Goal: Browse casually: Explore the website without a specific task or goal

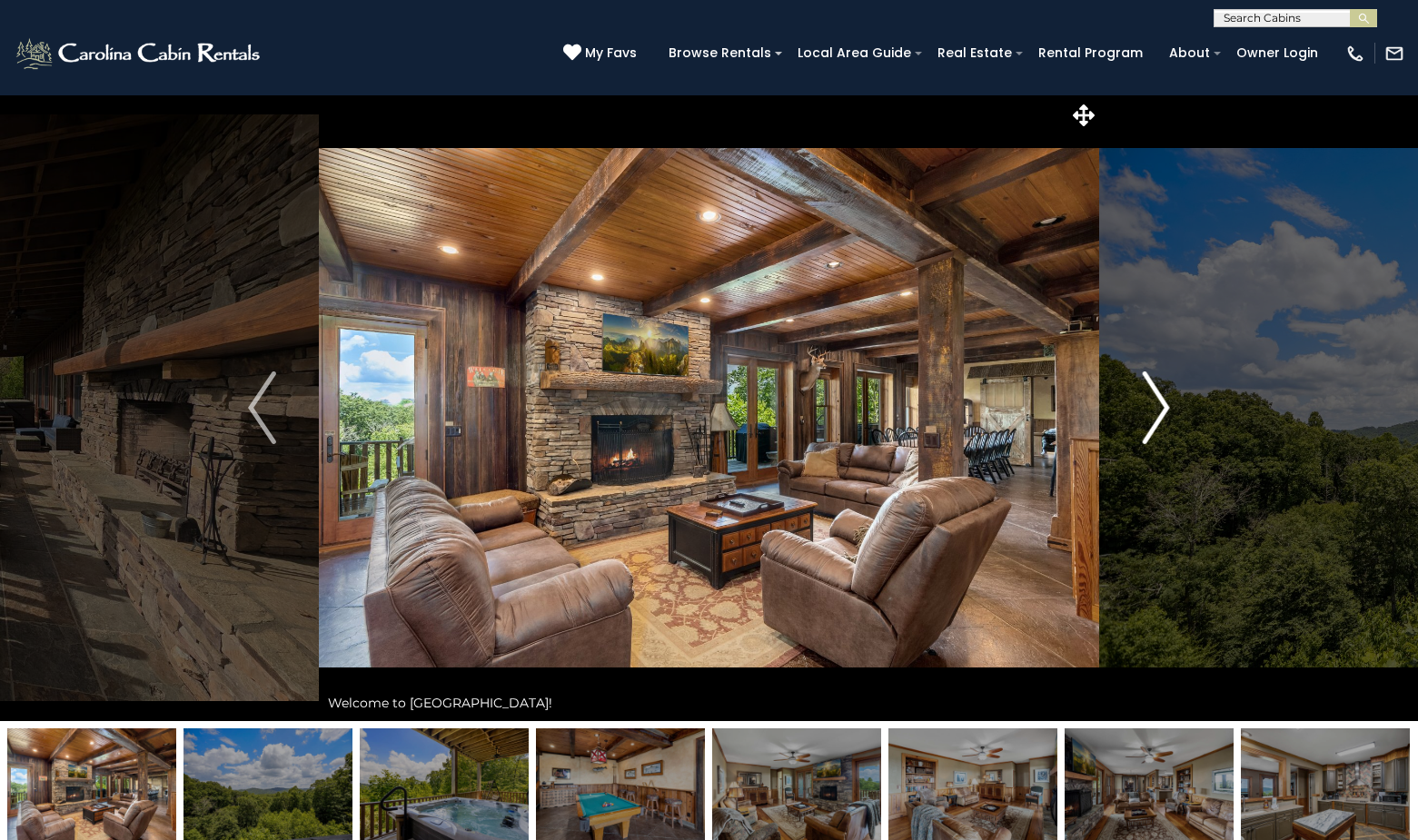
click at [1163, 404] on img "Next" at bounding box center [1155, 408] width 28 height 73
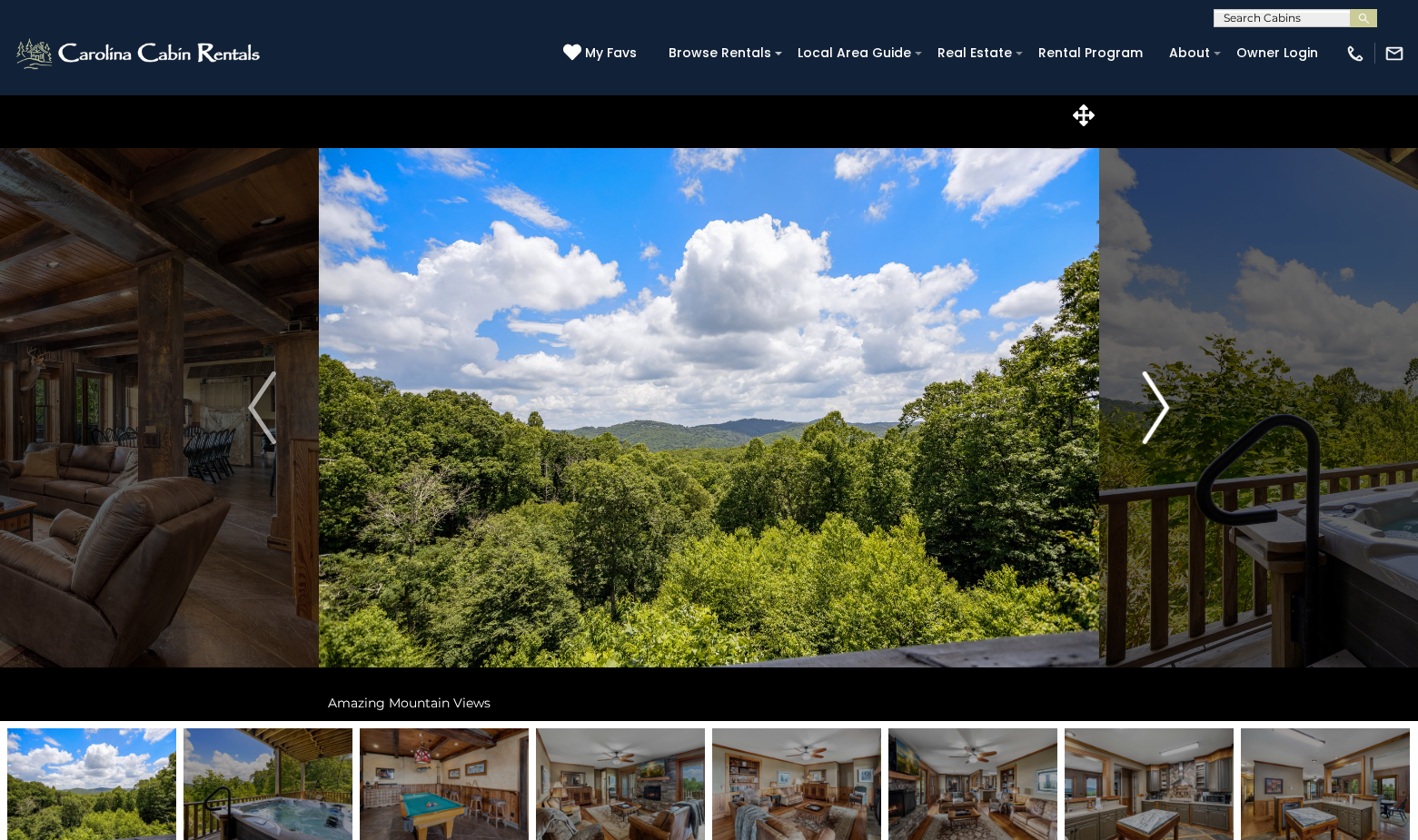
click at [1165, 407] on img "Next" at bounding box center [1155, 408] width 28 height 73
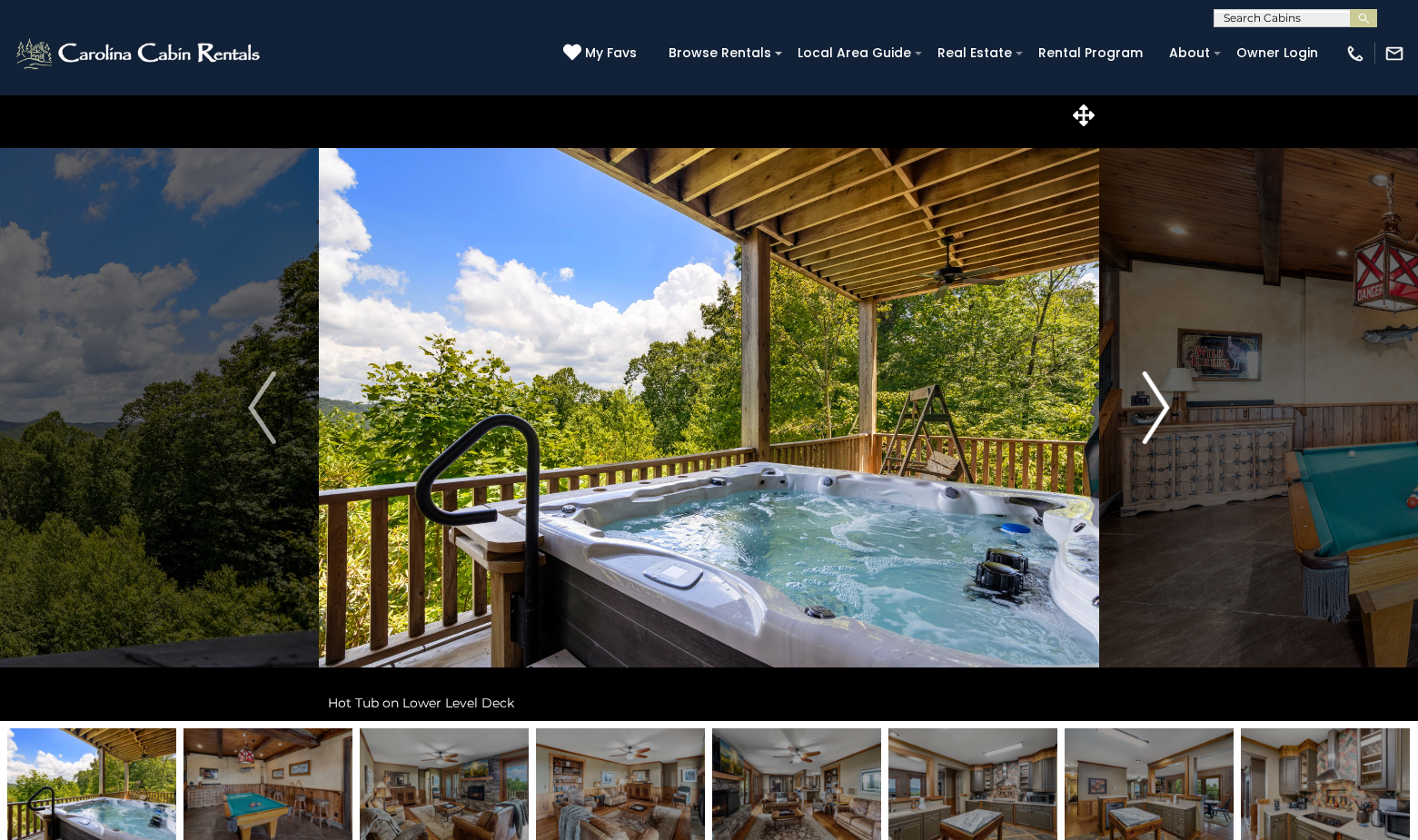
click at [1165, 407] on img "Next" at bounding box center [1155, 408] width 28 height 73
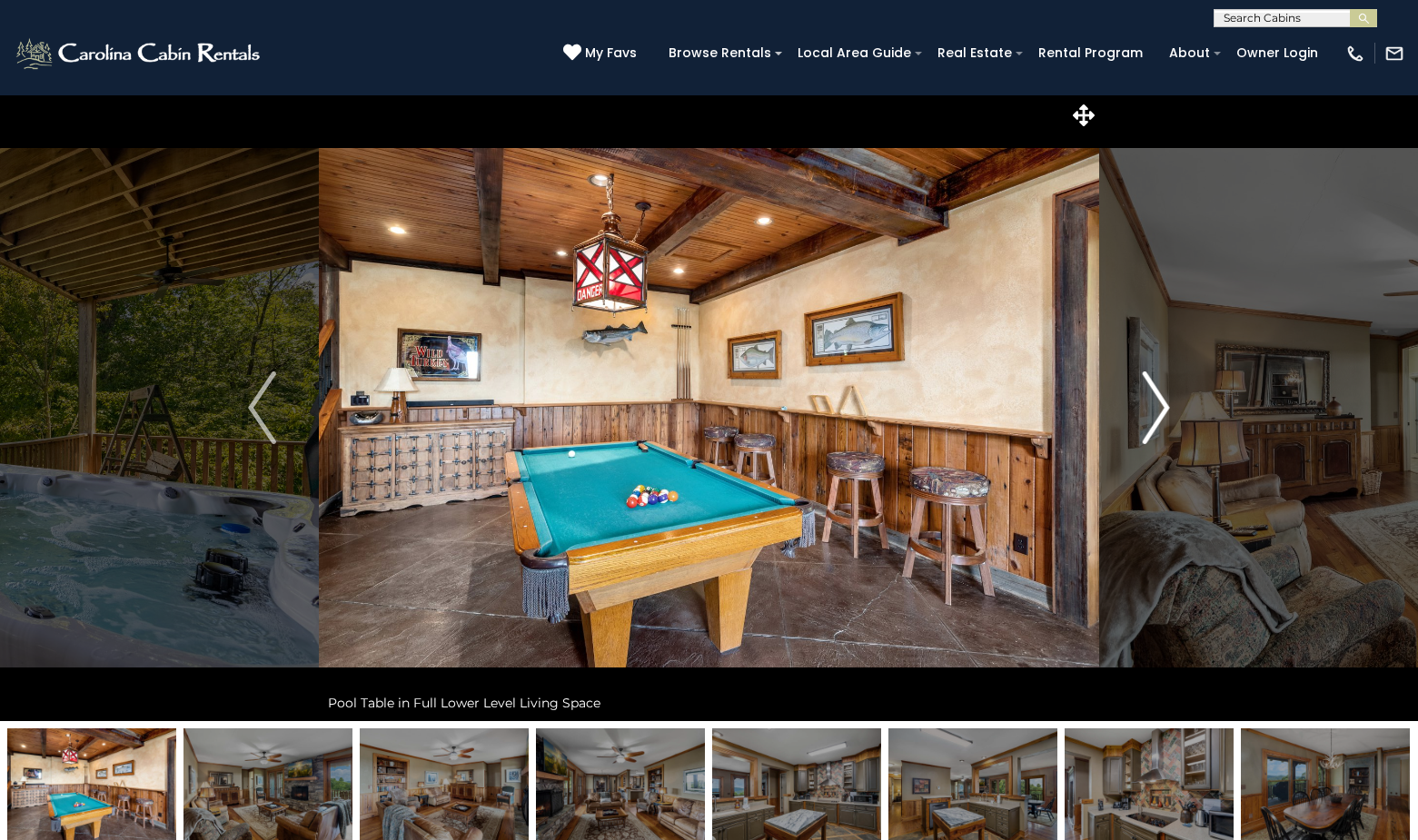
click at [1165, 407] on img "Next" at bounding box center [1155, 408] width 28 height 73
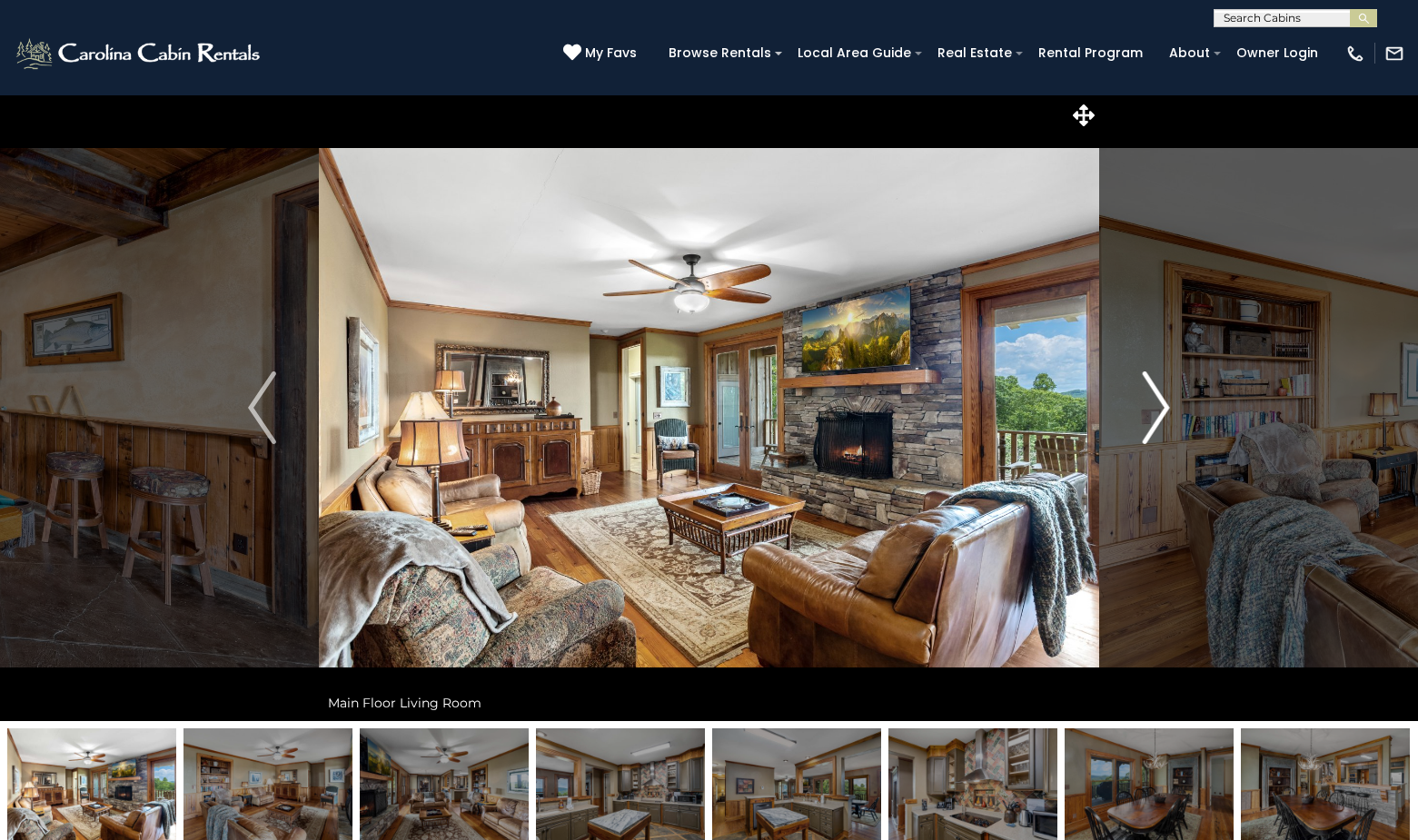
click at [1165, 407] on img "Next" at bounding box center [1155, 408] width 28 height 73
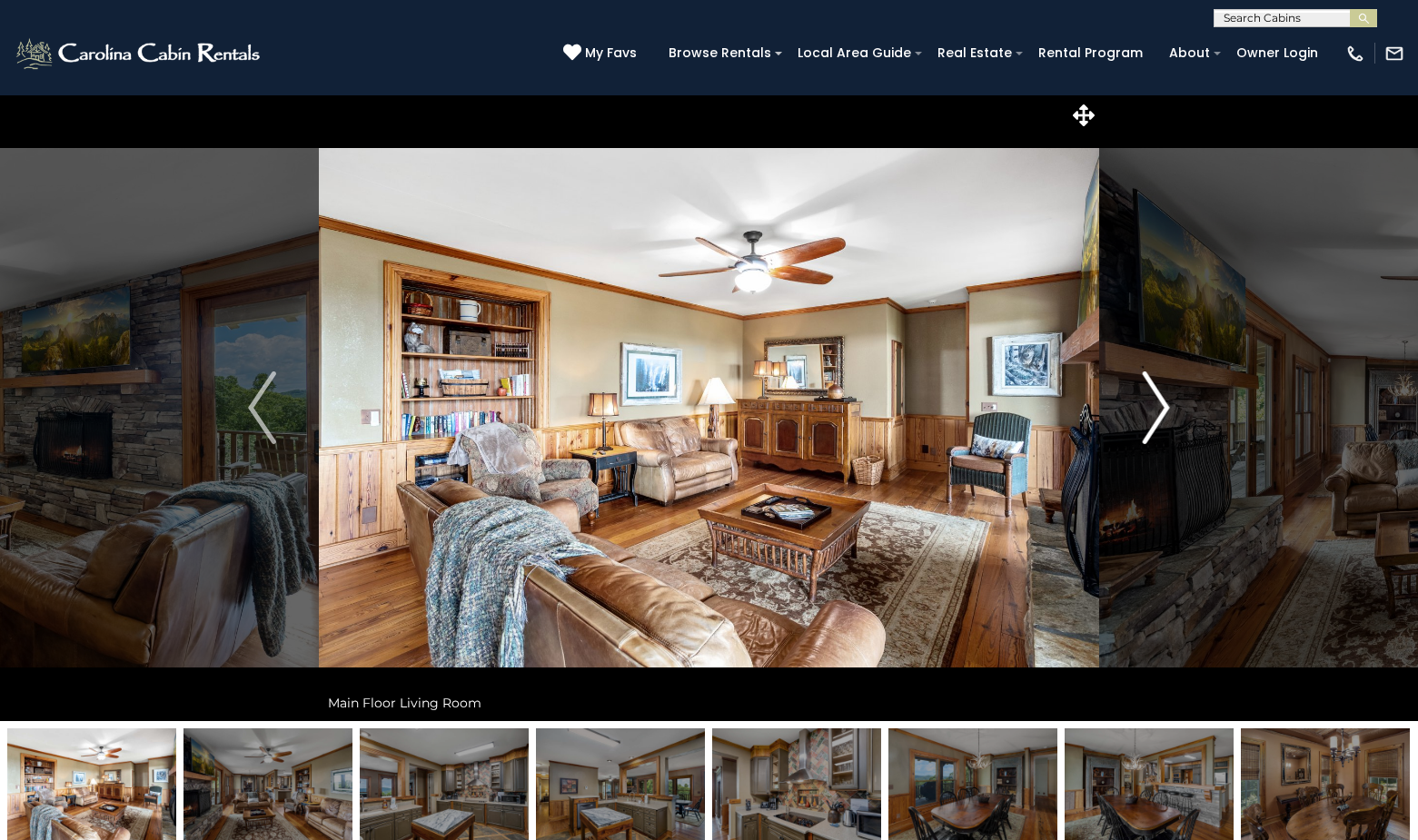
click at [1165, 407] on img "Next" at bounding box center [1155, 408] width 28 height 73
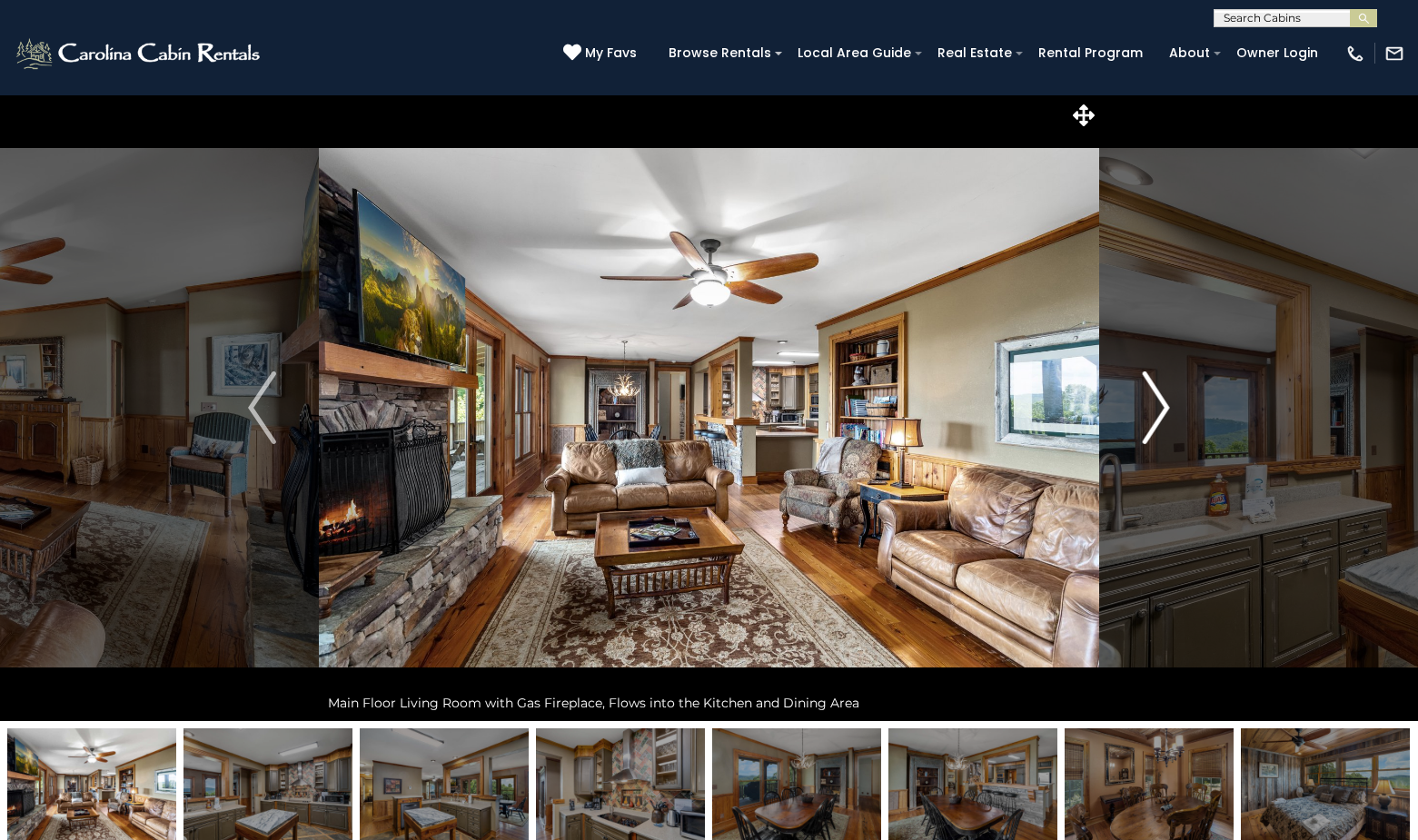
click at [1165, 407] on img "Next" at bounding box center [1155, 408] width 28 height 73
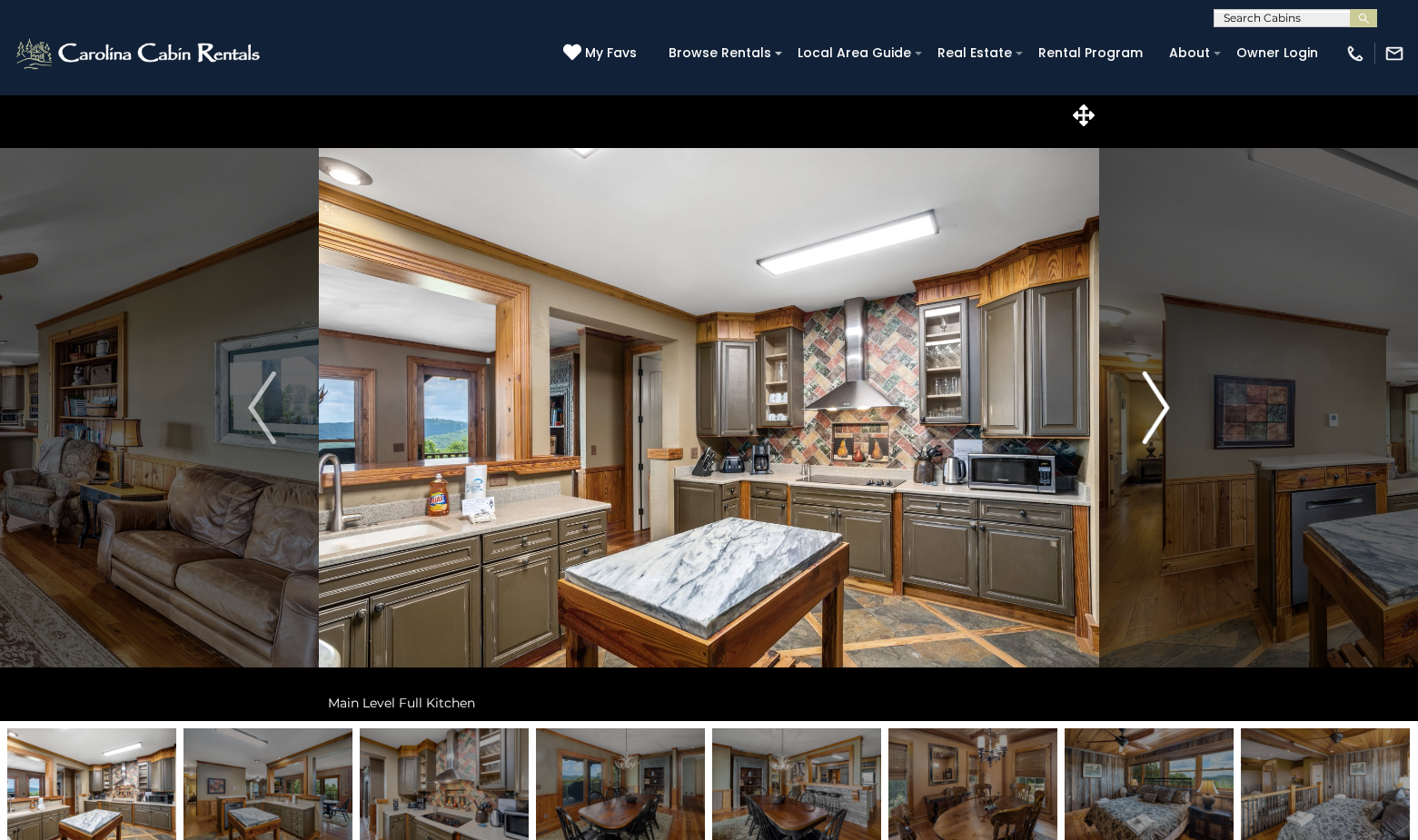
click at [1165, 407] on img "Next" at bounding box center [1155, 408] width 28 height 73
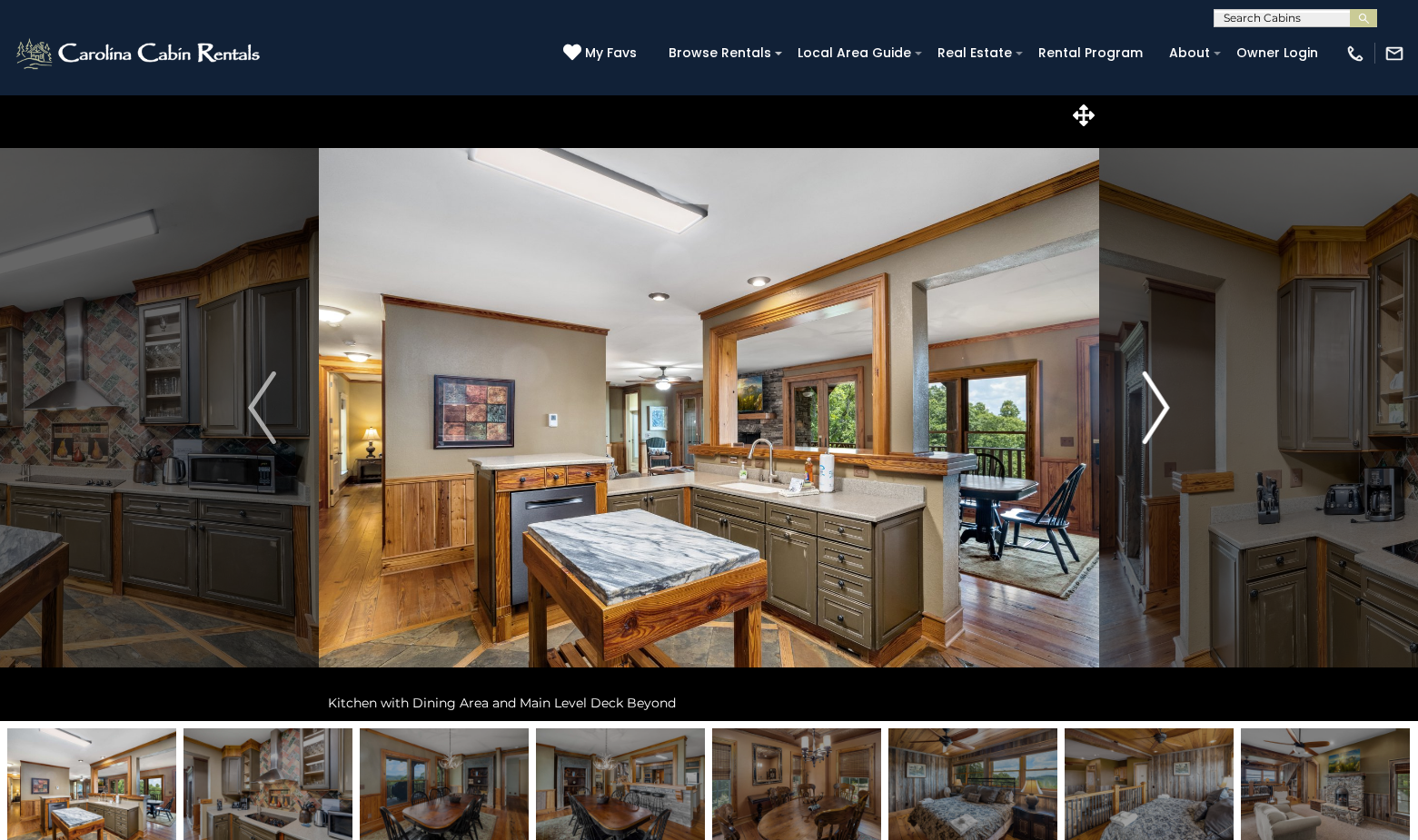
click at [1165, 407] on img "Next" at bounding box center [1155, 408] width 28 height 73
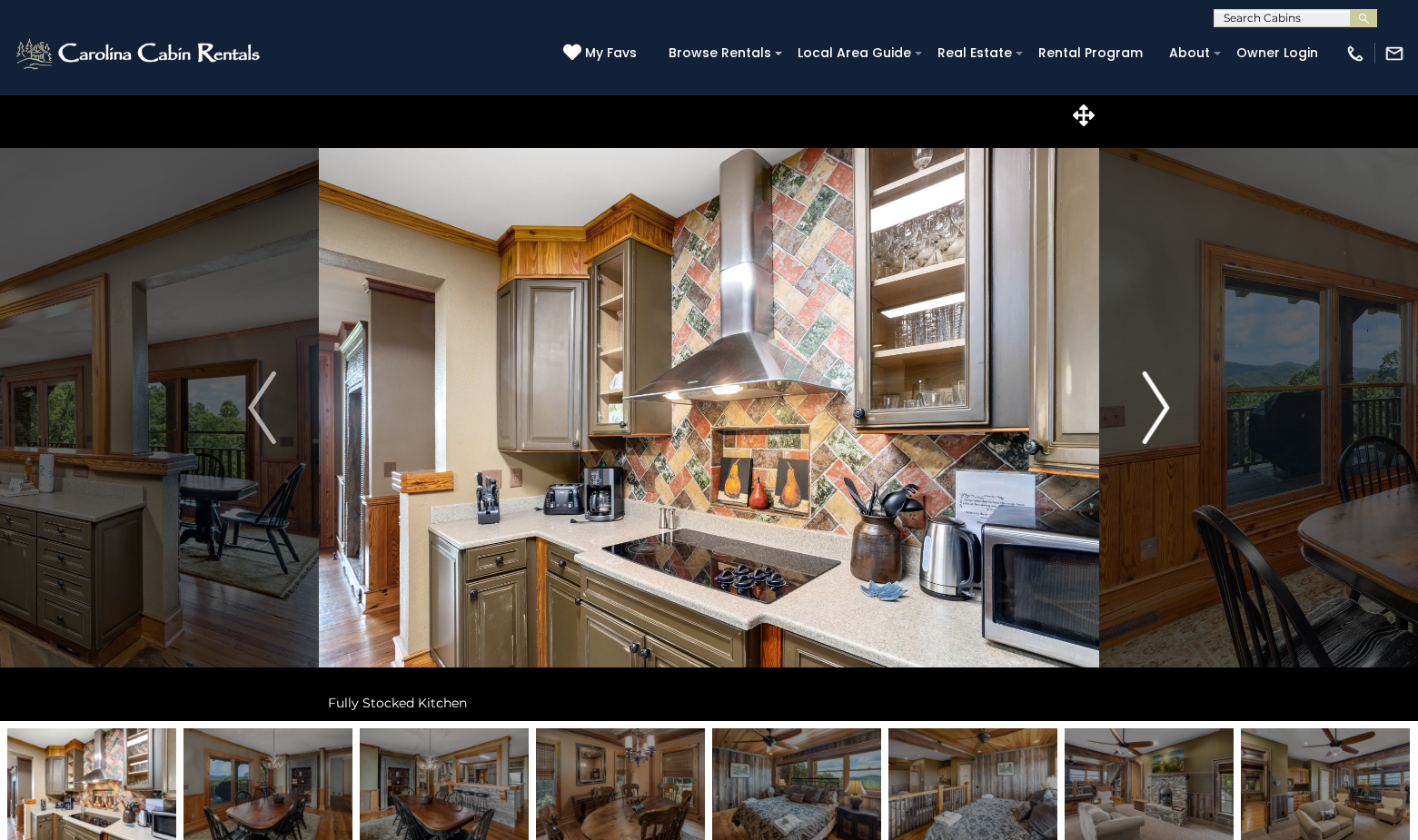
click at [1165, 407] on img "Next" at bounding box center [1155, 408] width 28 height 73
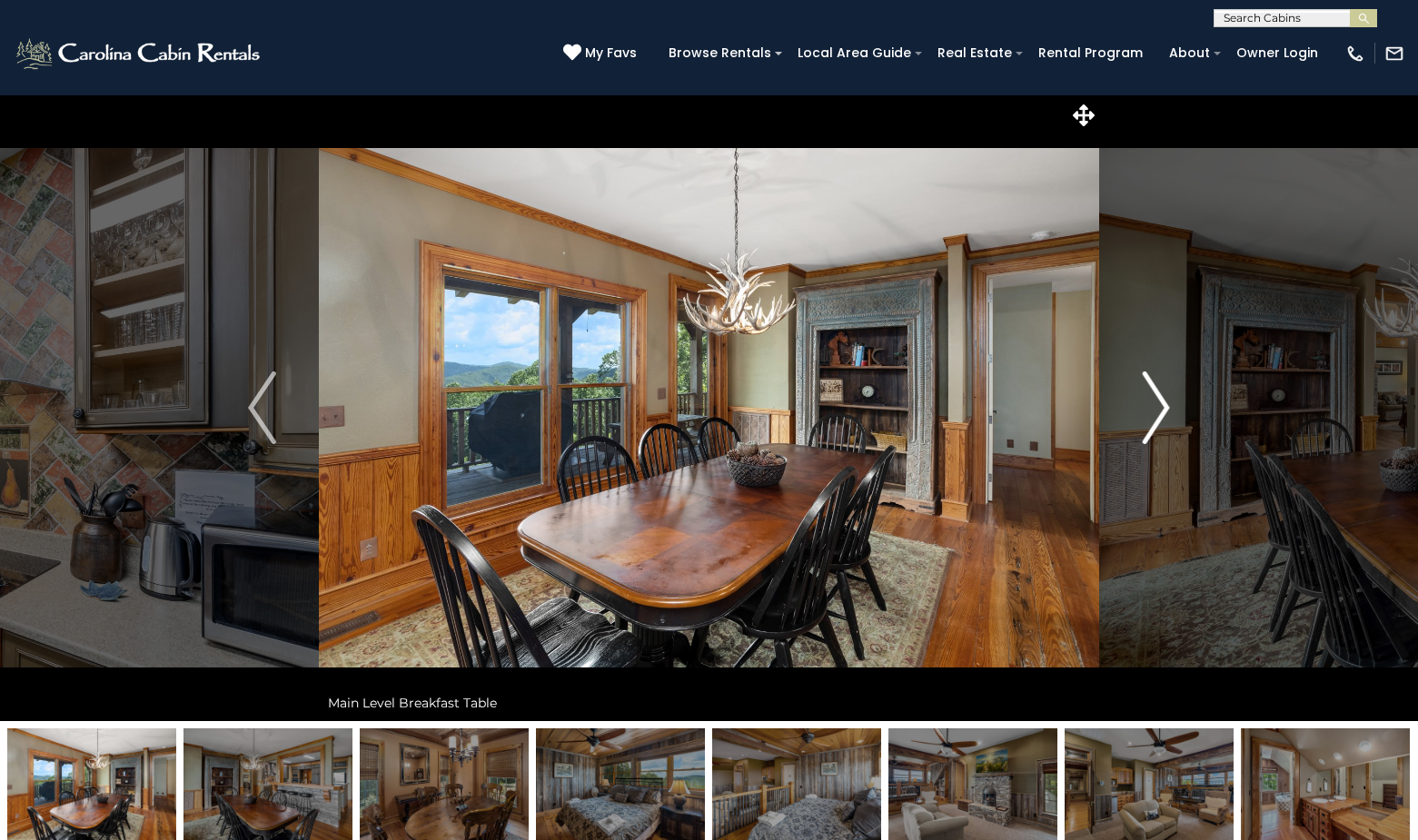
click at [1165, 407] on img "Next" at bounding box center [1155, 408] width 28 height 73
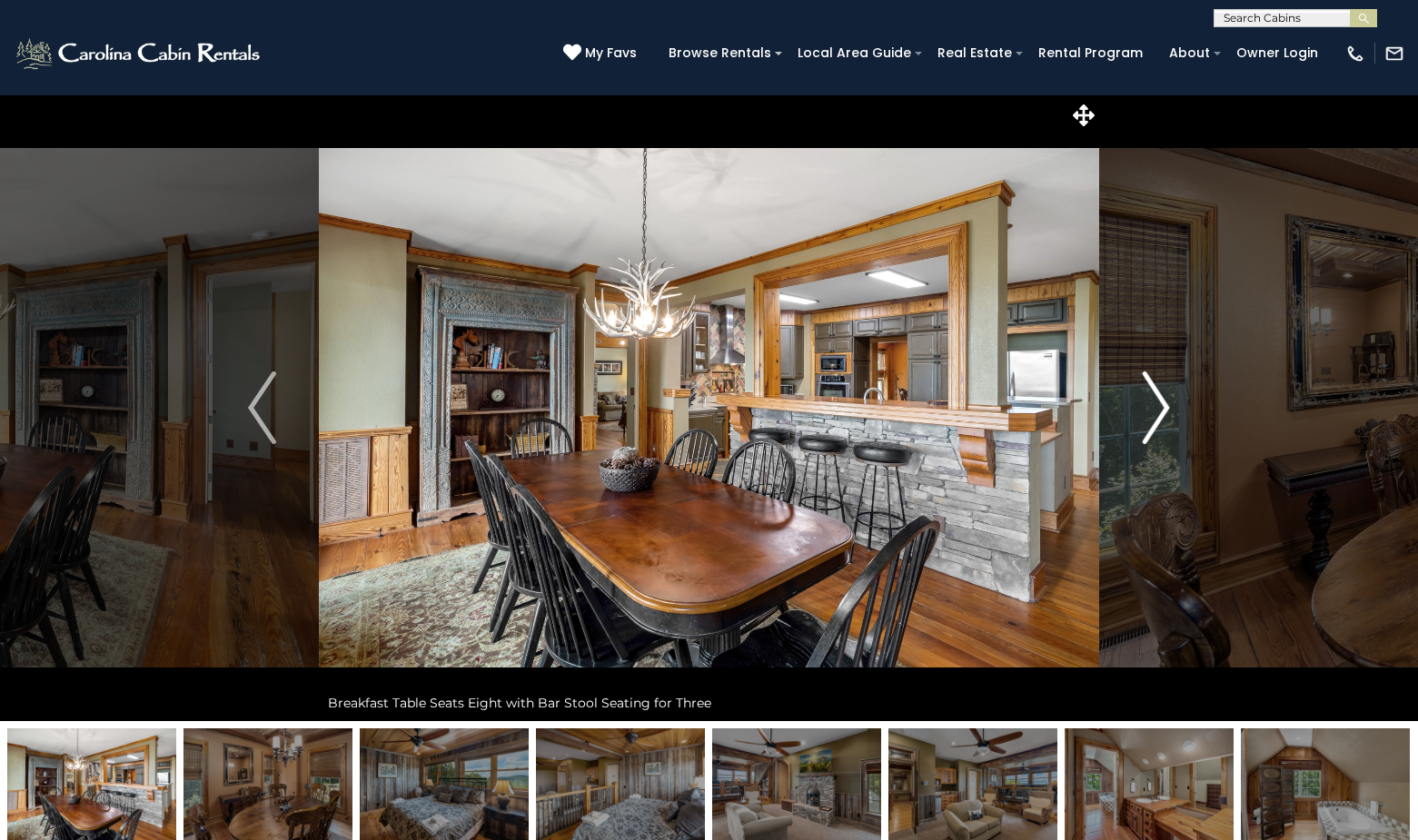
click at [1165, 407] on img "Next" at bounding box center [1155, 408] width 28 height 73
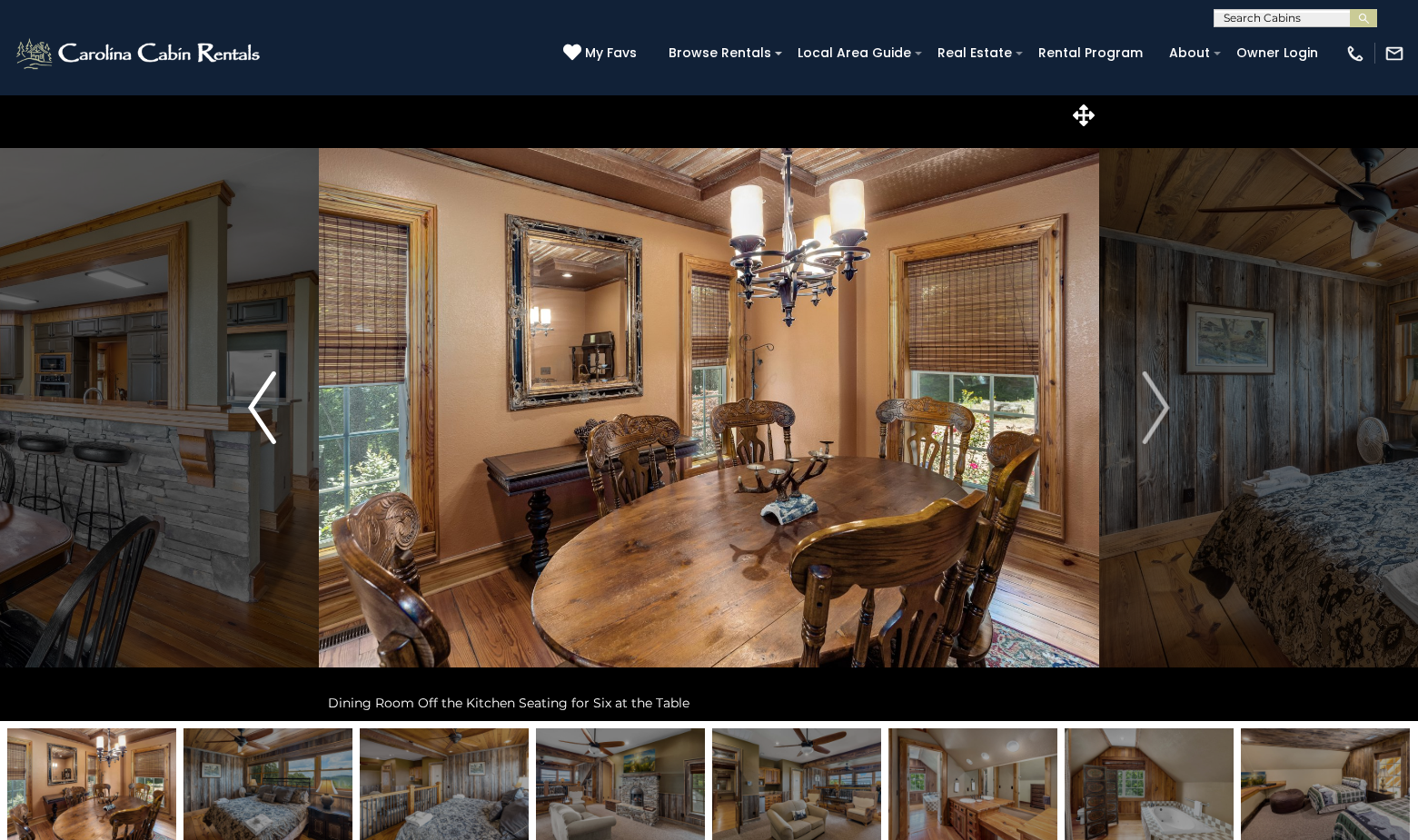
click at [255, 400] on img "Previous" at bounding box center [261, 408] width 28 height 73
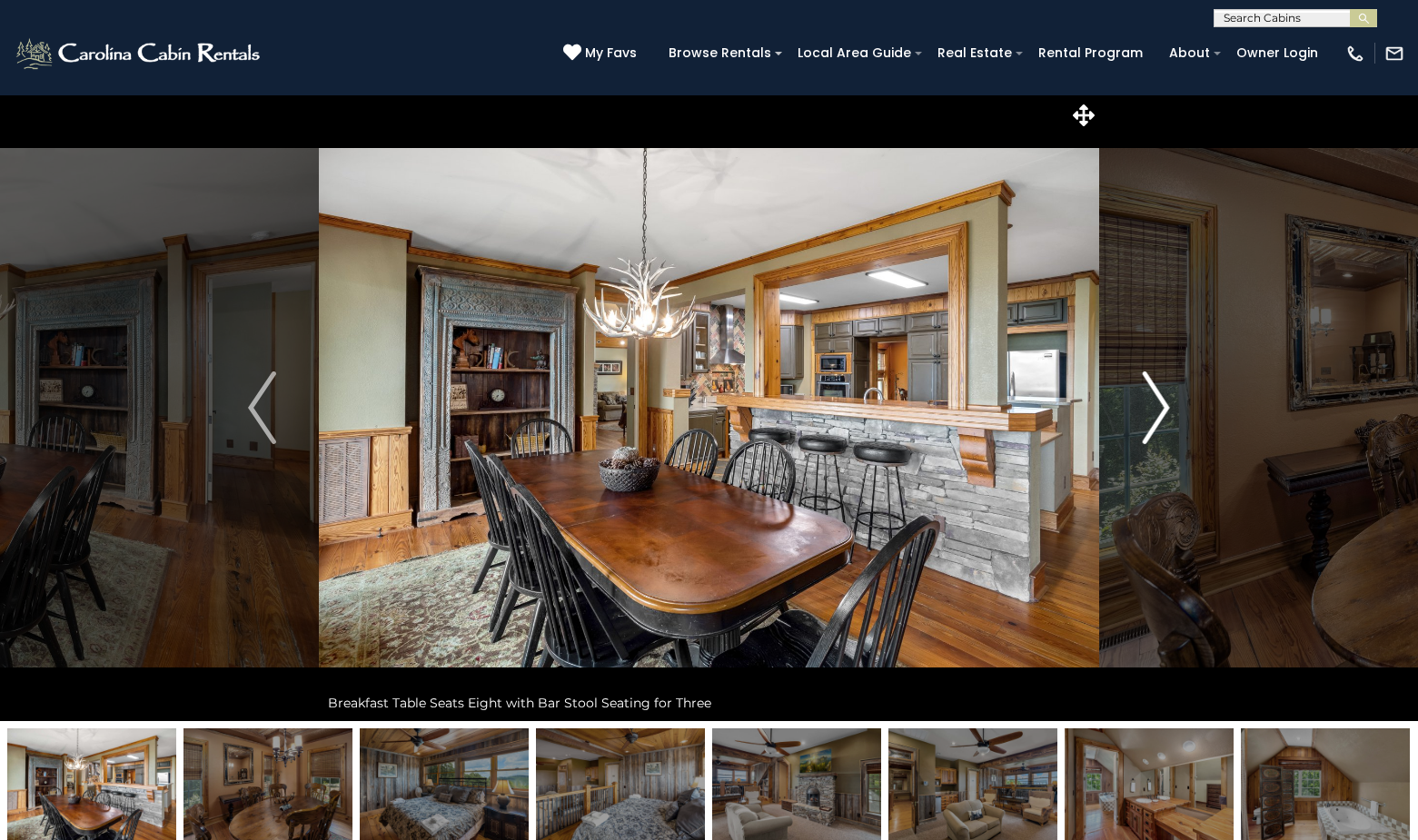
click at [1160, 404] on img "Next" at bounding box center [1155, 408] width 28 height 73
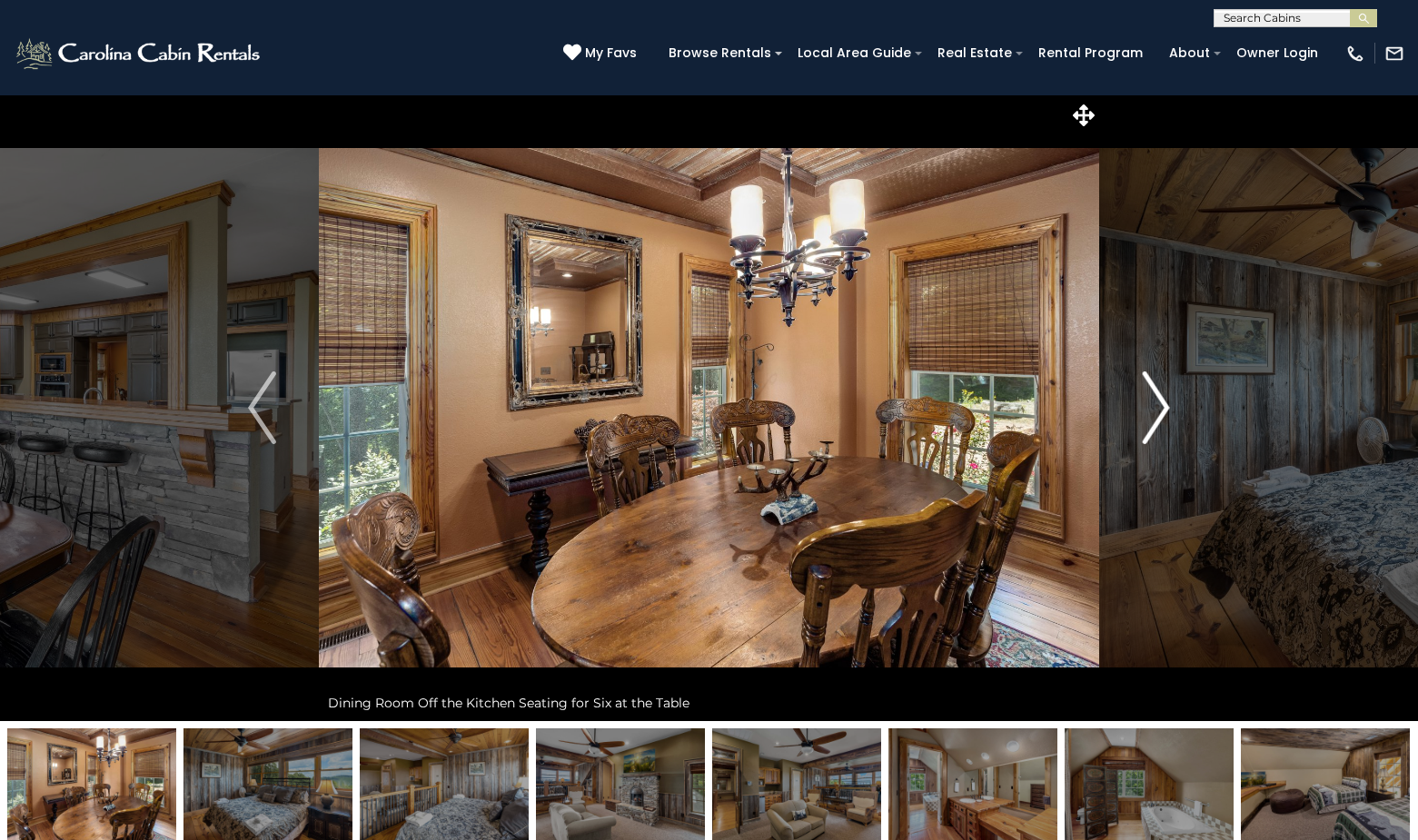
click at [1166, 402] on img "Next" at bounding box center [1155, 408] width 28 height 73
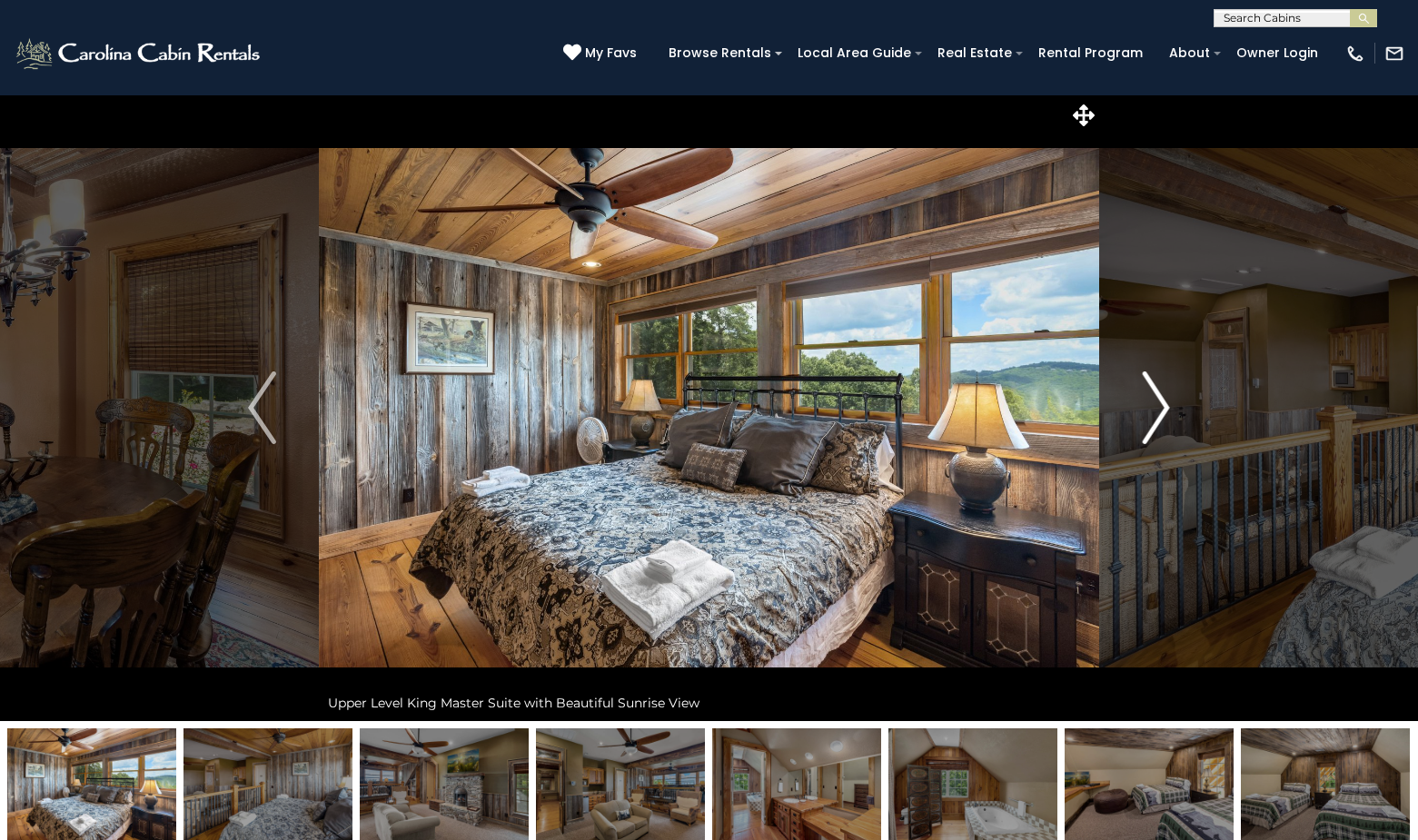
click at [1166, 402] on img "Next" at bounding box center [1155, 408] width 28 height 73
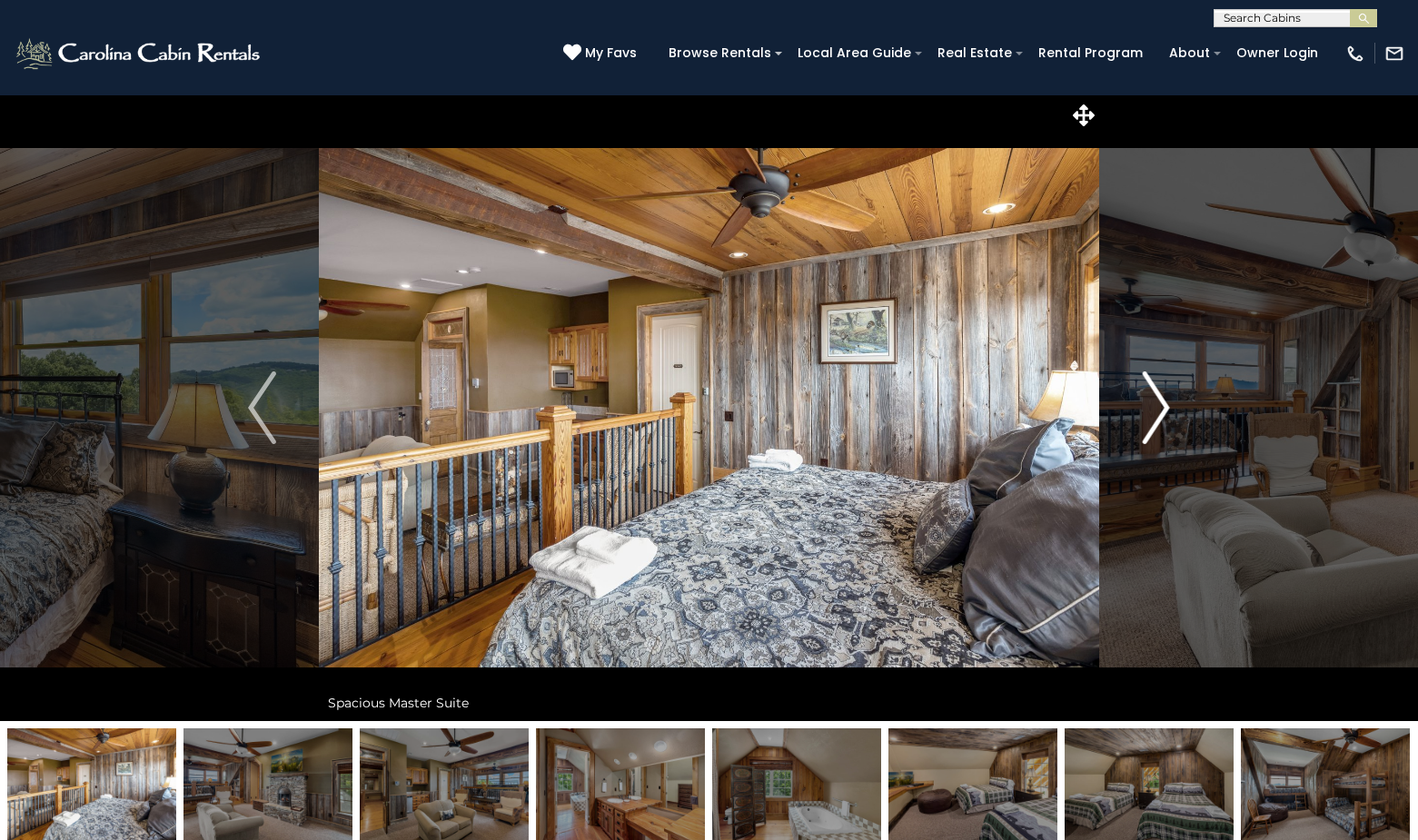
click at [1166, 402] on img "Next" at bounding box center [1155, 408] width 28 height 73
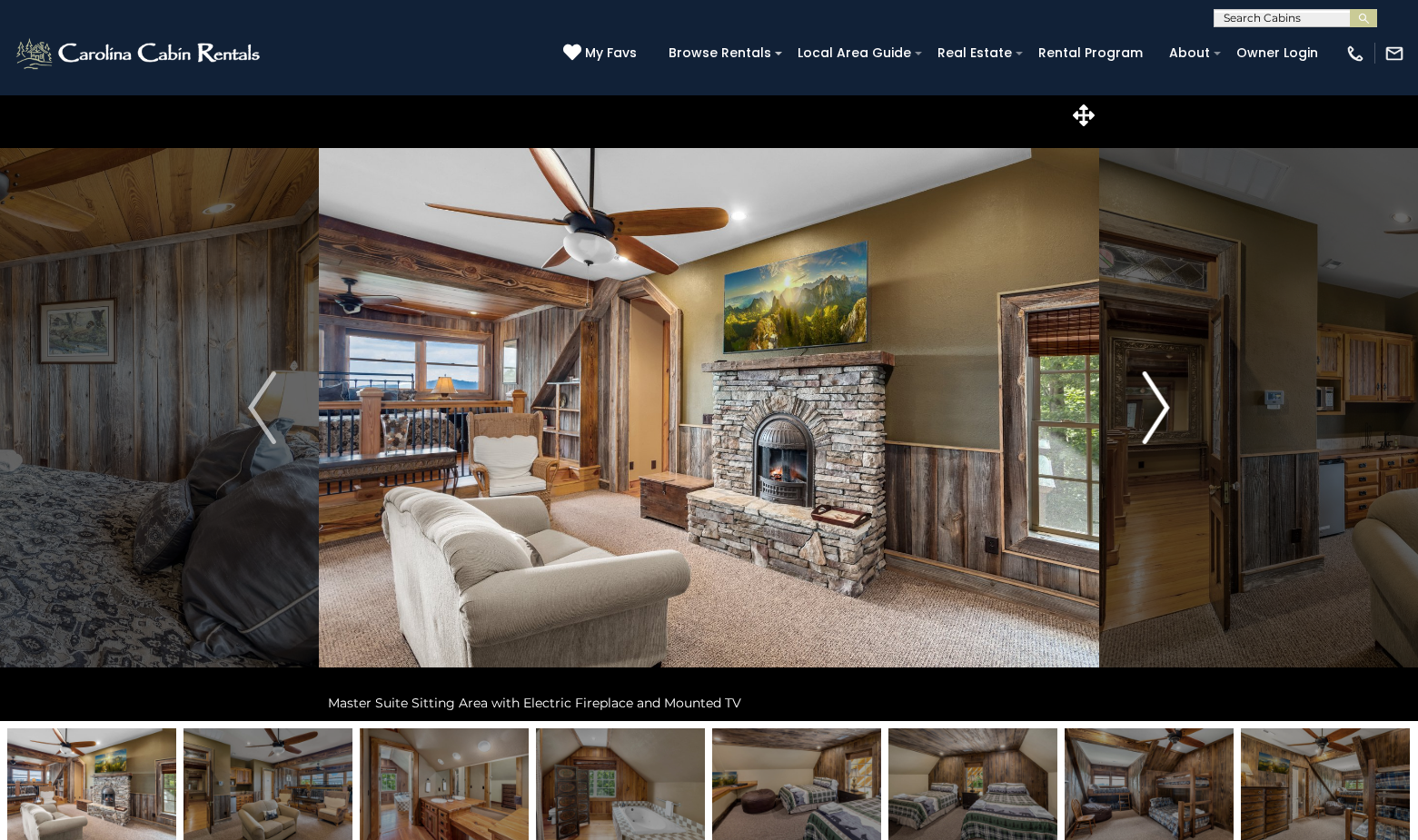
click at [1166, 402] on img "Next" at bounding box center [1155, 408] width 28 height 73
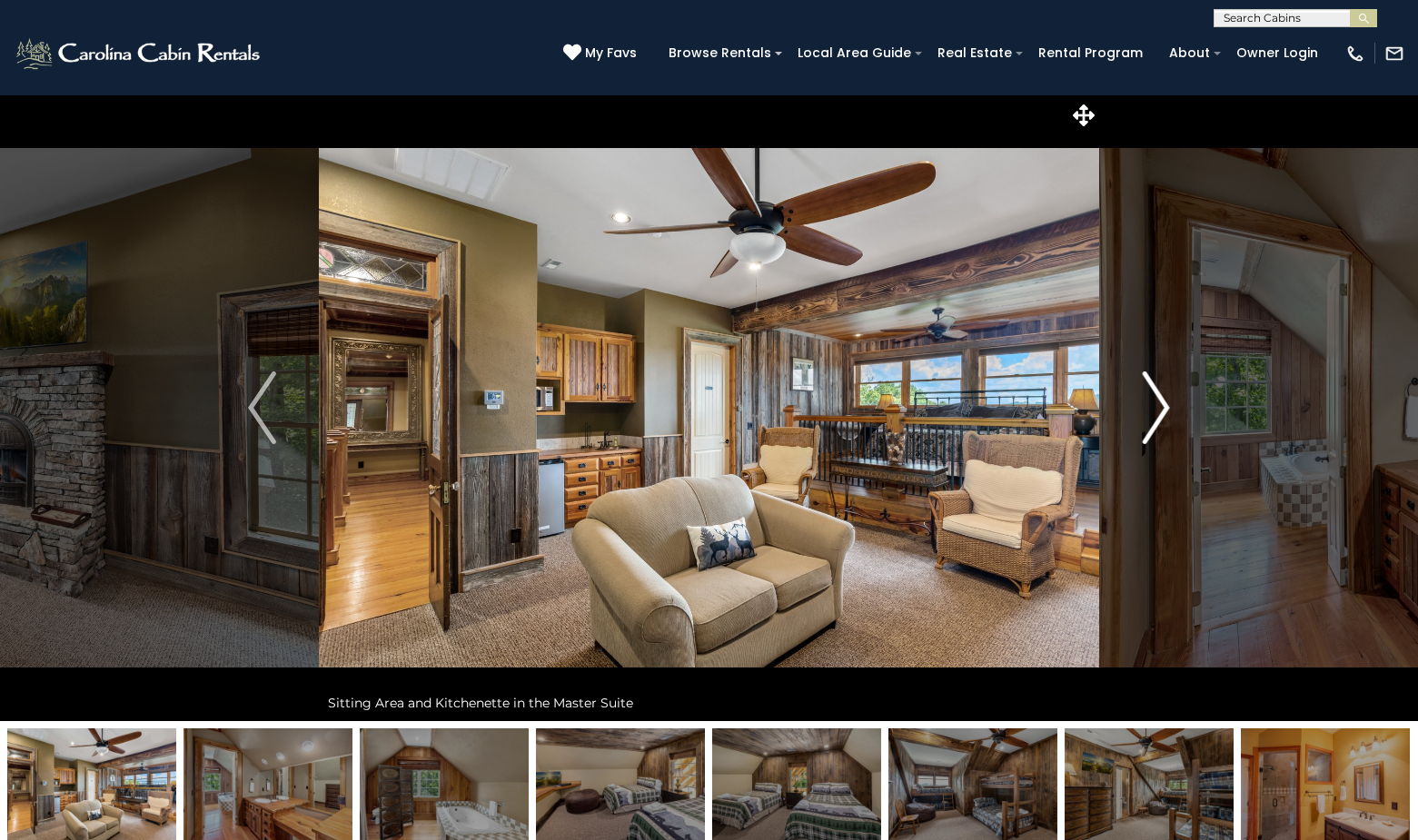
click at [1166, 402] on img "Next" at bounding box center [1155, 408] width 28 height 73
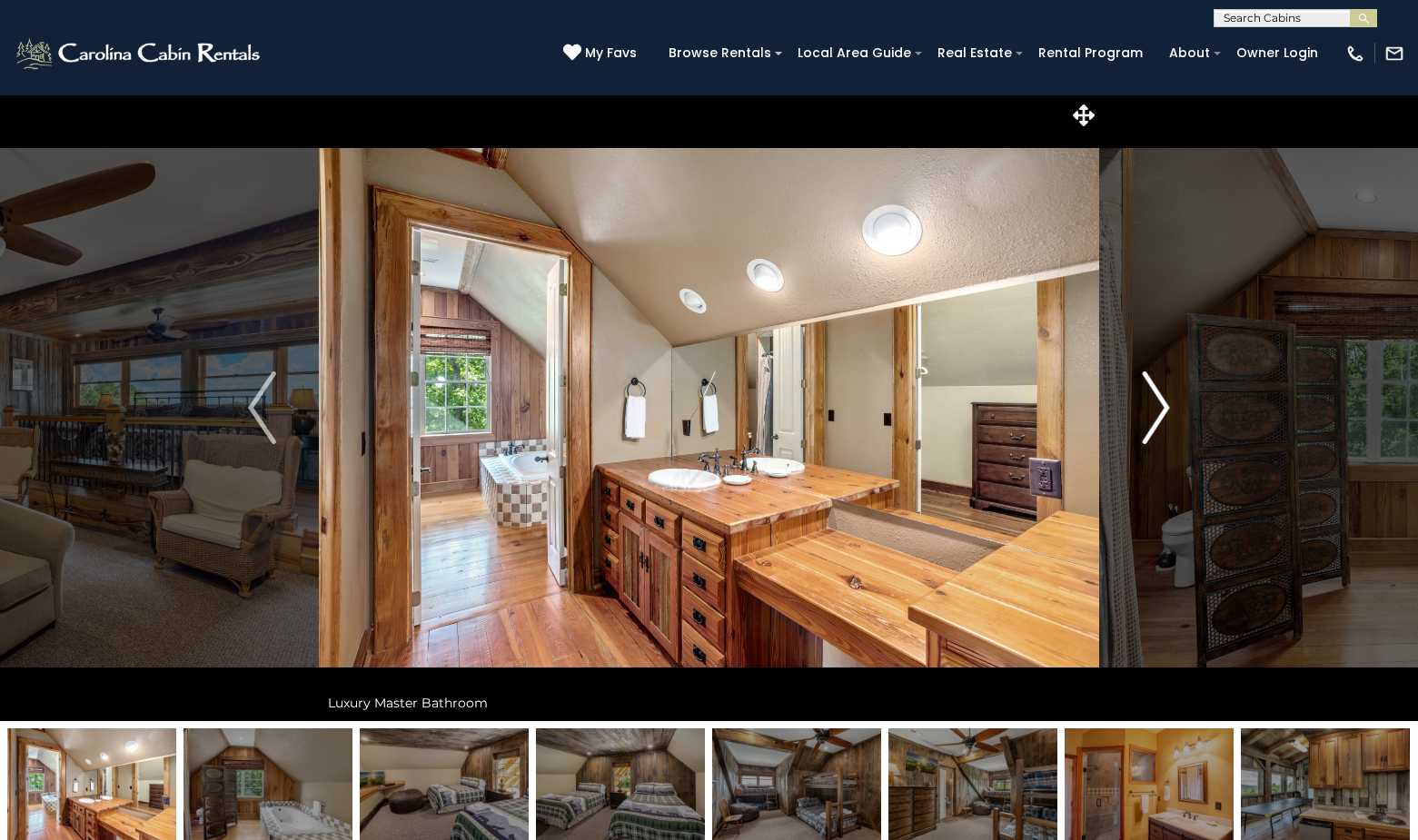
click at [1162, 403] on img "Next" at bounding box center [1155, 408] width 28 height 73
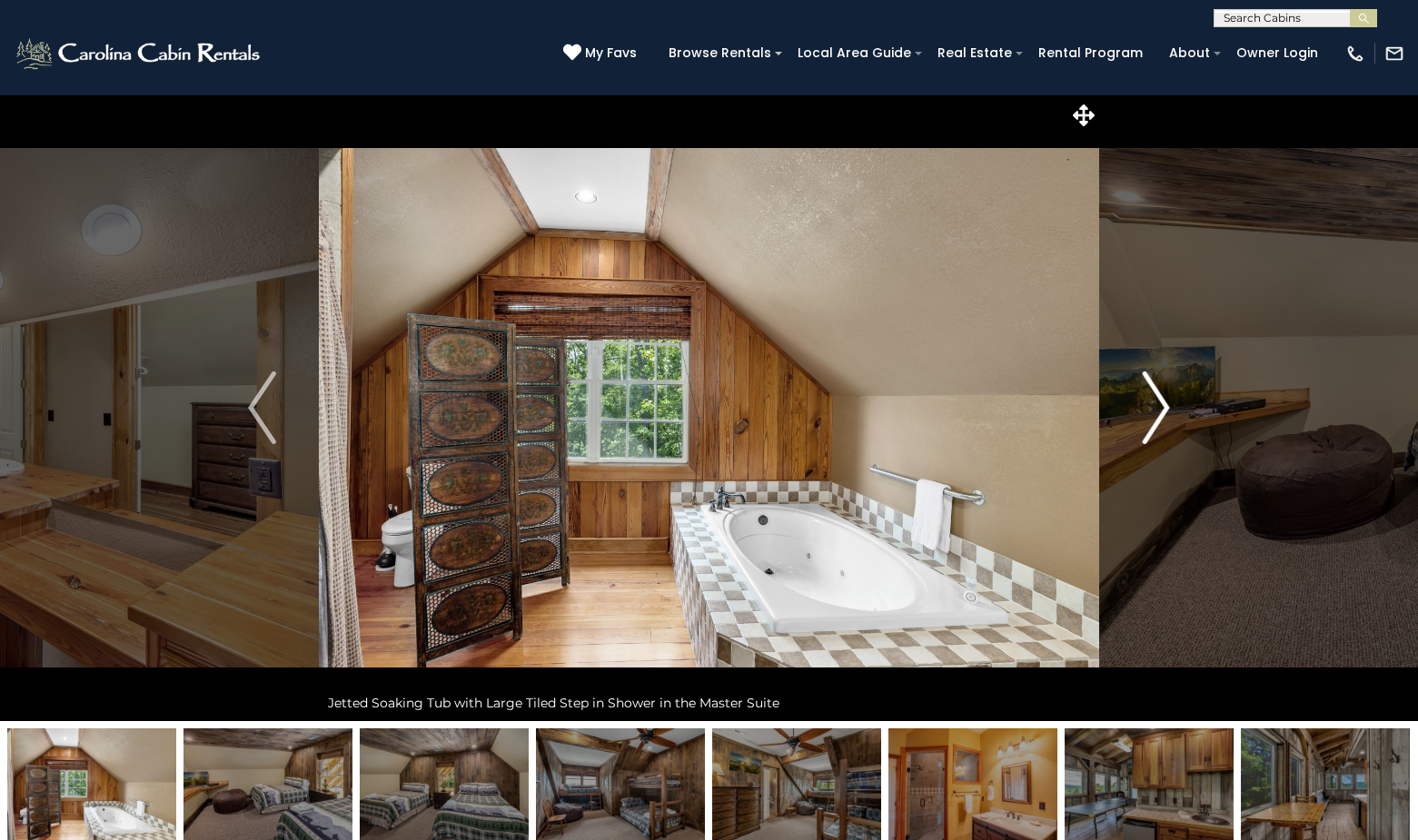
click at [1162, 403] on img "Next" at bounding box center [1155, 408] width 28 height 73
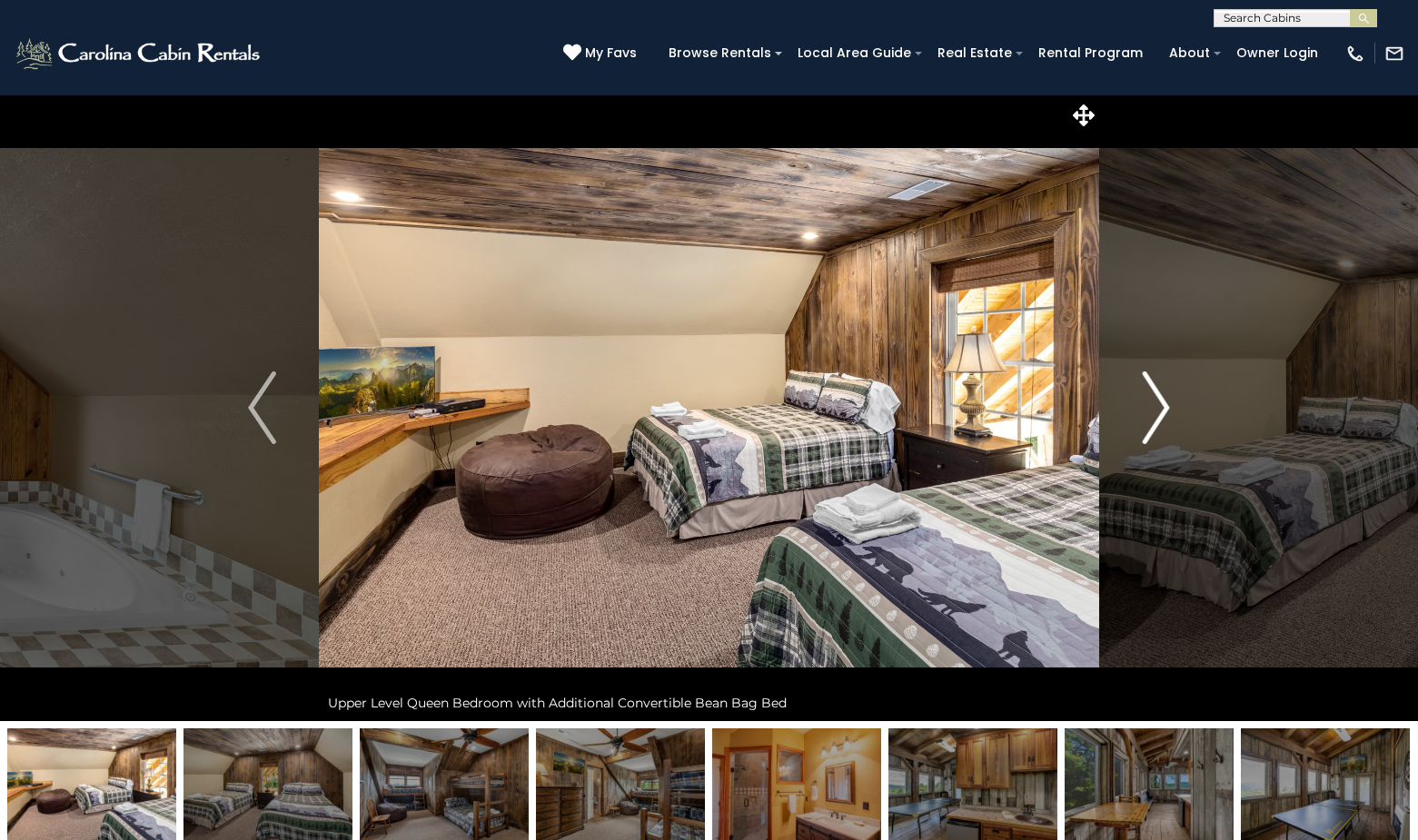
click at [1162, 403] on img "Next" at bounding box center [1155, 408] width 28 height 73
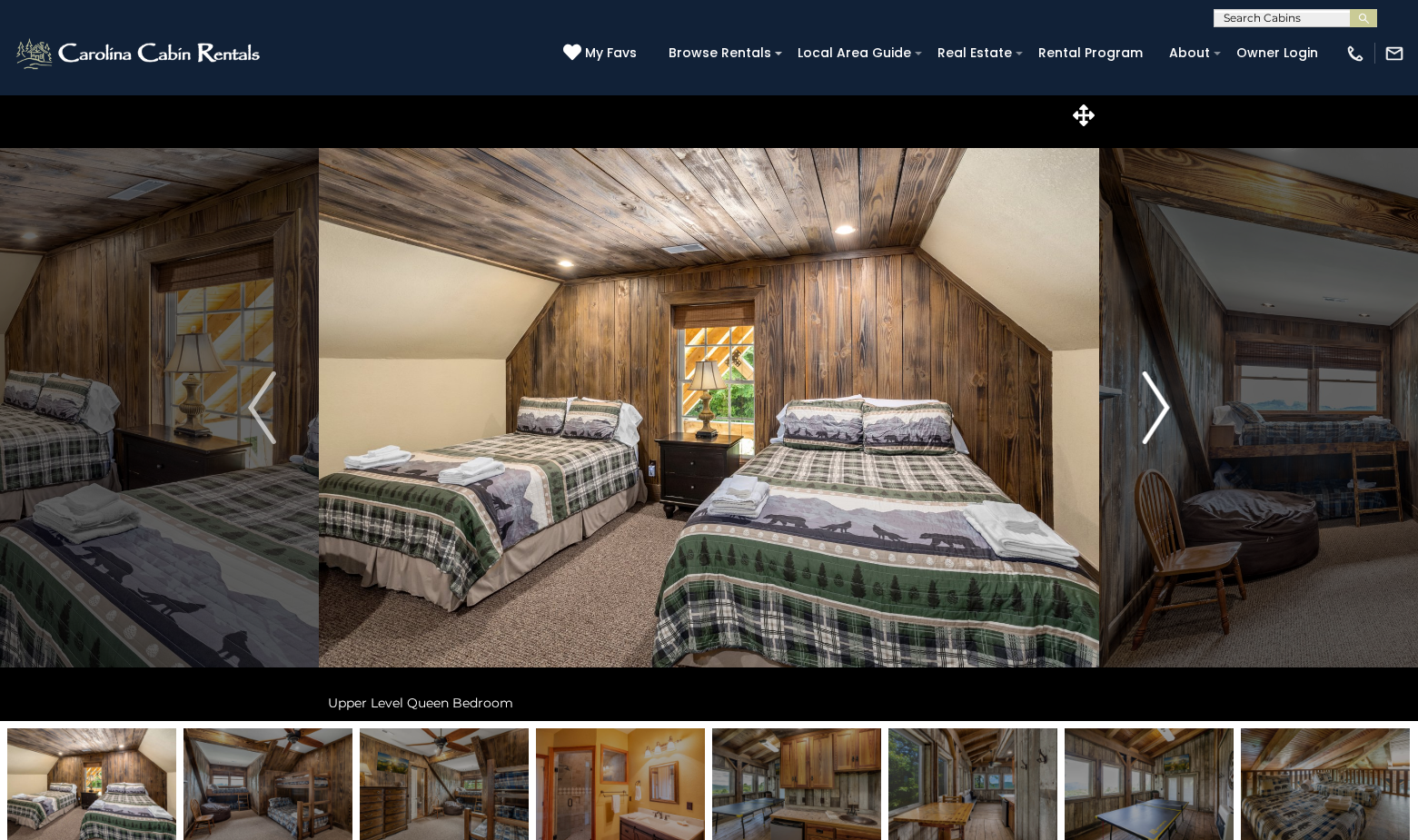
click at [1162, 403] on img "Next" at bounding box center [1155, 408] width 28 height 73
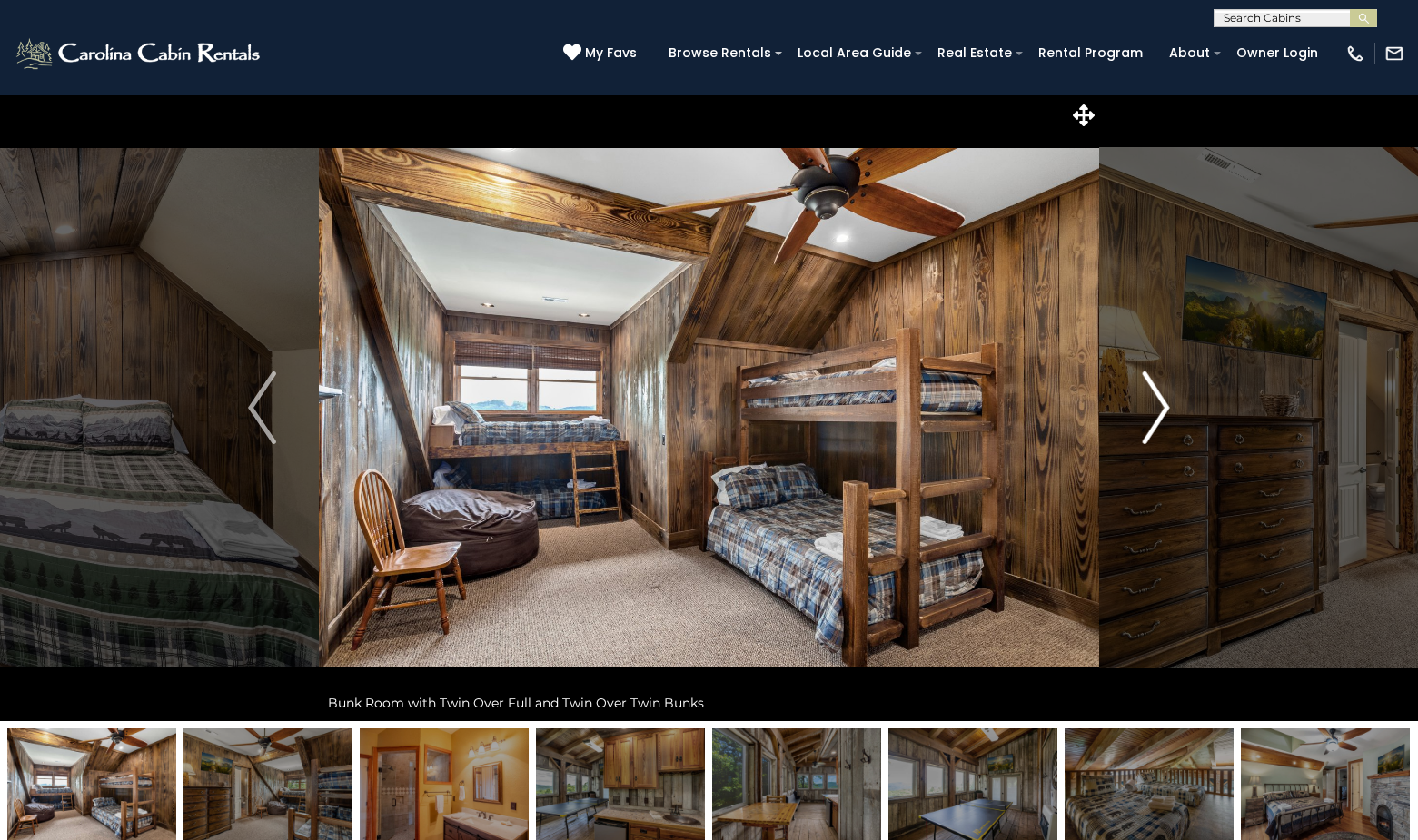
click at [1162, 403] on img "Next" at bounding box center [1155, 408] width 28 height 73
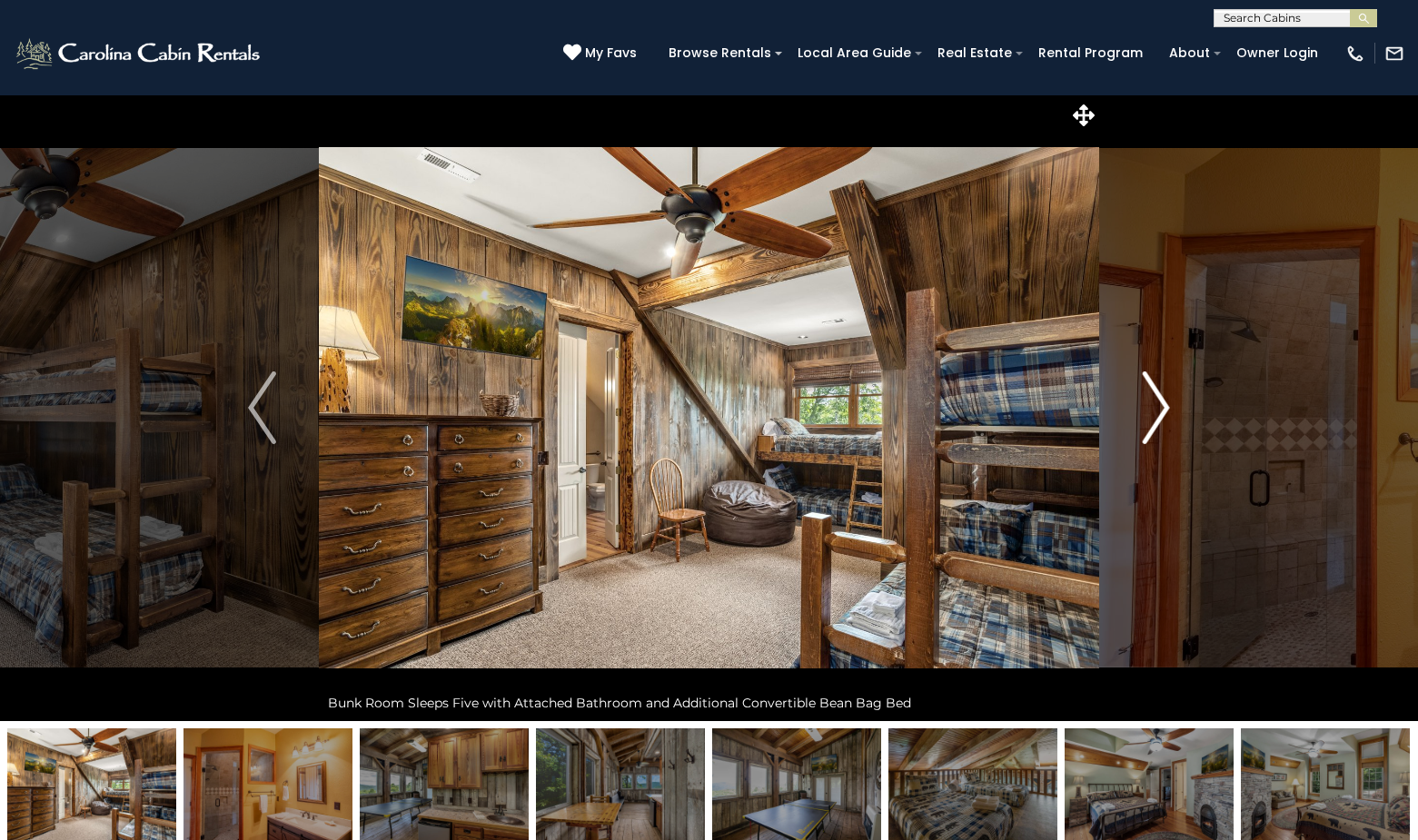
click at [1162, 403] on img "Next" at bounding box center [1155, 408] width 28 height 73
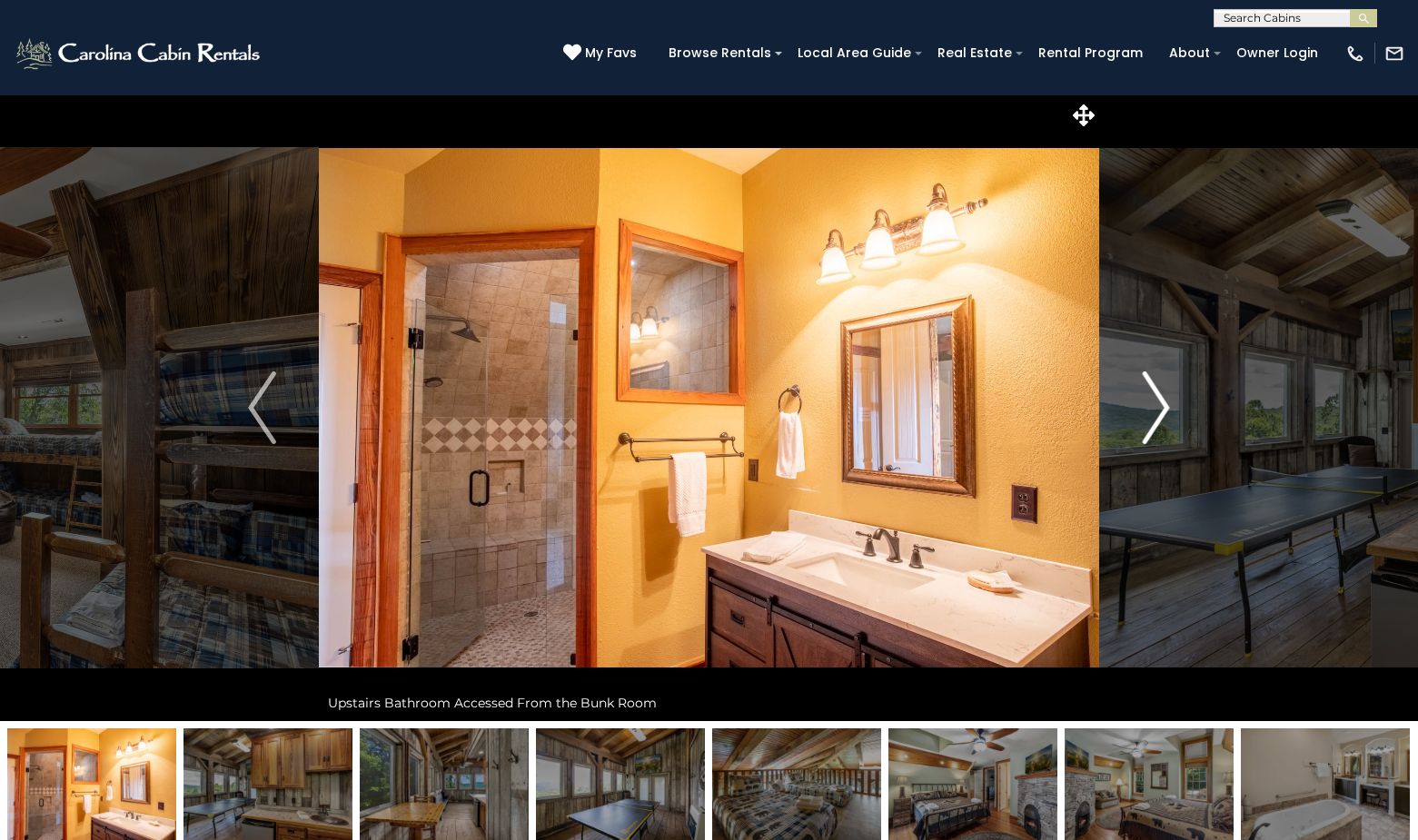
click at [1162, 403] on img "Next" at bounding box center [1155, 408] width 28 height 73
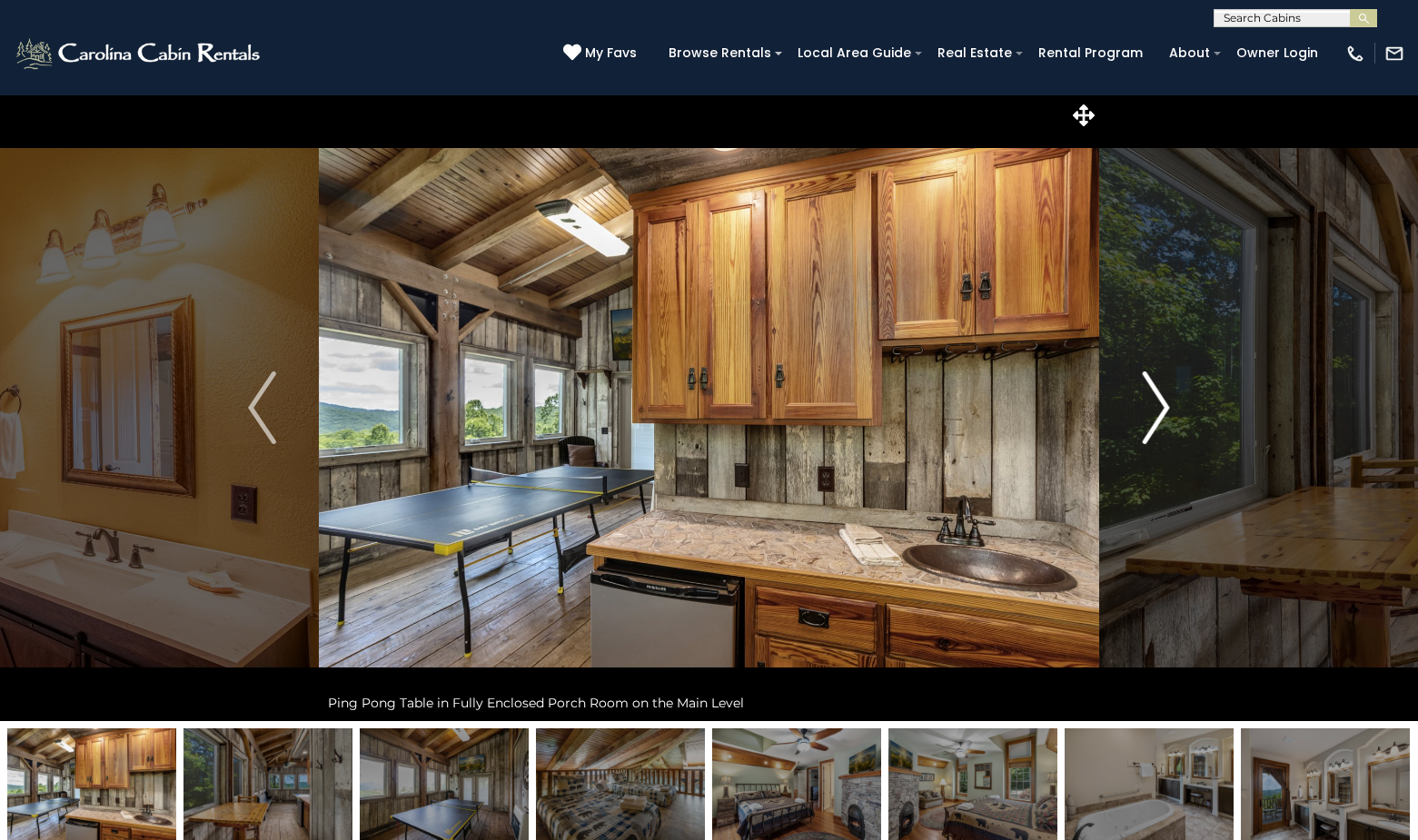
click at [1162, 403] on img "Next" at bounding box center [1155, 408] width 28 height 73
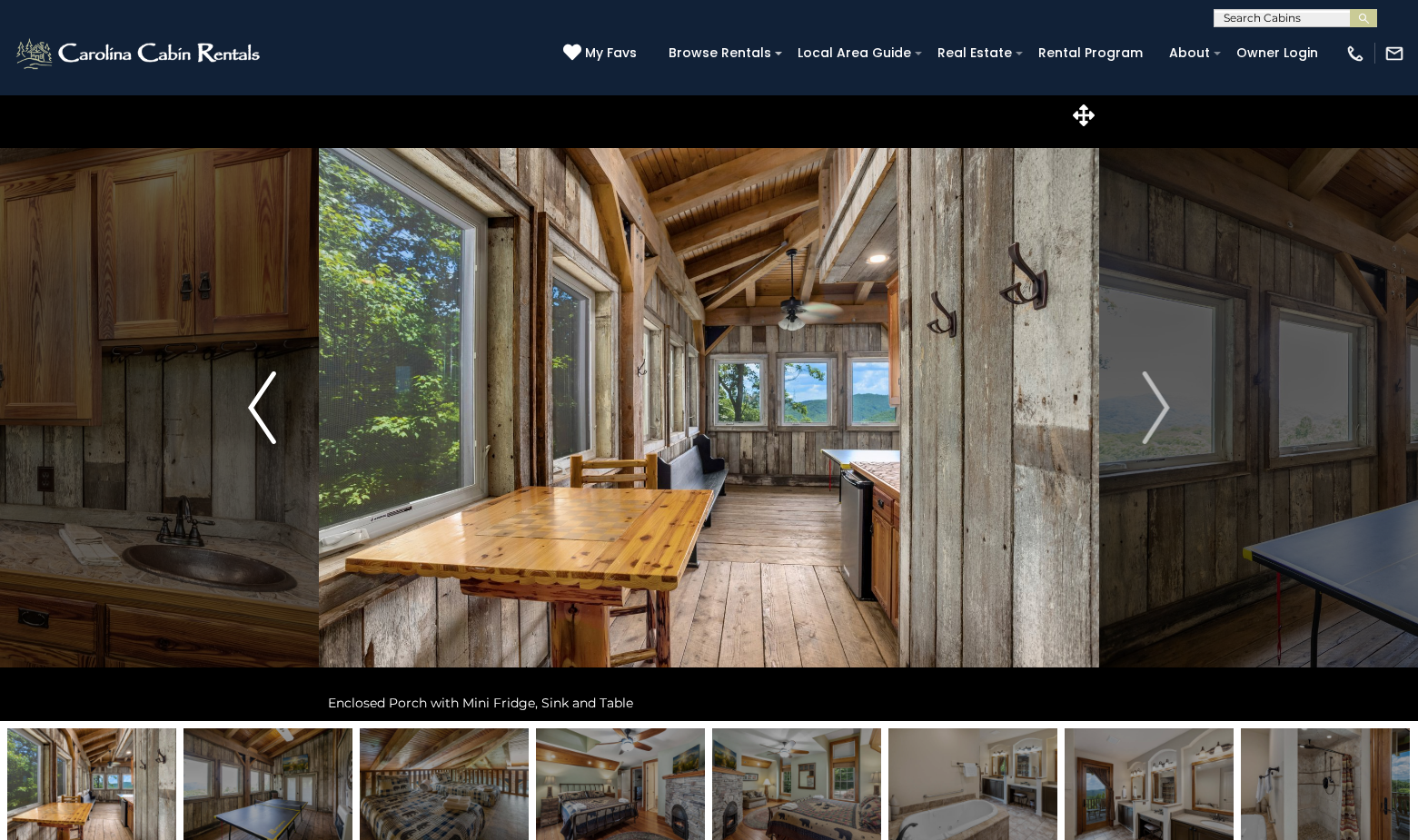
click at [264, 411] on img "Previous" at bounding box center [261, 408] width 28 height 73
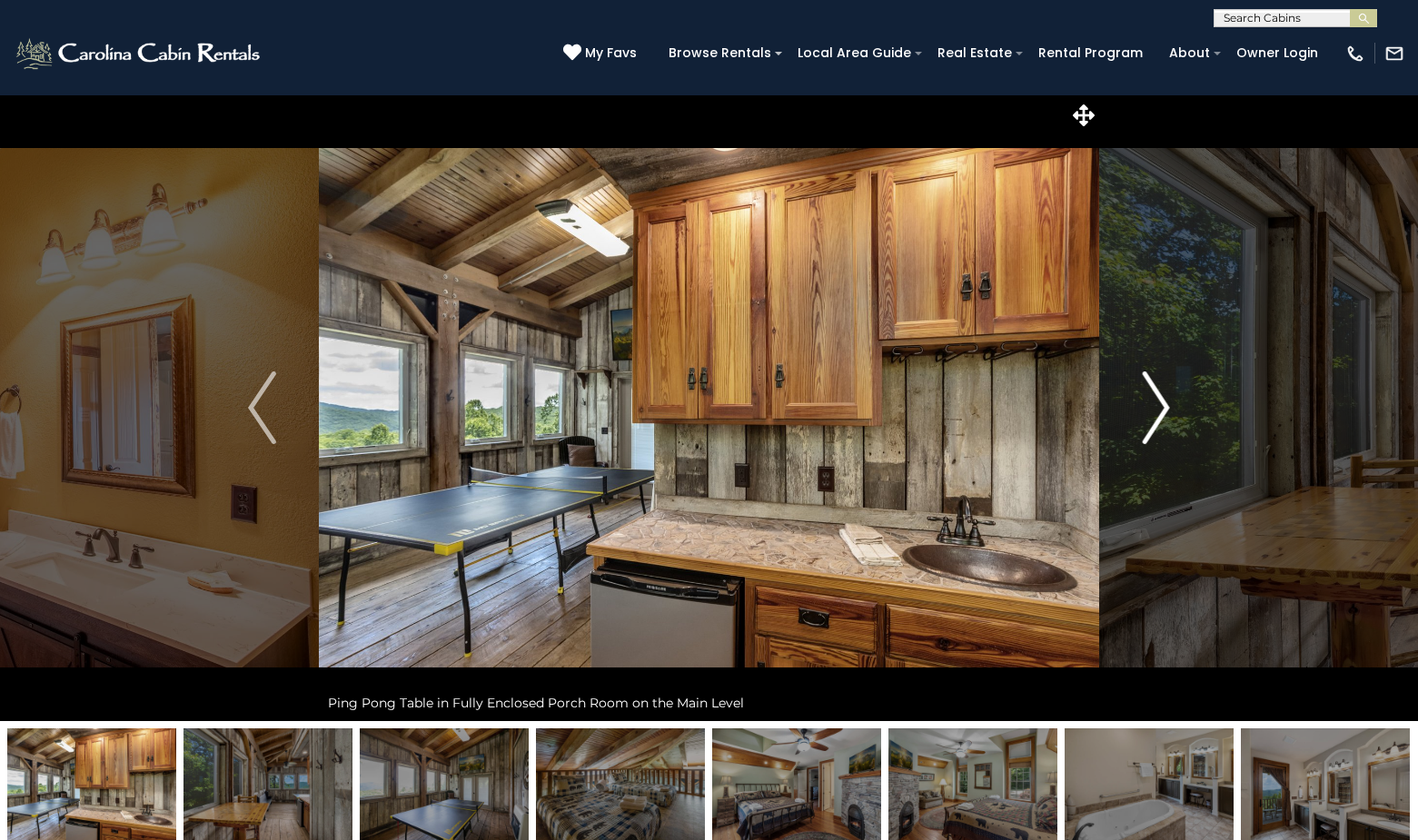
click at [1166, 406] on img "Next" at bounding box center [1155, 408] width 28 height 73
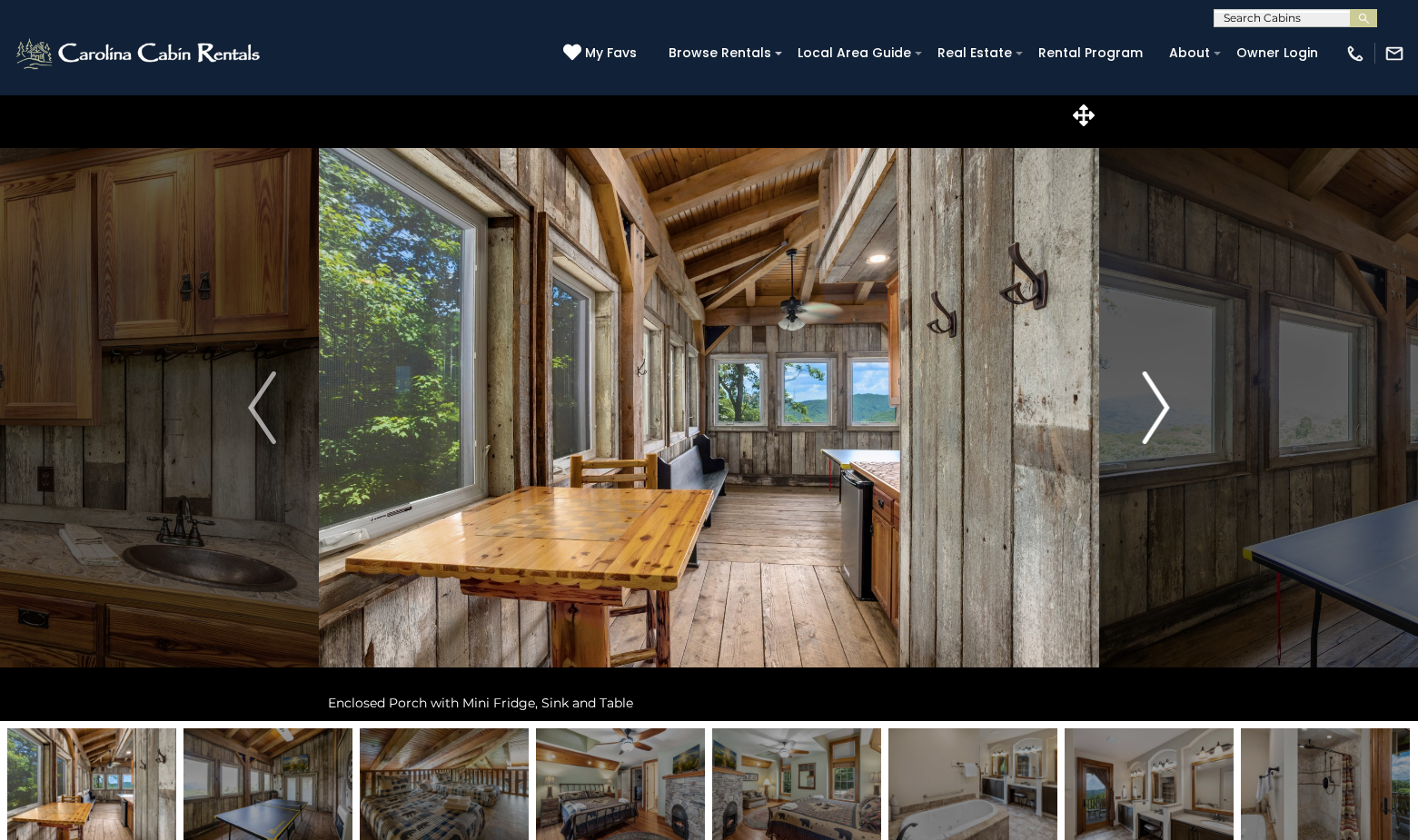
click at [1166, 406] on img "Next" at bounding box center [1155, 408] width 28 height 73
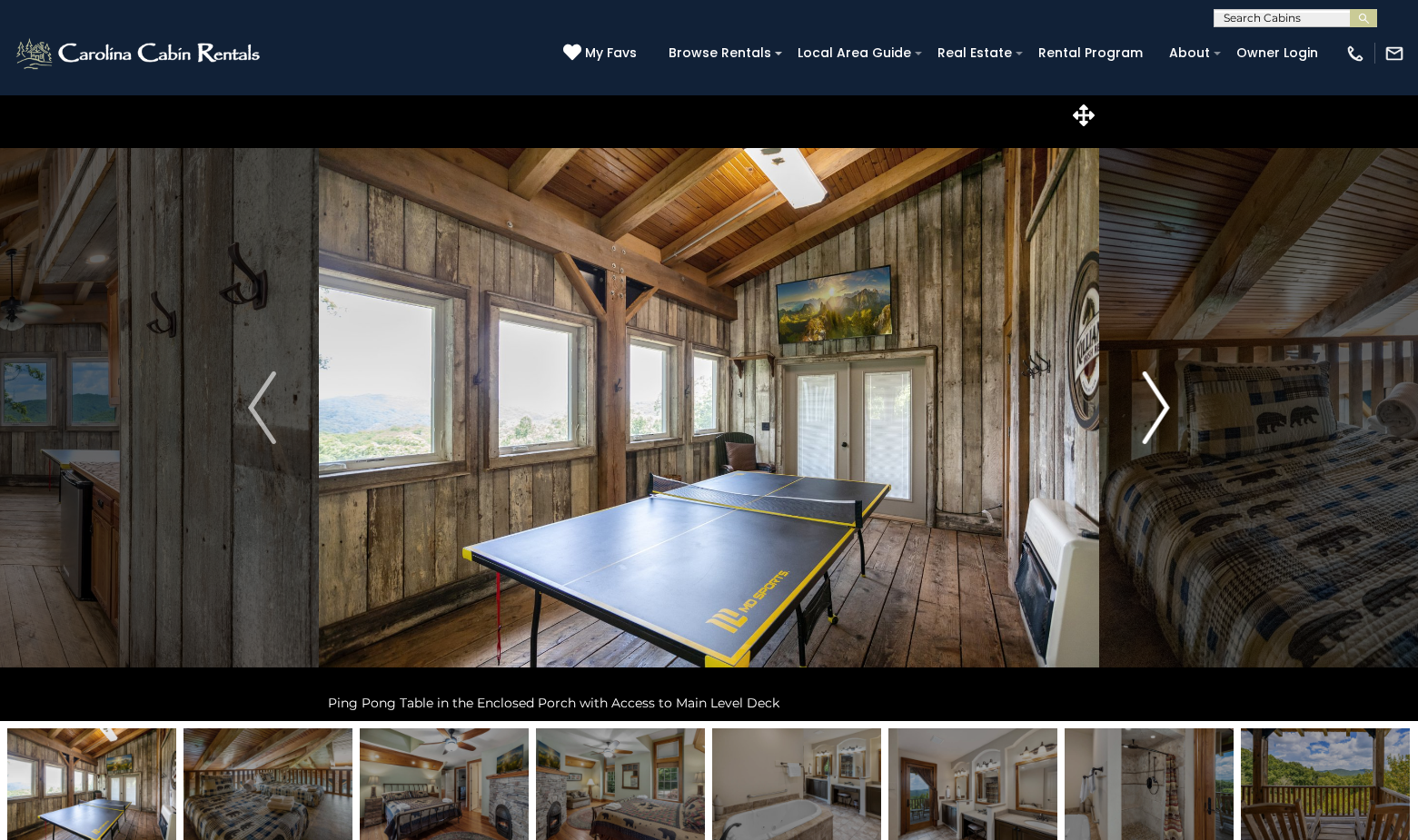
click at [1166, 406] on img "Next" at bounding box center [1155, 408] width 28 height 73
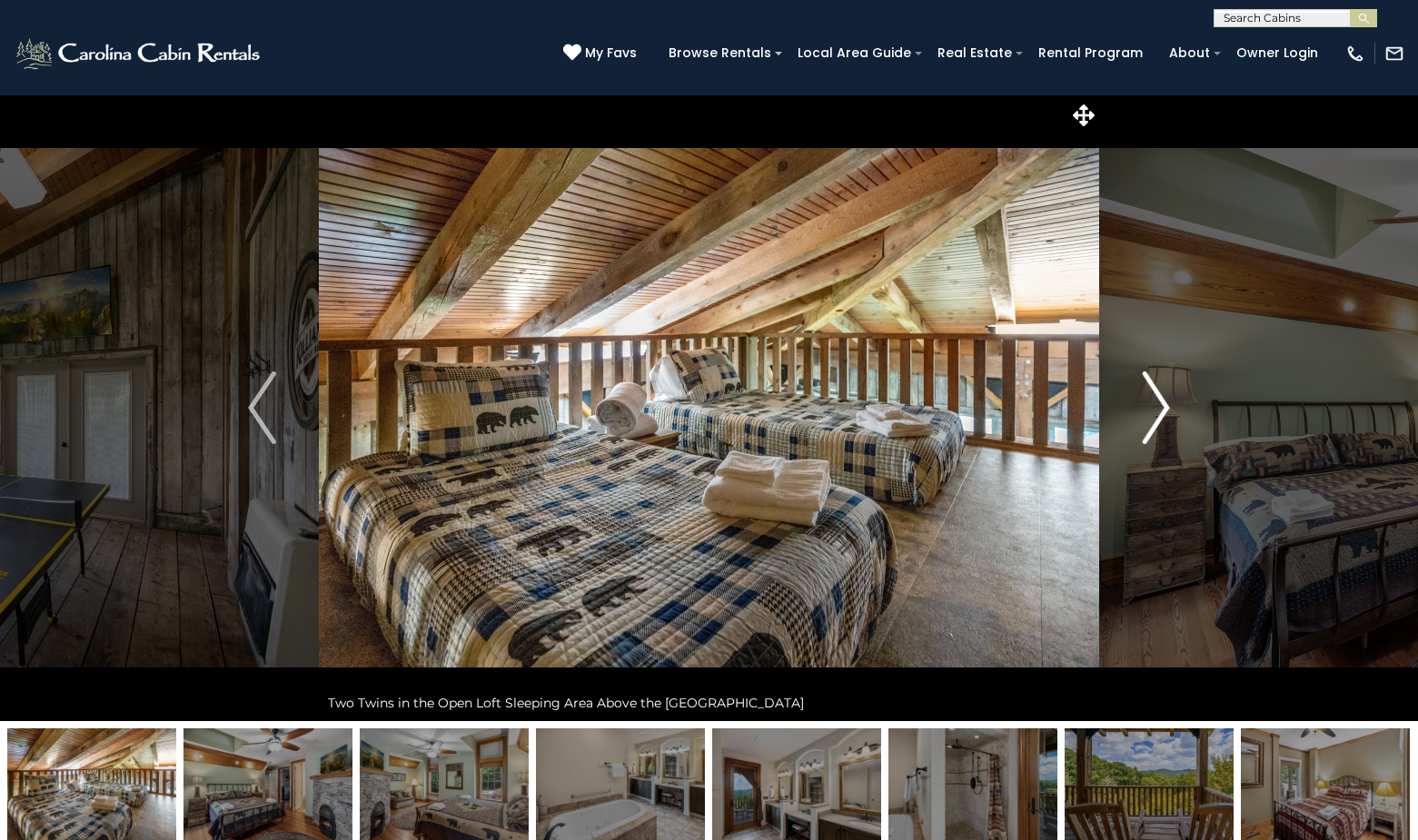
click at [1166, 406] on img "Next" at bounding box center [1155, 408] width 28 height 73
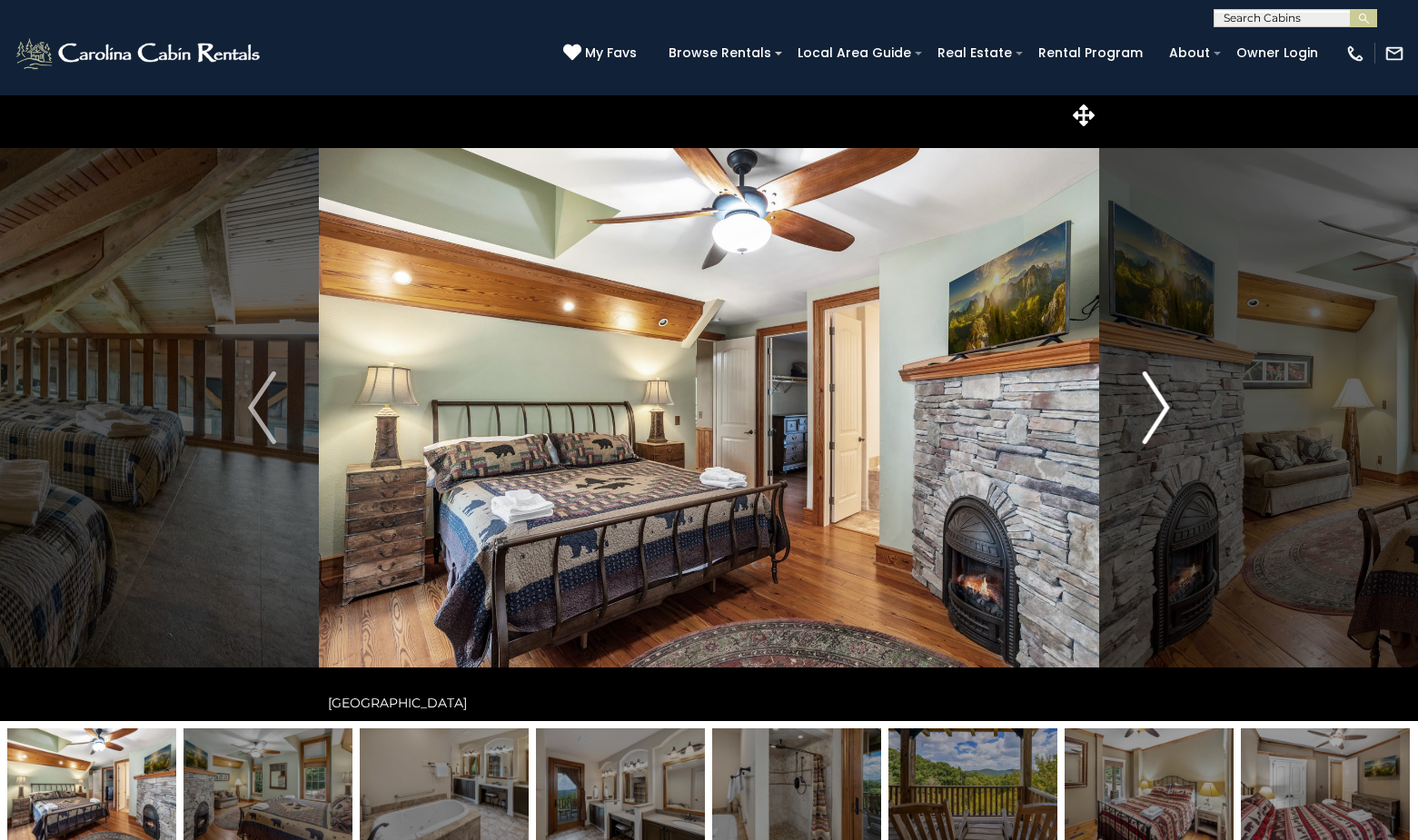
click at [1166, 406] on img "Next" at bounding box center [1155, 408] width 28 height 73
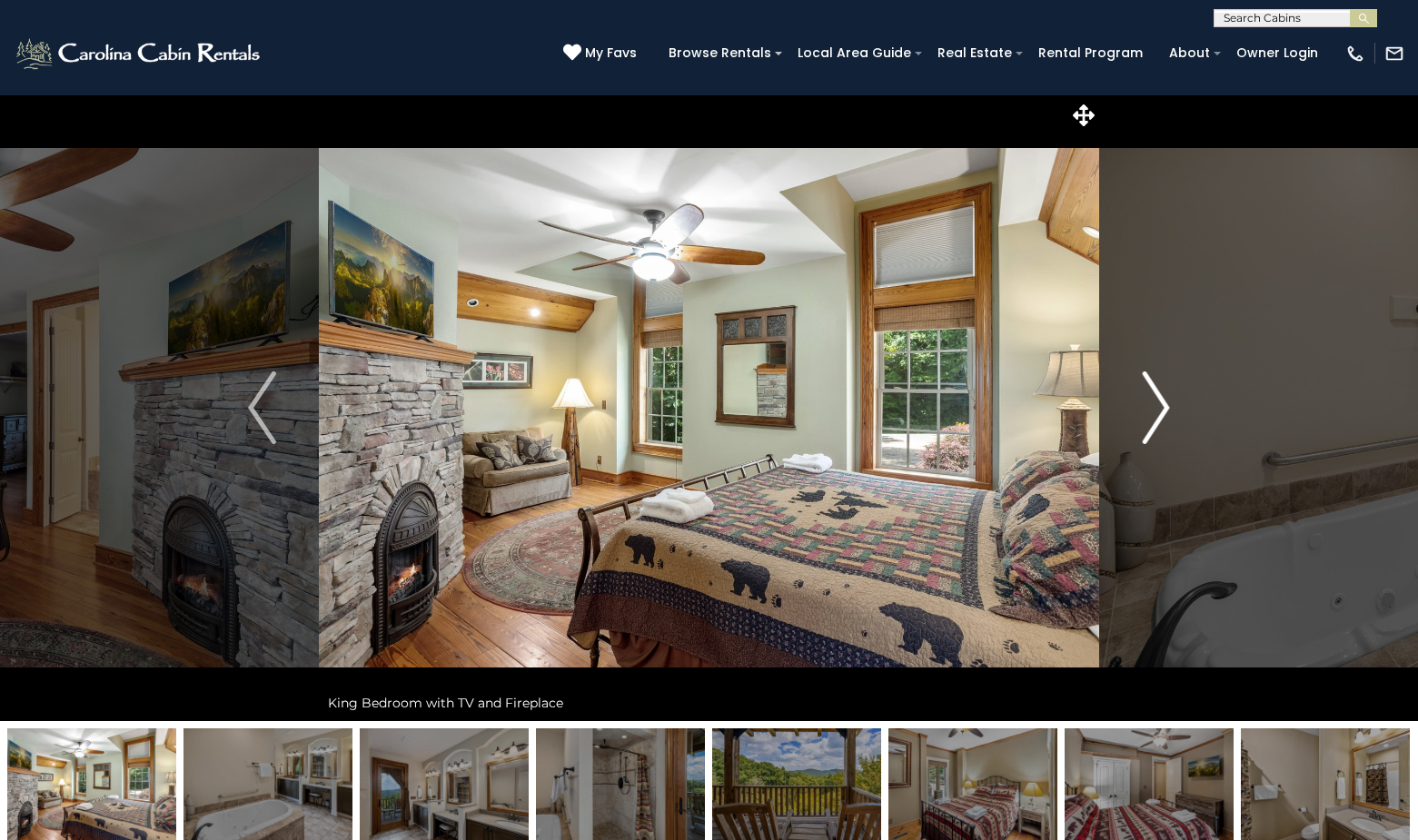
click at [1166, 406] on img "Next" at bounding box center [1155, 408] width 28 height 73
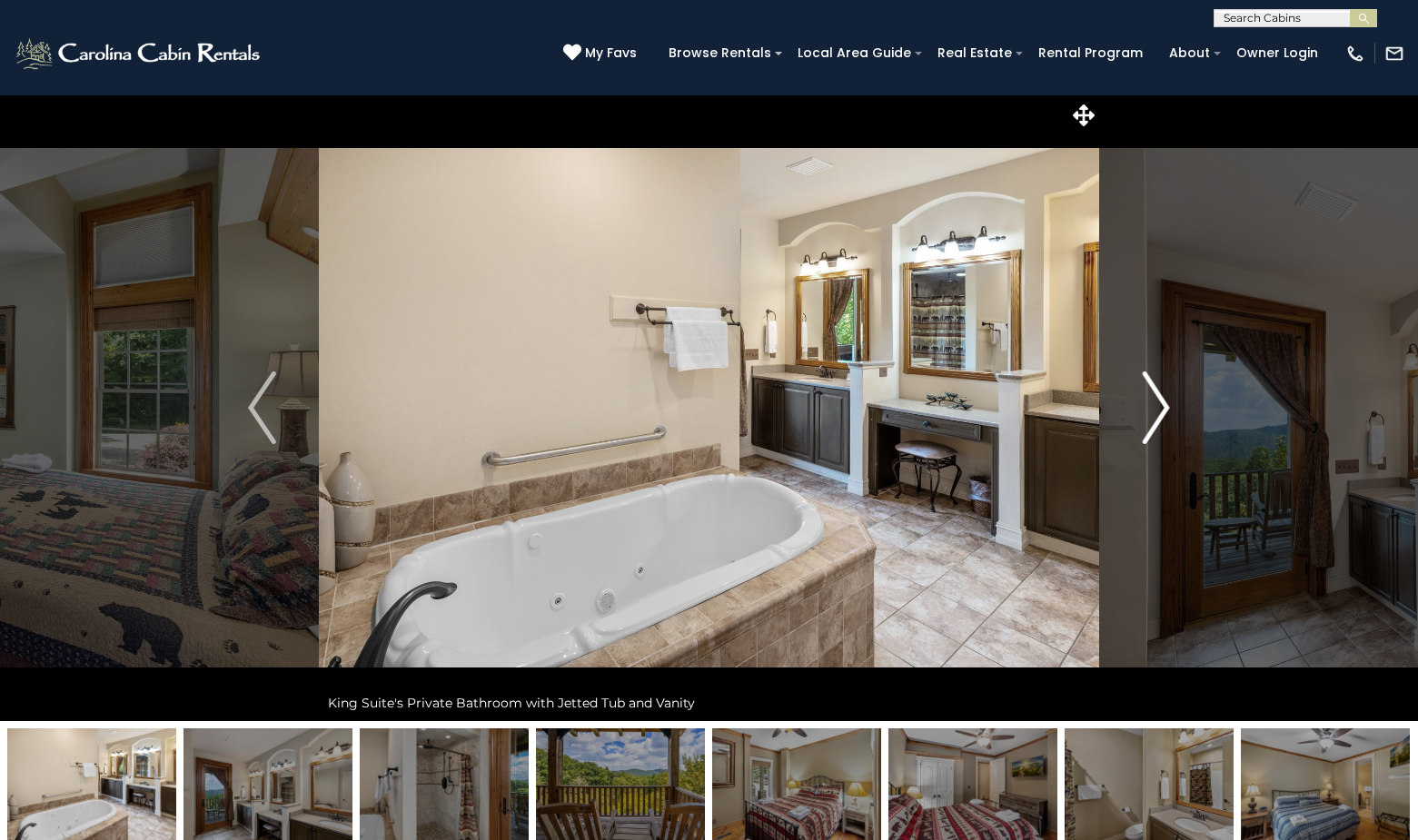
click at [1166, 406] on img "Next" at bounding box center [1155, 408] width 28 height 73
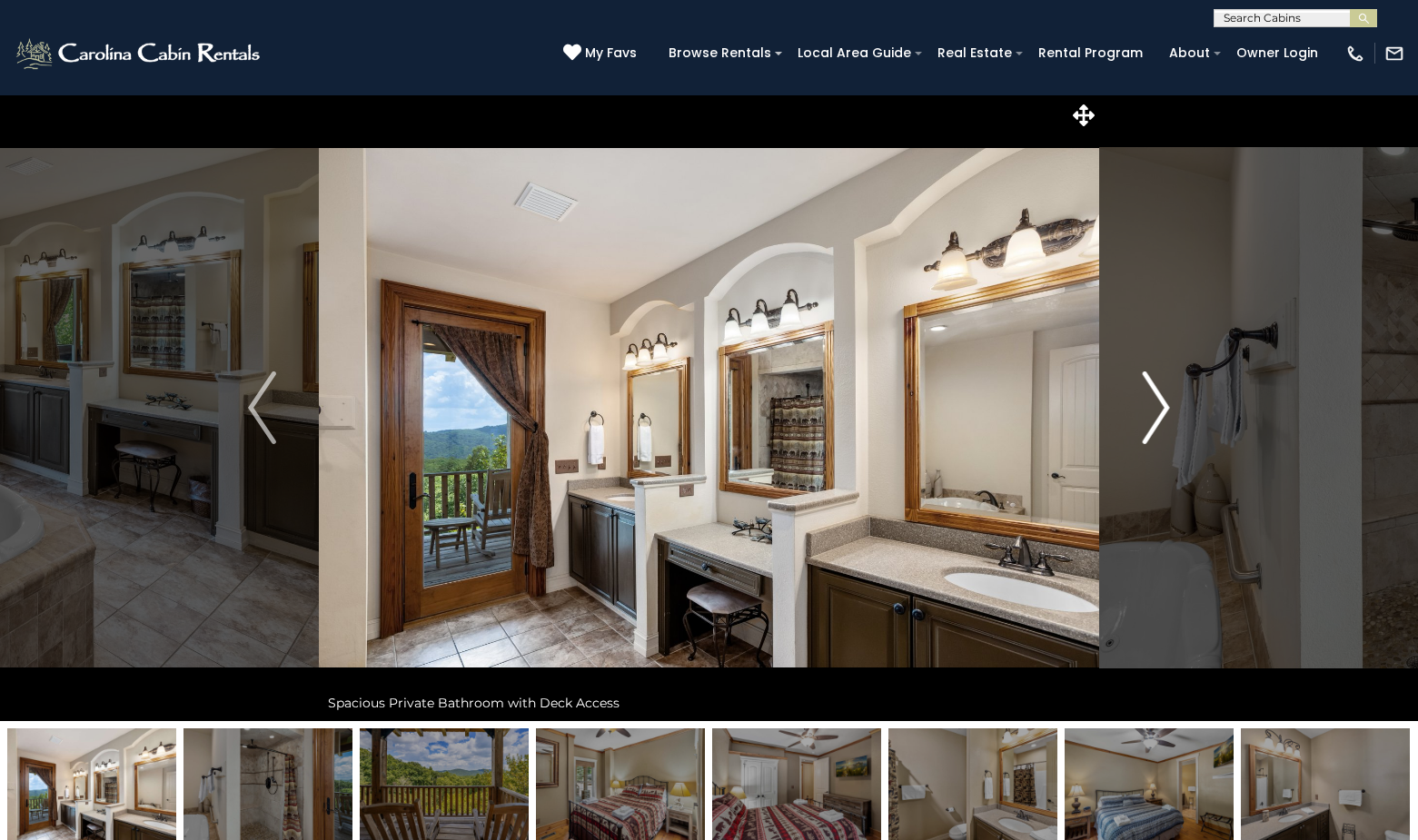
click at [1166, 406] on img "Next" at bounding box center [1155, 408] width 28 height 73
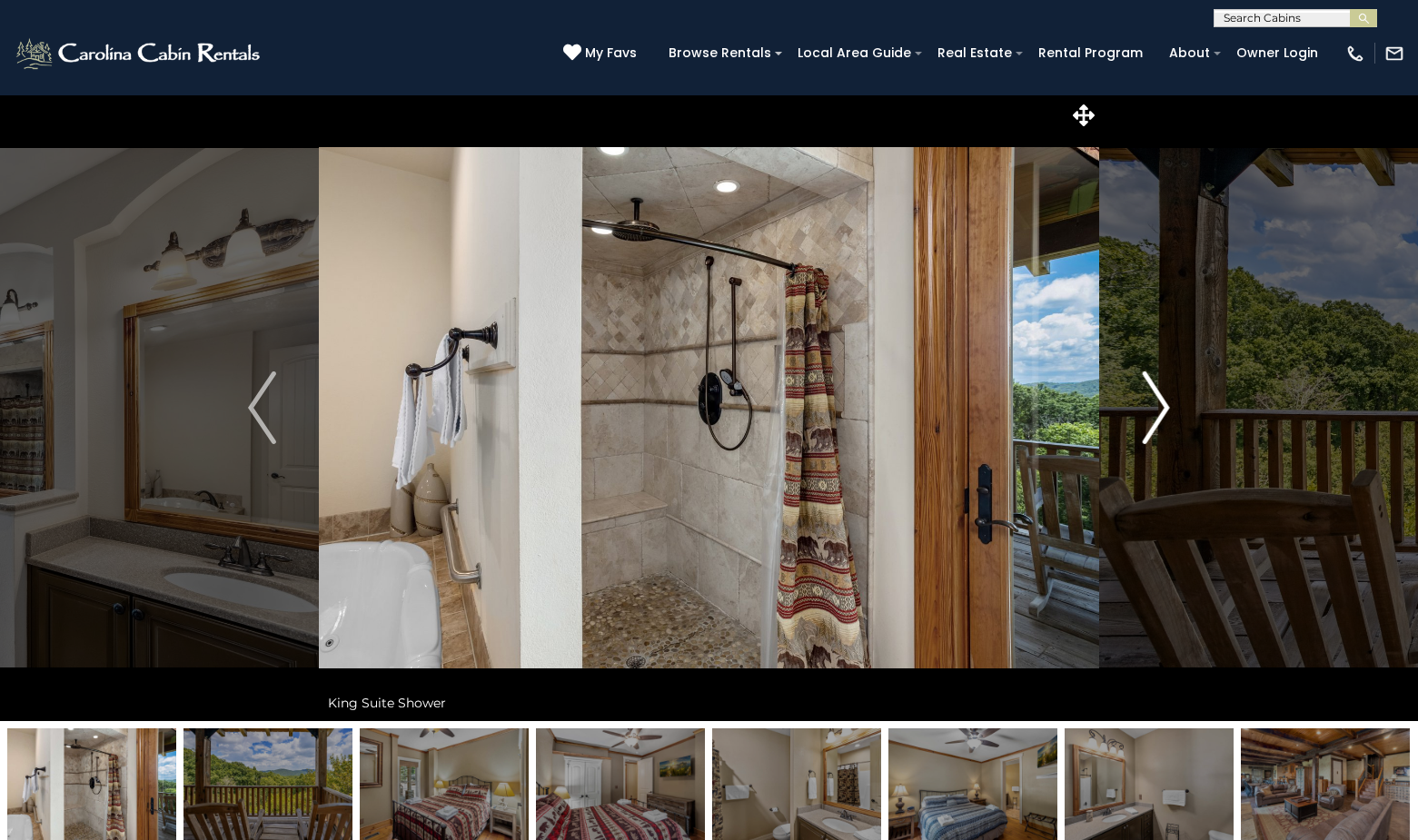
click at [1166, 406] on img "Next" at bounding box center [1155, 408] width 28 height 73
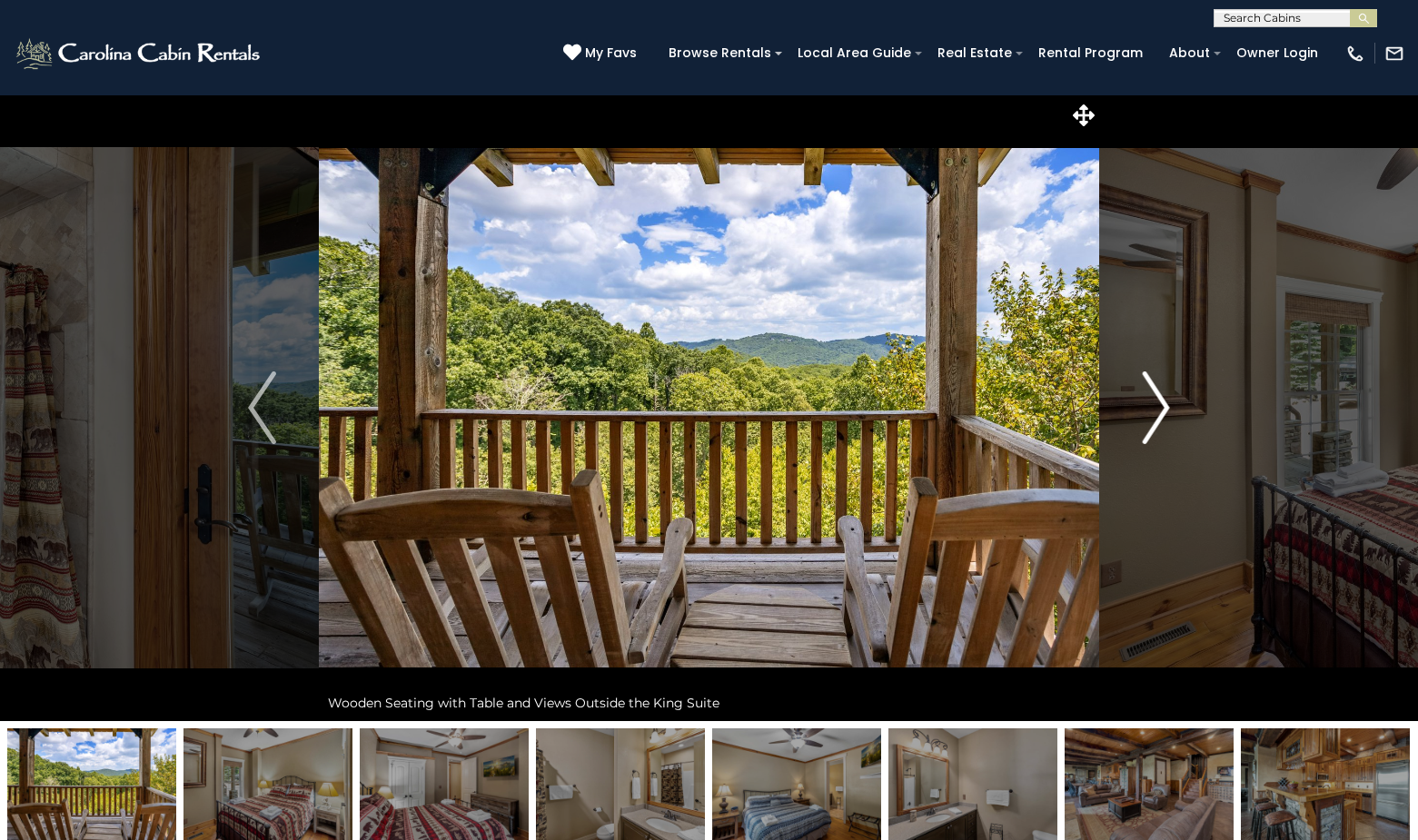
click at [1166, 406] on img "Next" at bounding box center [1155, 408] width 28 height 73
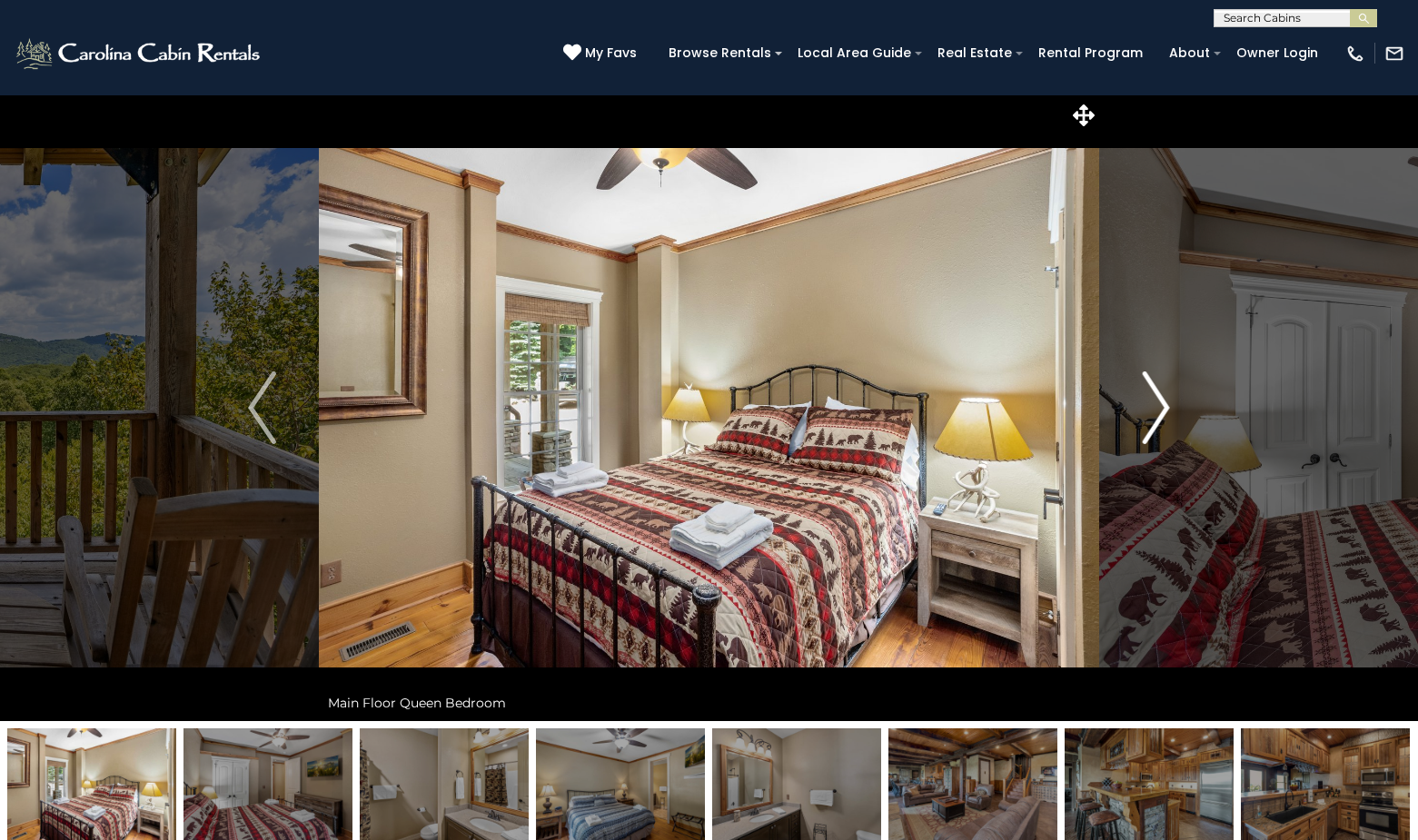
click at [1166, 406] on img "Next" at bounding box center [1155, 408] width 28 height 73
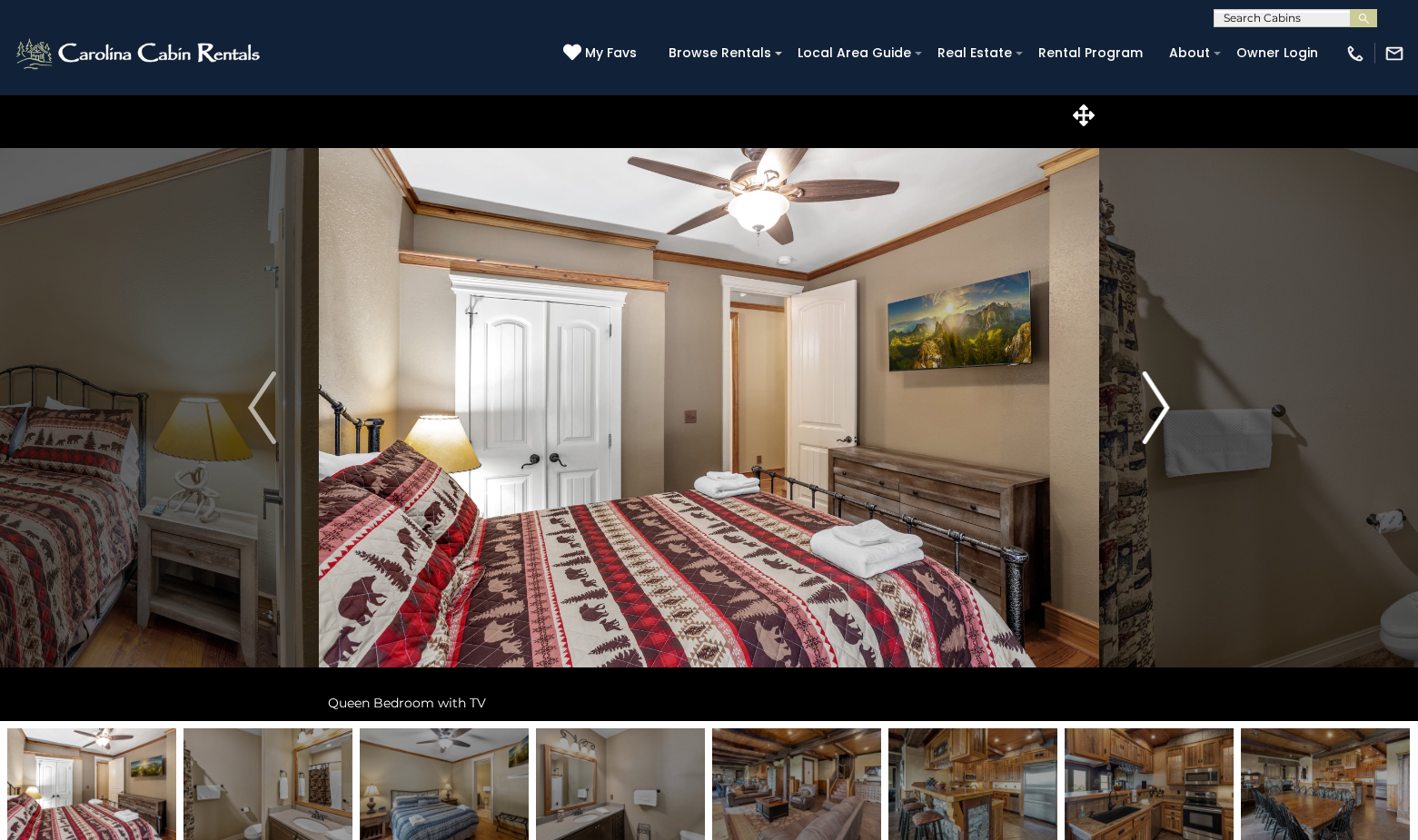
click at [1166, 406] on img "Next" at bounding box center [1155, 408] width 28 height 73
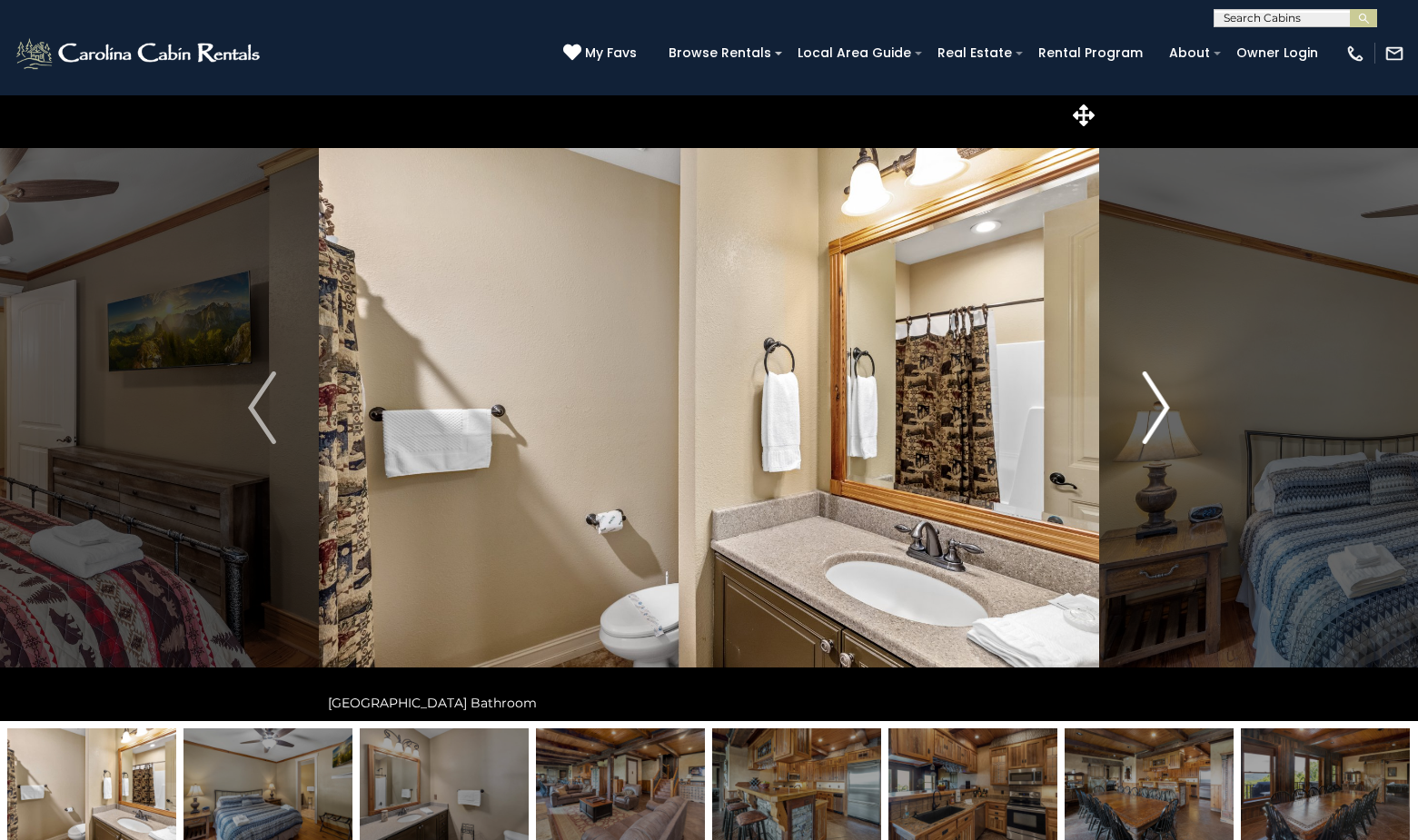
click at [1166, 406] on img "Next" at bounding box center [1155, 408] width 28 height 73
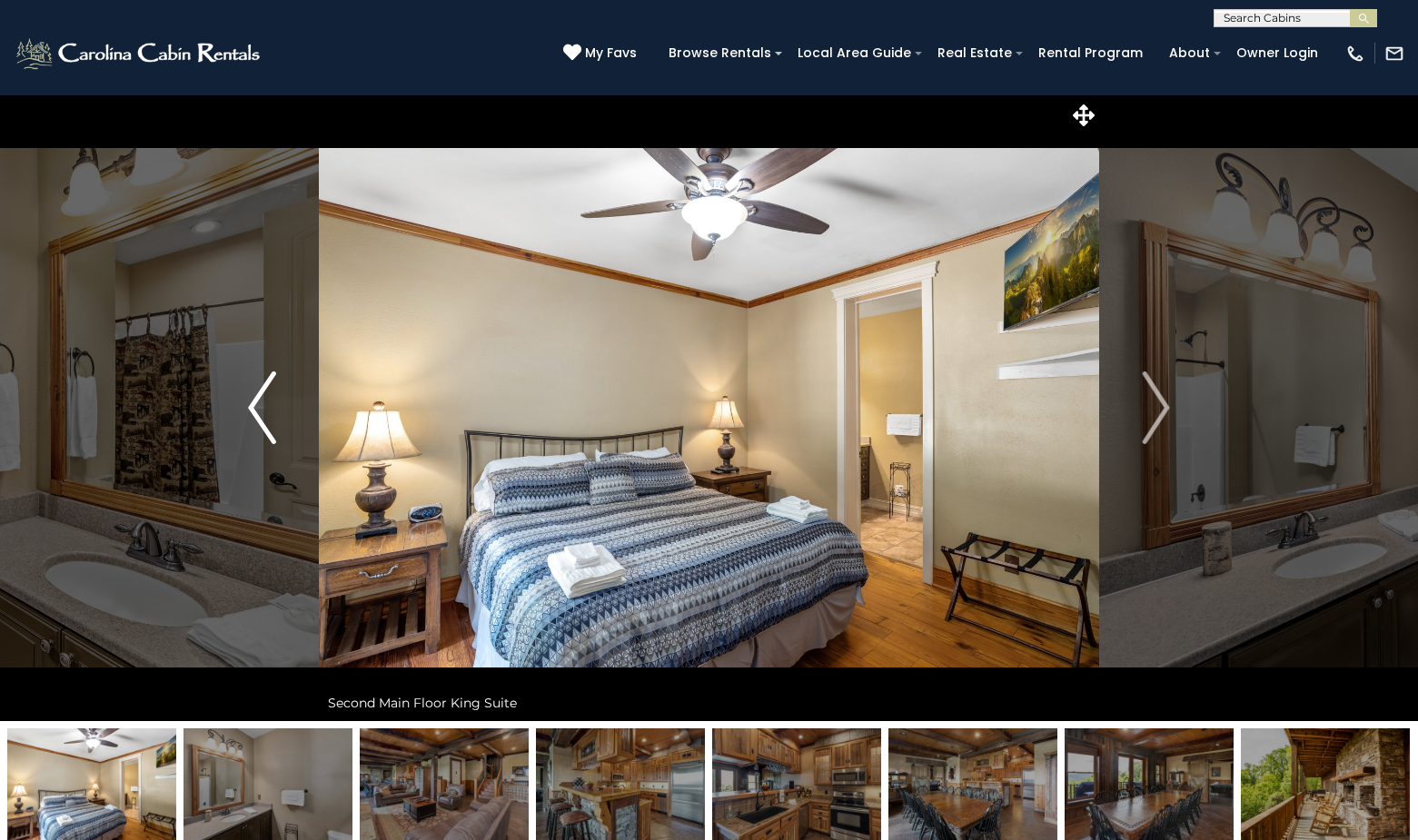
click at [255, 418] on img "Previous" at bounding box center [261, 408] width 28 height 73
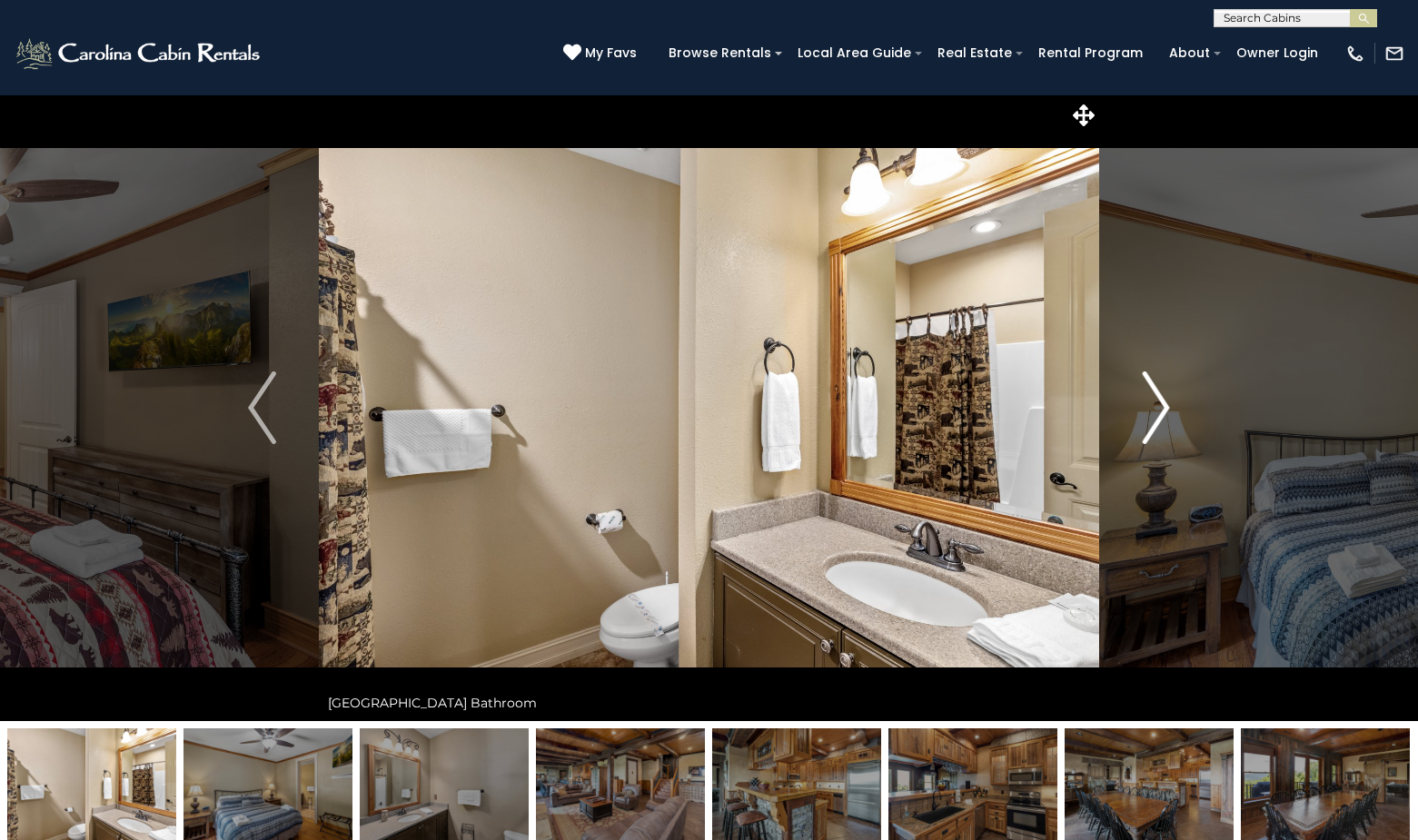
click at [1169, 396] on img "Next" at bounding box center [1155, 408] width 28 height 73
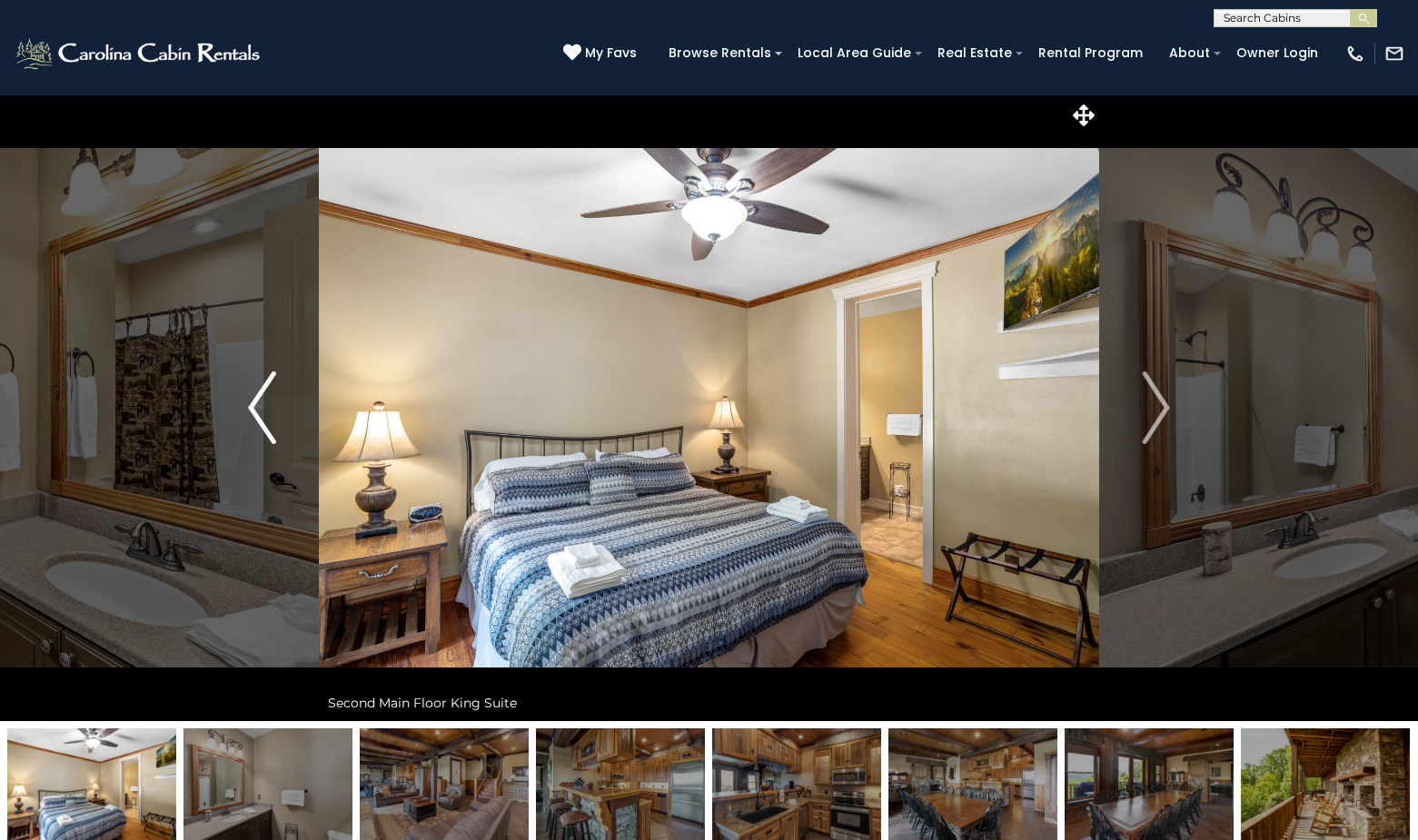
click at [262, 395] on img "Previous" at bounding box center [261, 408] width 28 height 73
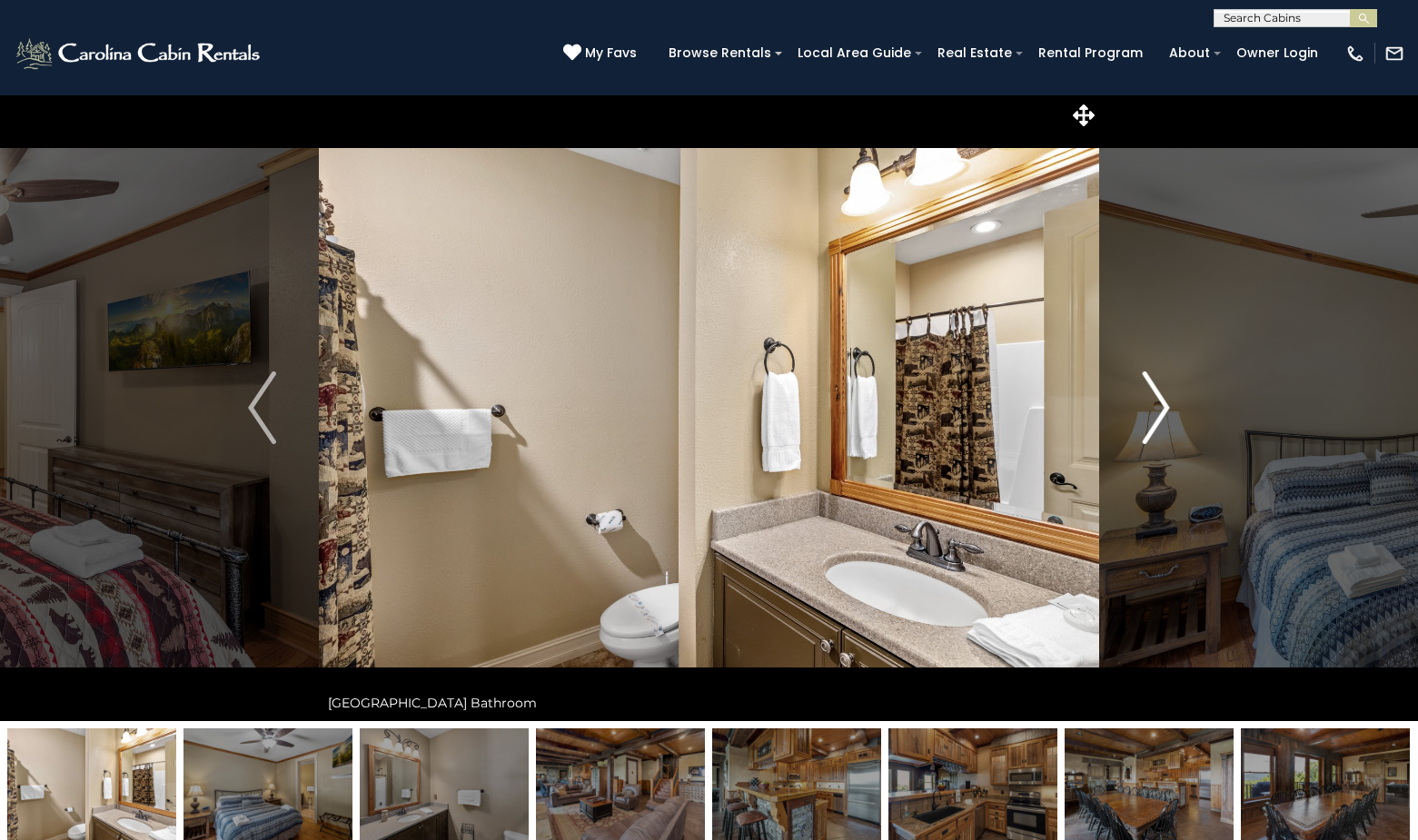
click at [1152, 403] on img "Next" at bounding box center [1155, 408] width 28 height 73
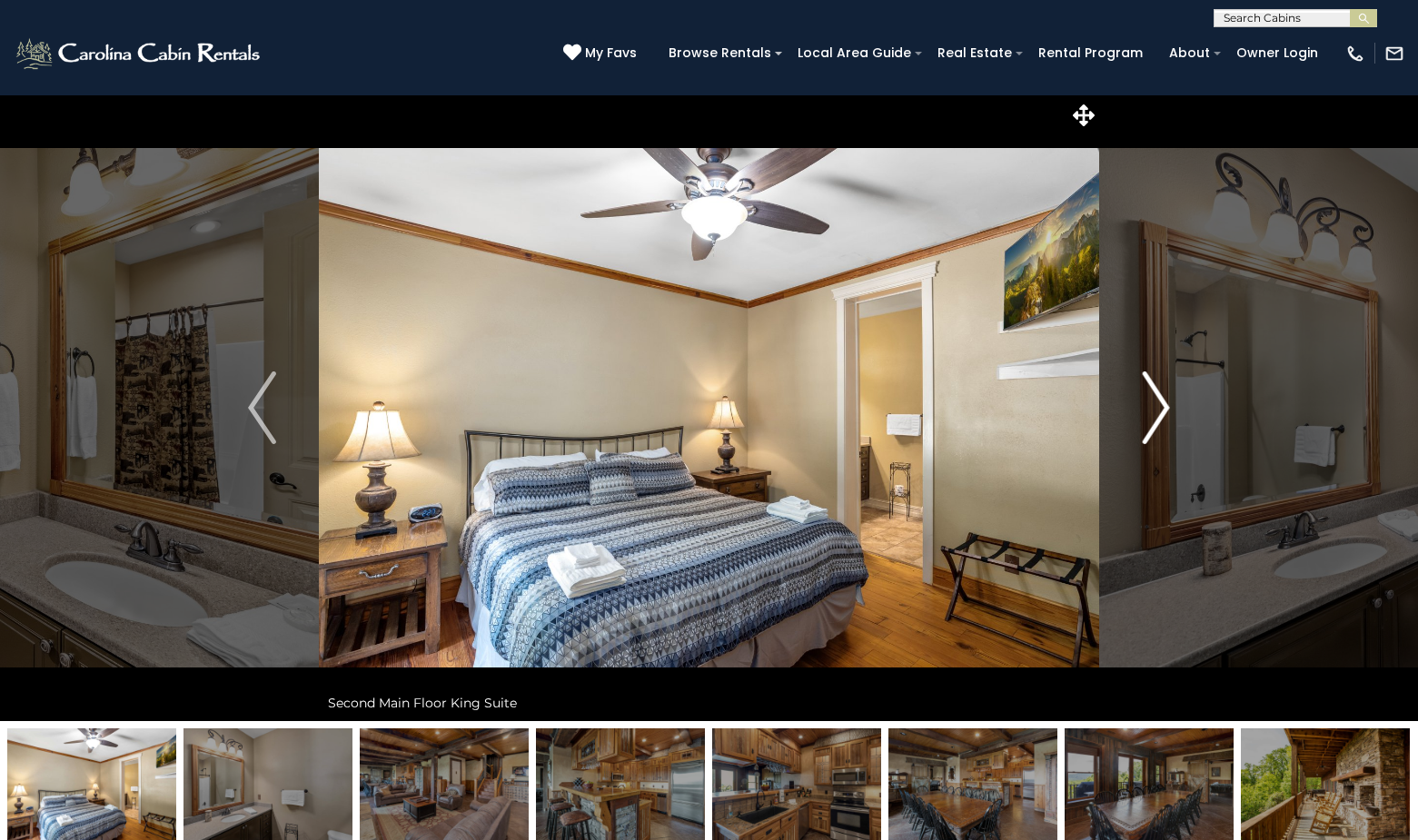
click at [1152, 403] on img "Next" at bounding box center [1155, 408] width 28 height 73
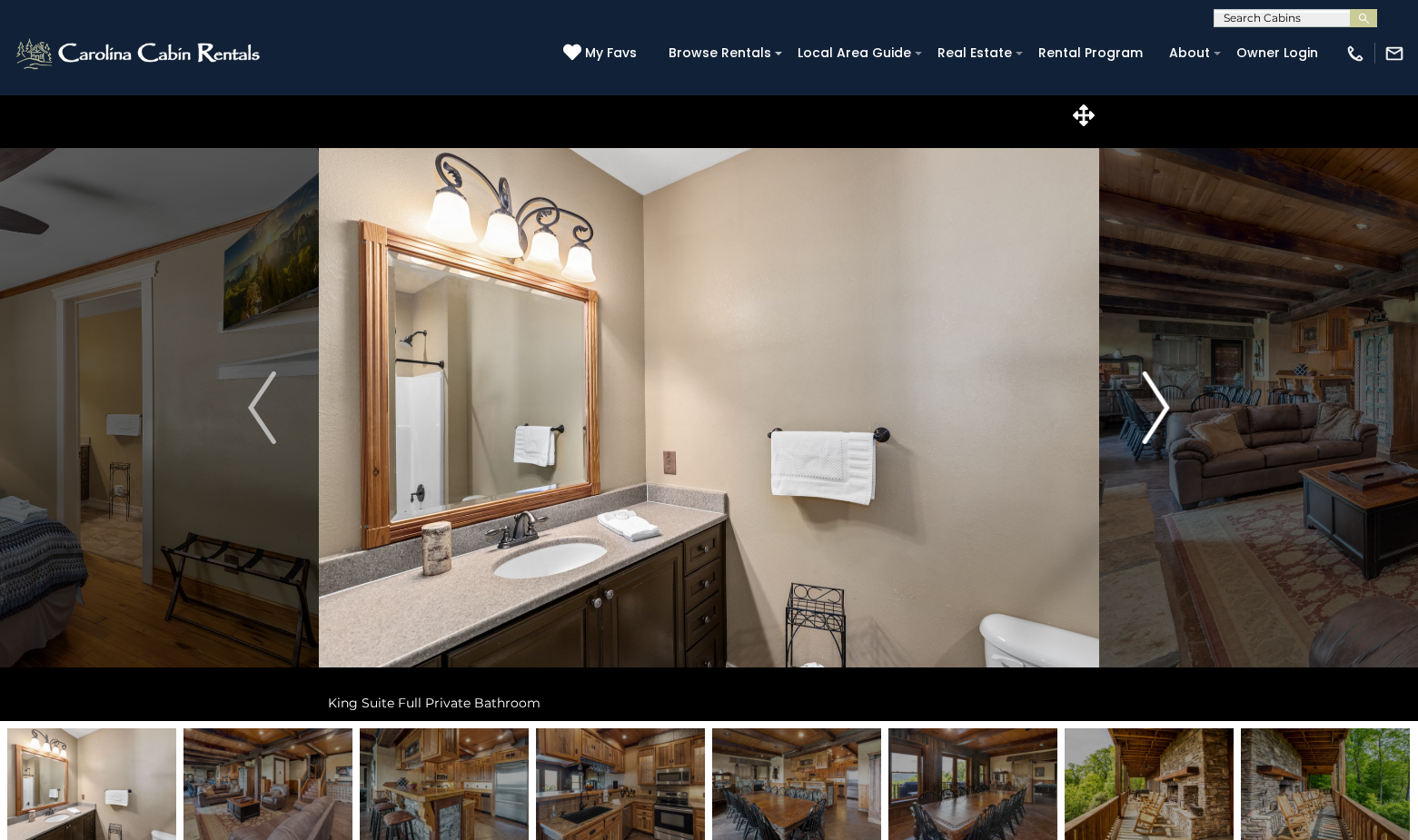
click at [1152, 403] on img "Next" at bounding box center [1155, 408] width 28 height 73
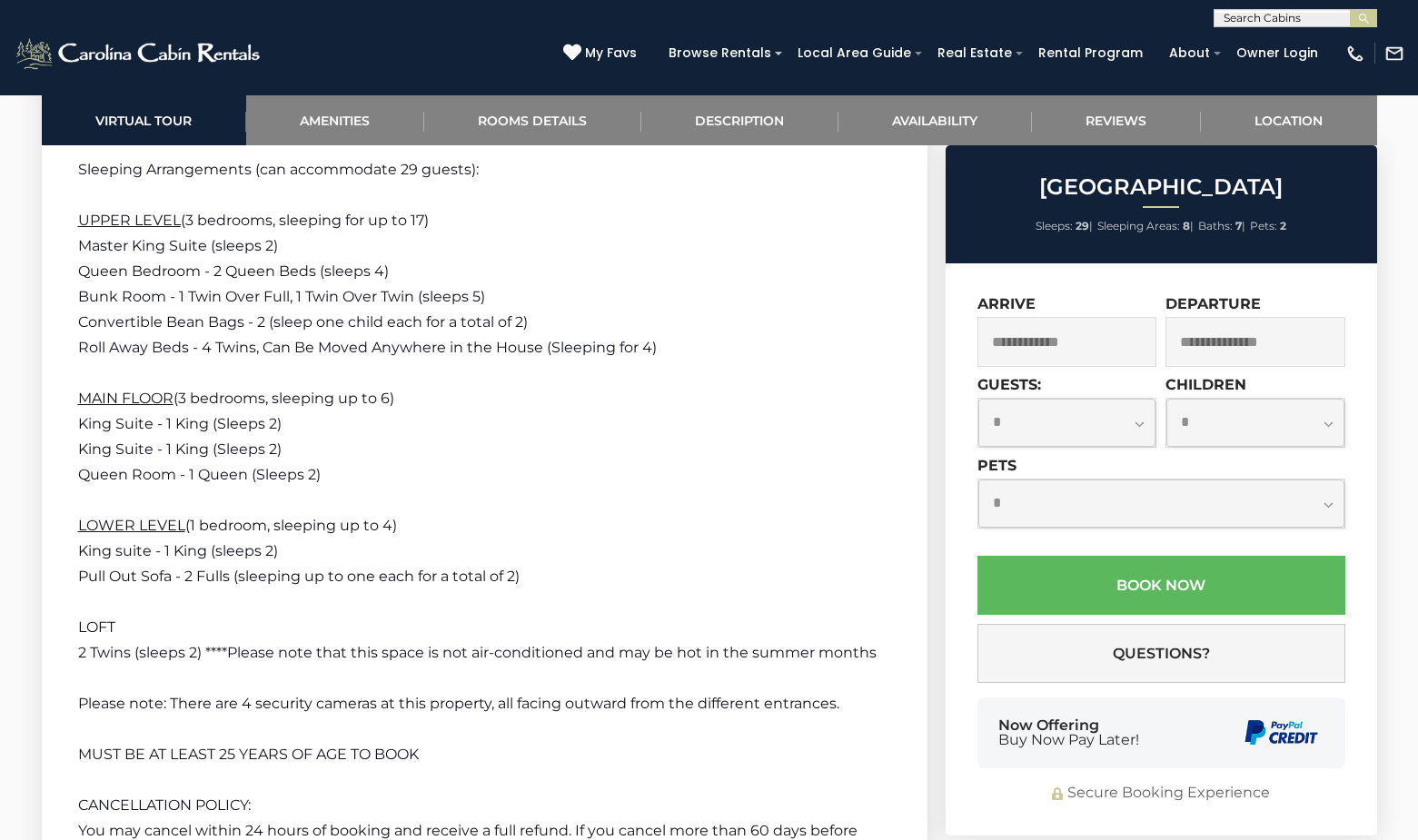
scroll to position [4539, 0]
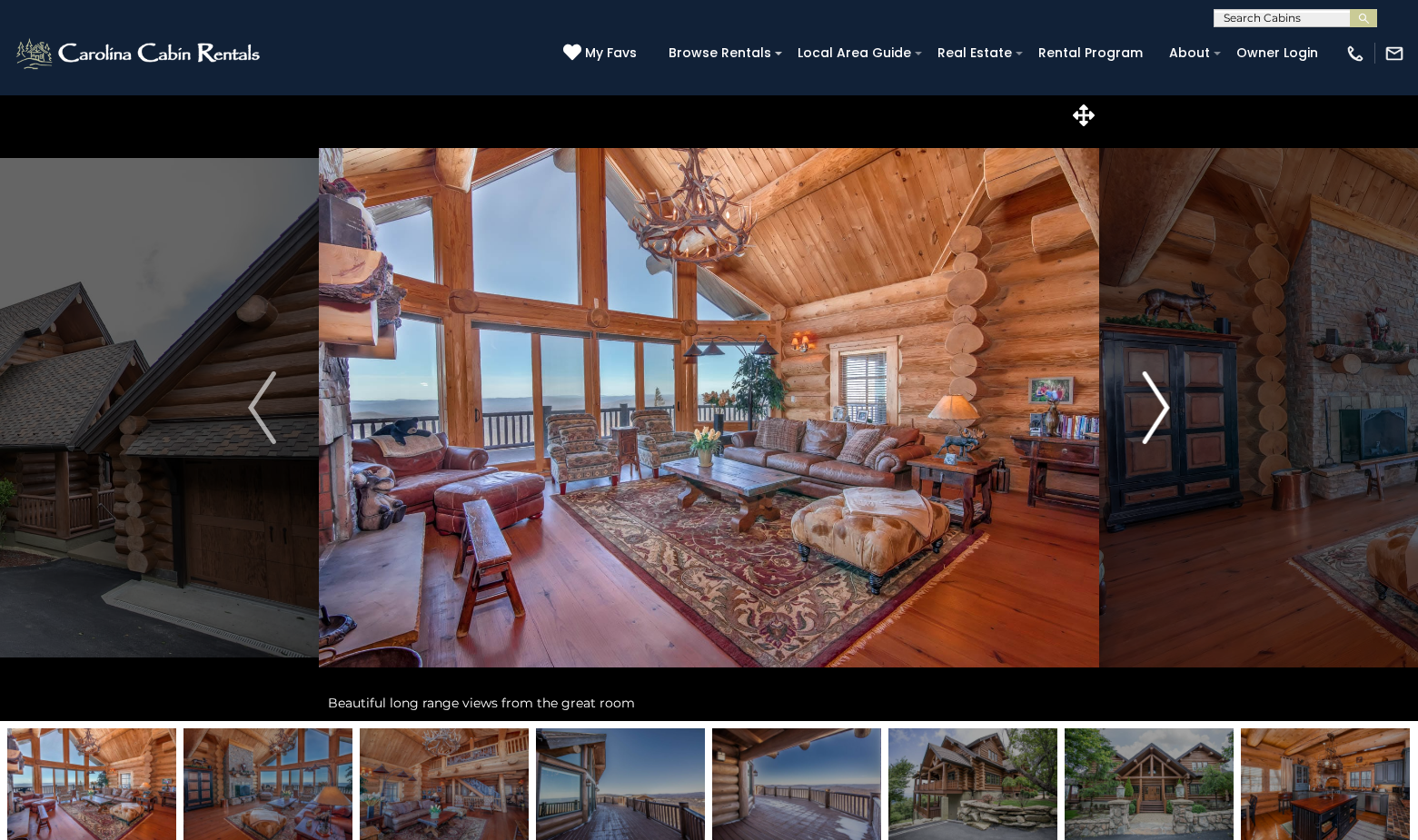
click at [1171, 403] on button "Next" at bounding box center [1156, 408] width 115 height 627
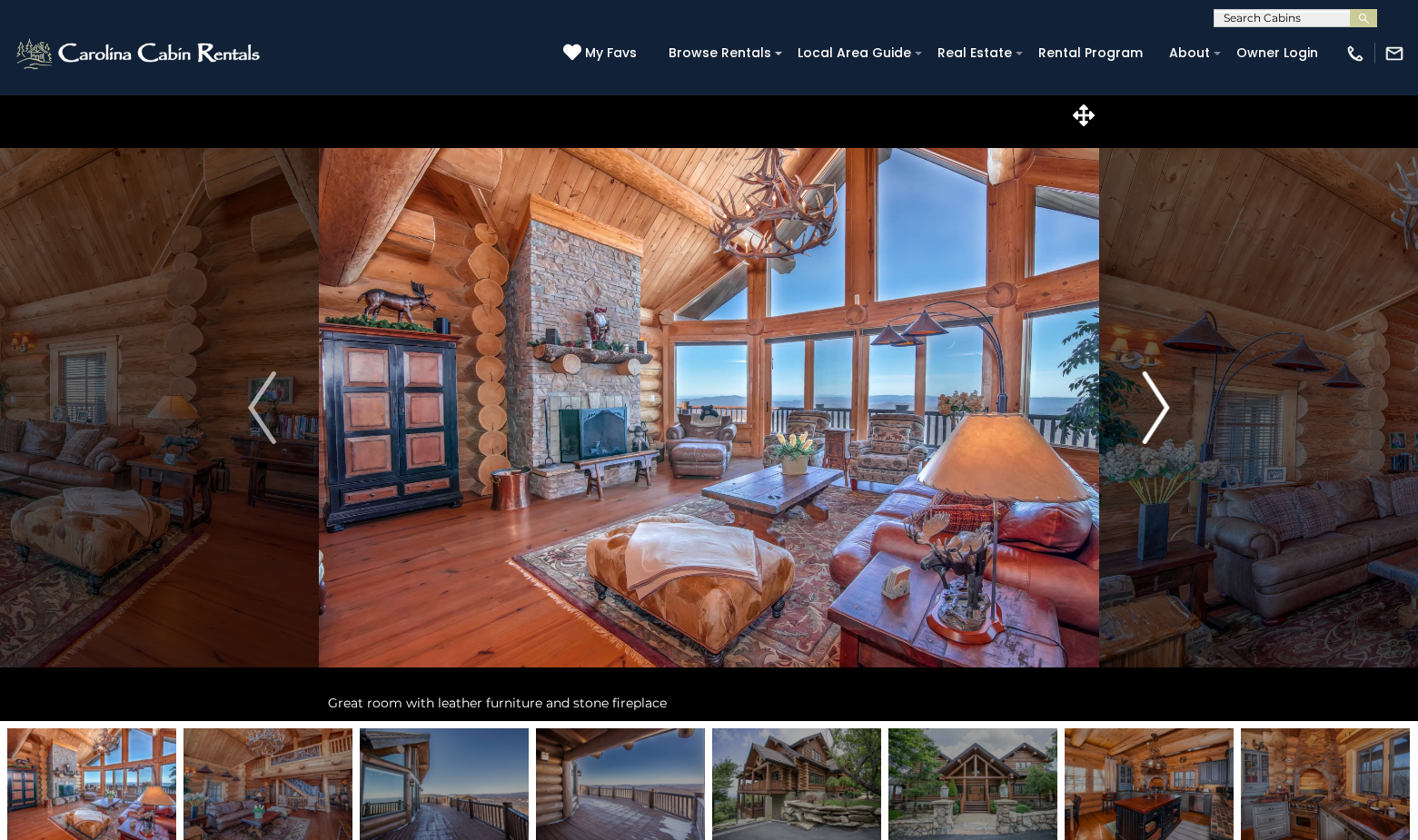
click at [1173, 395] on button "Next" at bounding box center [1156, 408] width 115 height 627
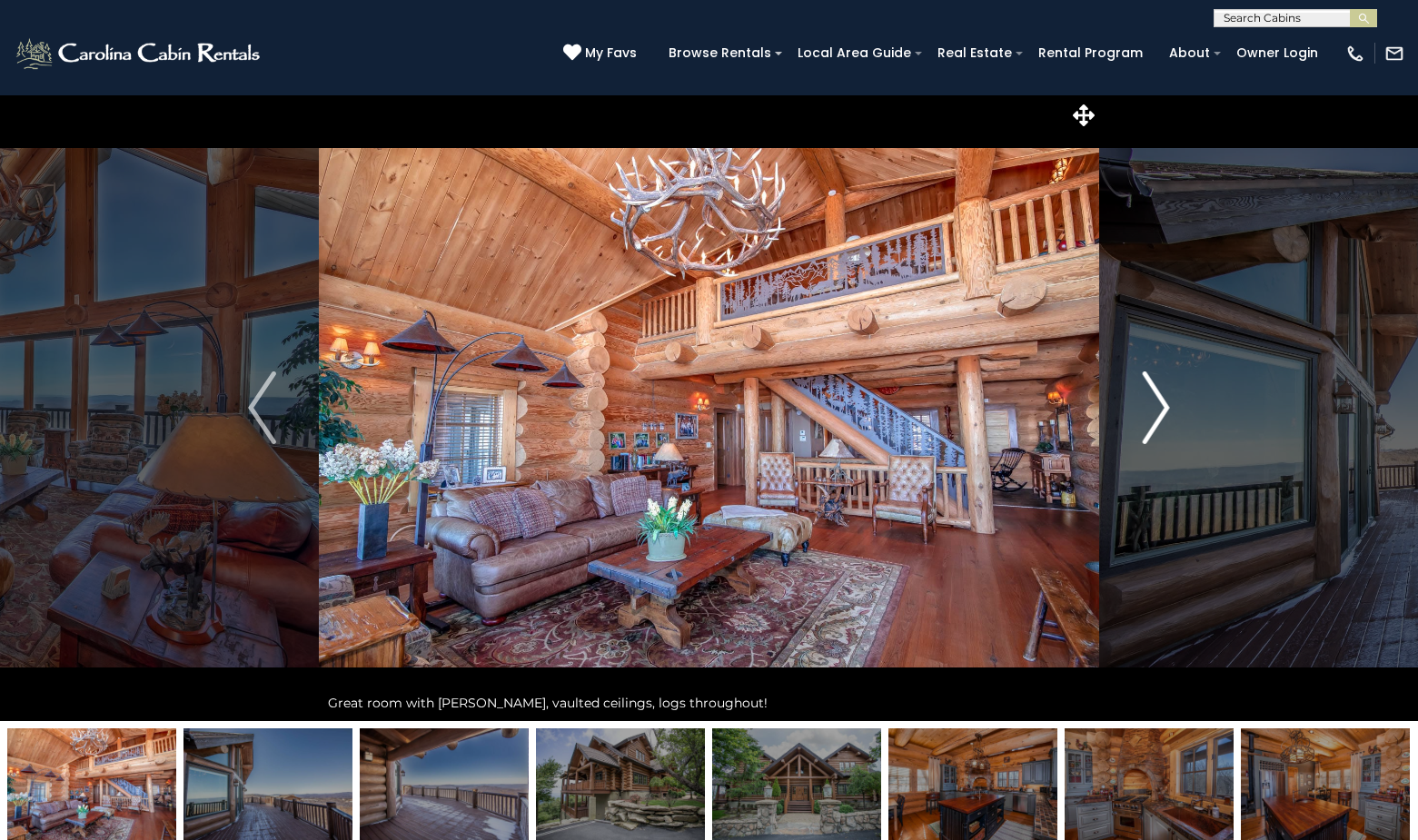
click at [1173, 395] on button "Next" at bounding box center [1156, 408] width 115 height 627
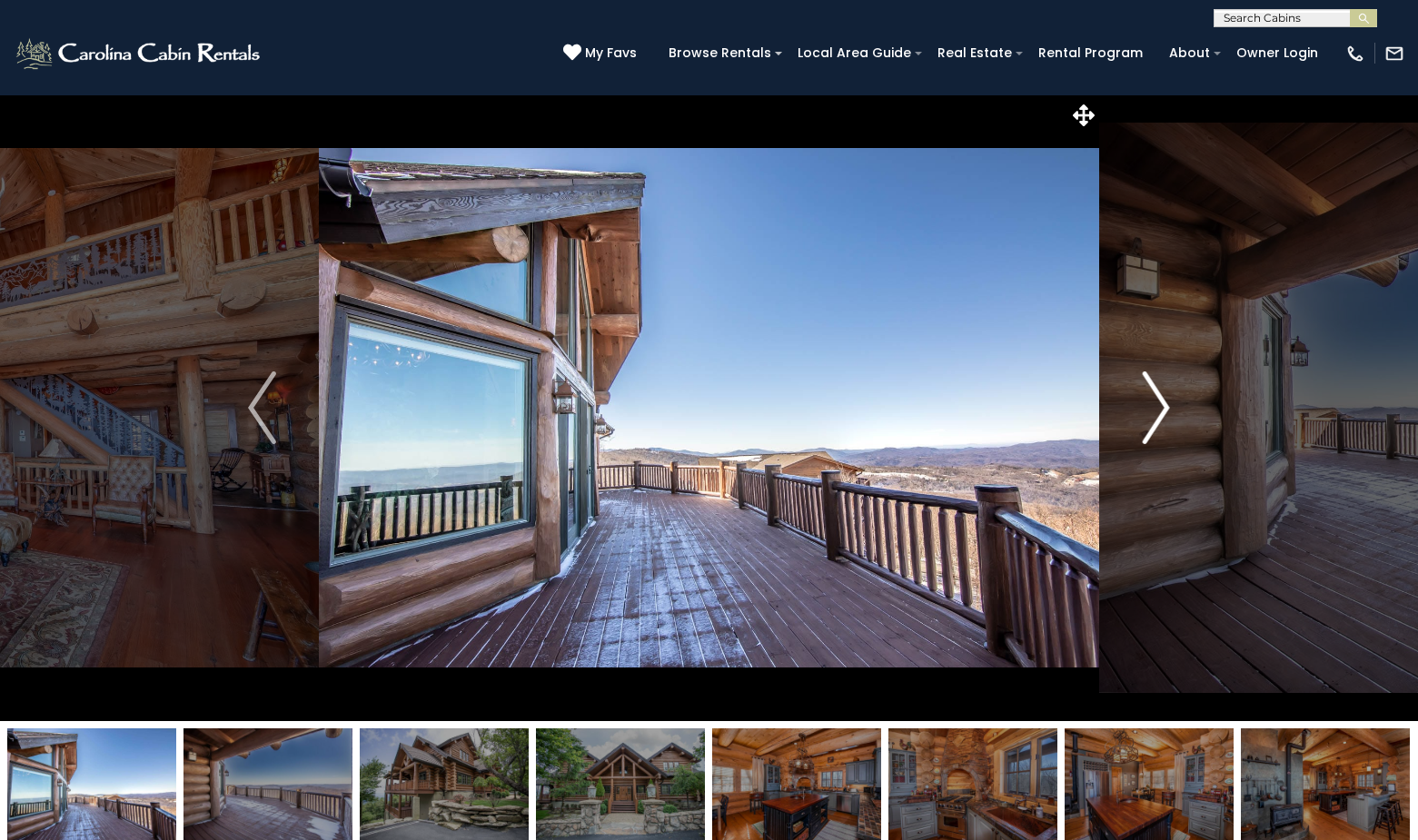
click at [1150, 401] on img "Next" at bounding box center [1155, 408] width 28 height 73
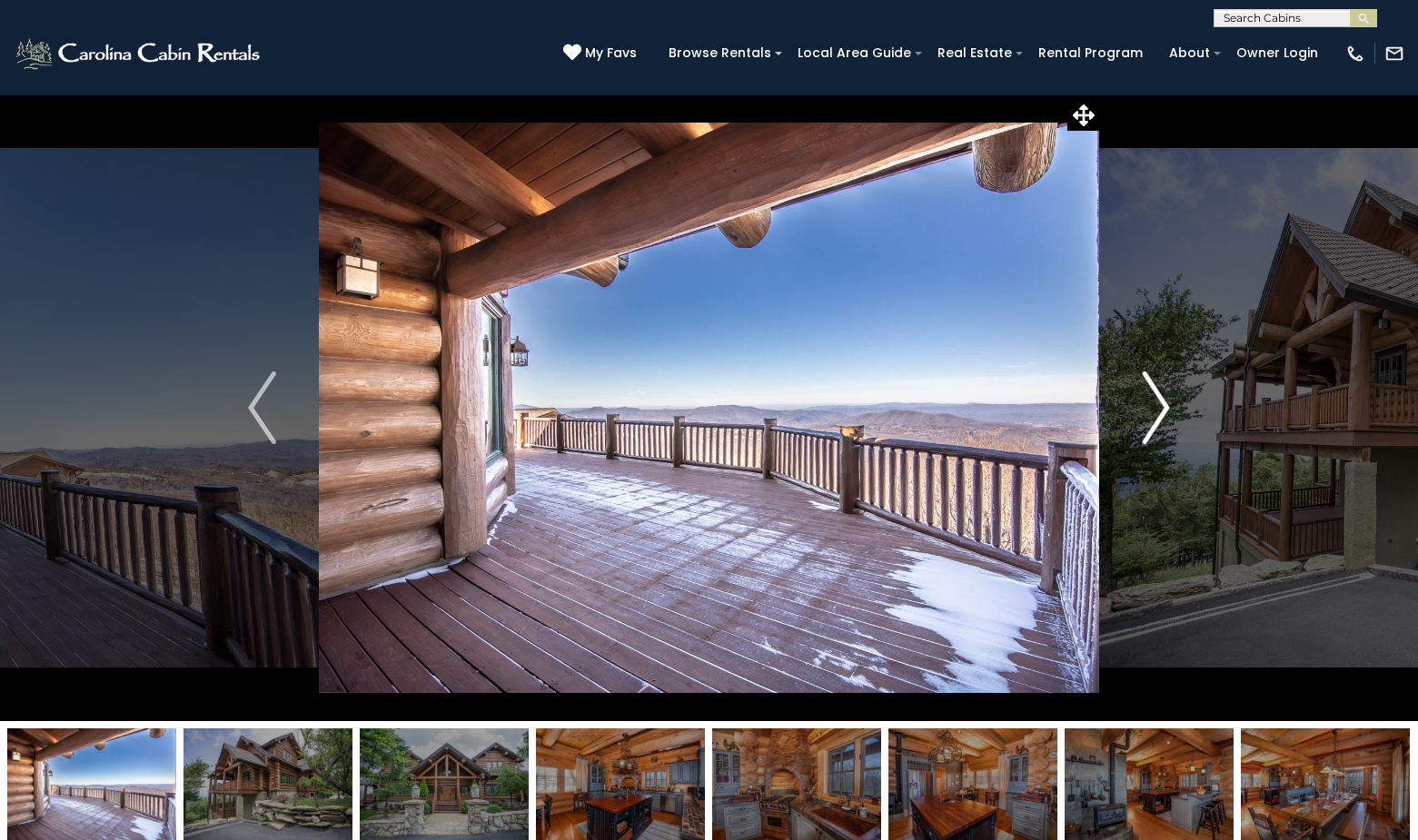
click at [1150, 401] on img "Next" at bounding box center [1155, 408] width 28 height 73
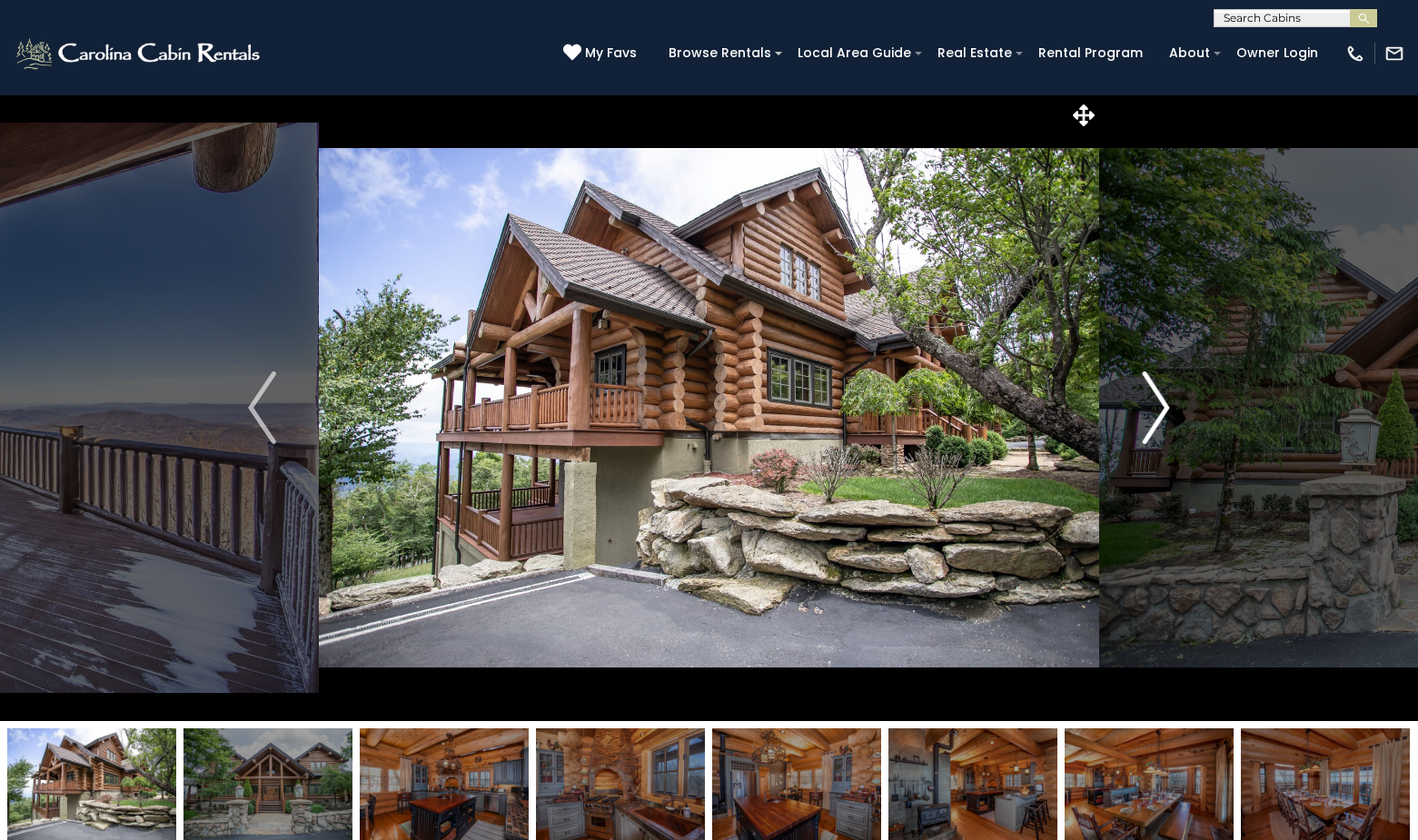
click at [1150, 401] on img "Next" at bounding box center [1155, 408] width 28 height 73
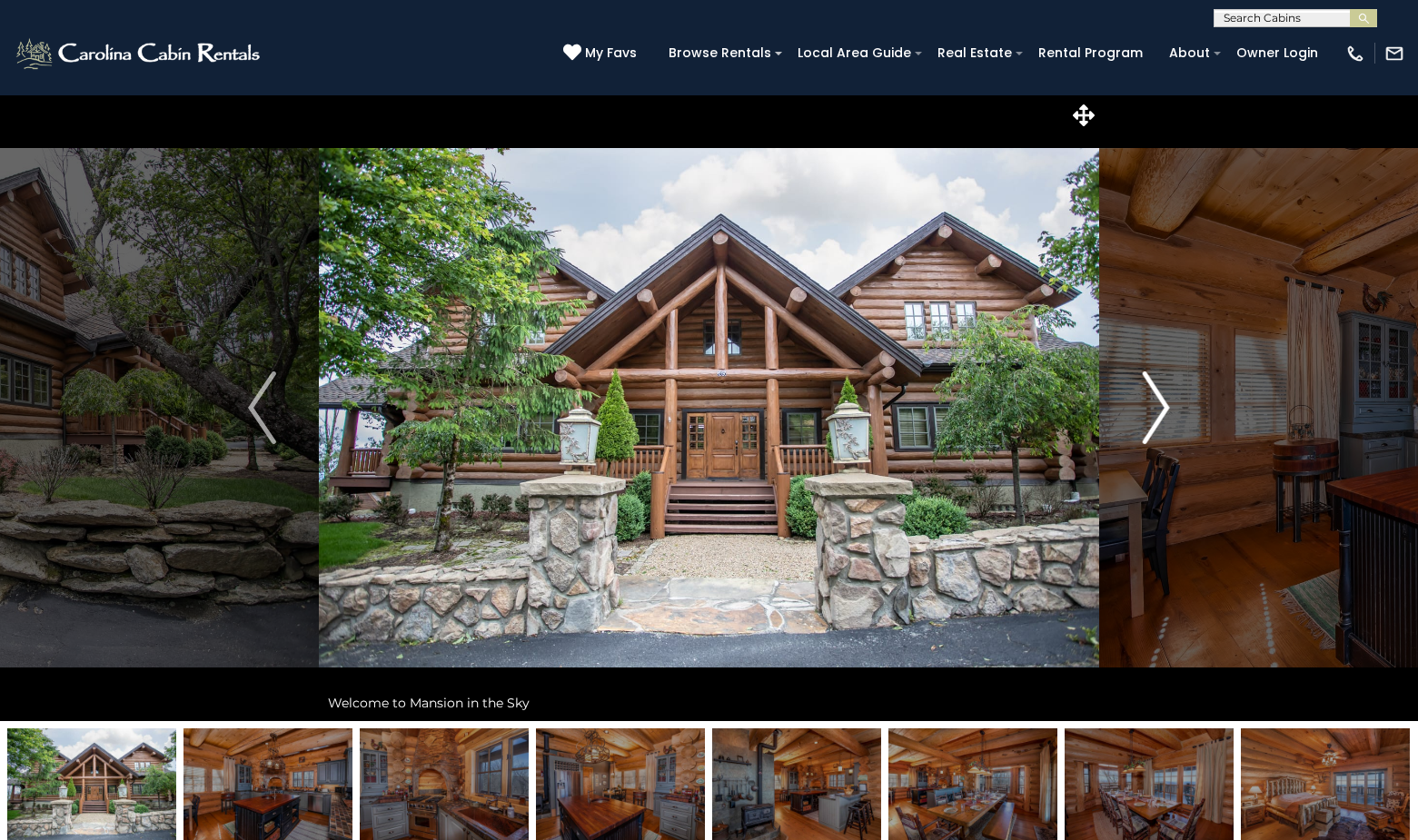
click at [1150, 401] on img "Next" at bounding box center [1155, 408] width 28 height 73
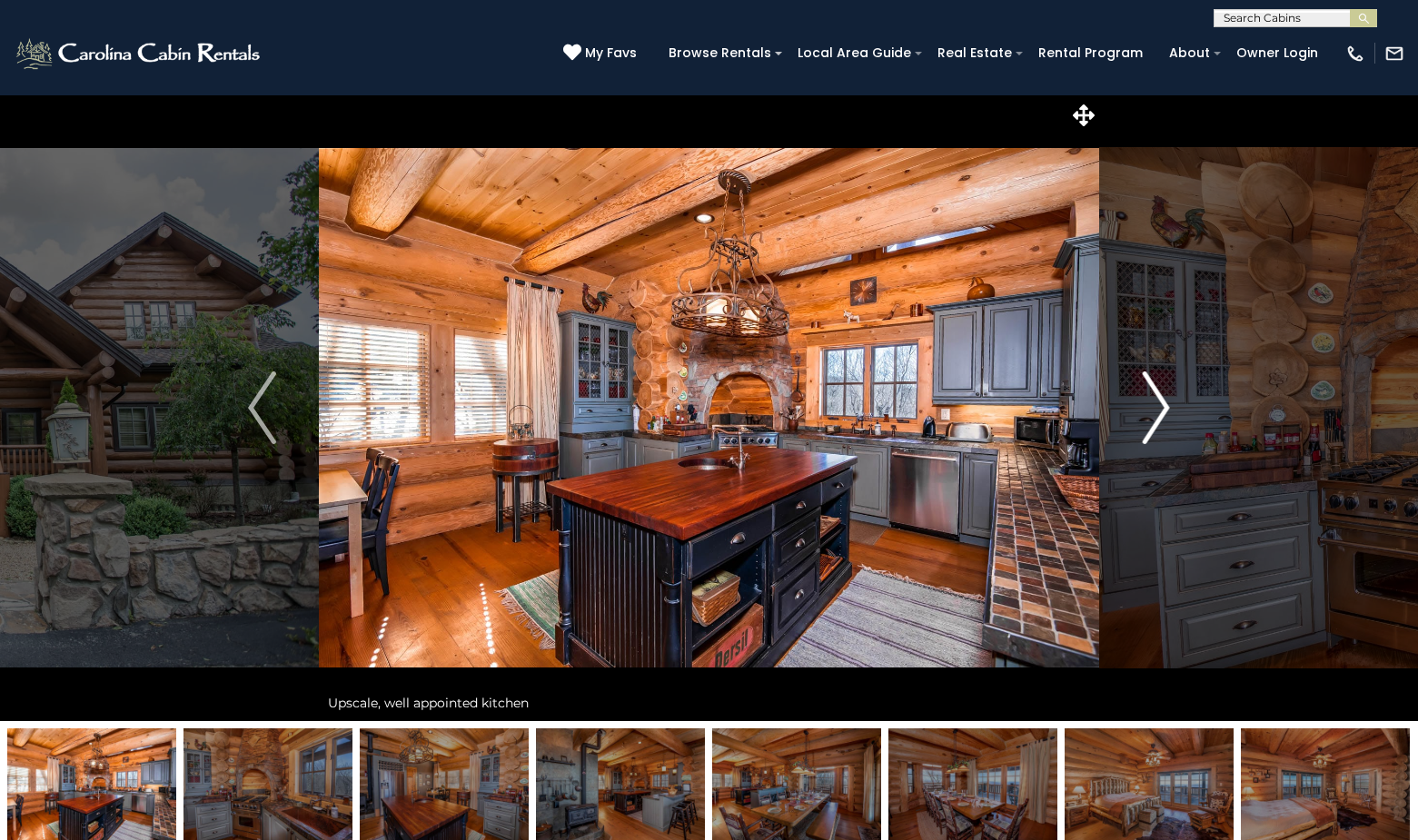
click at [1151, 401] on img "Next" at bounding box center [1155, 408] width 28 height 73
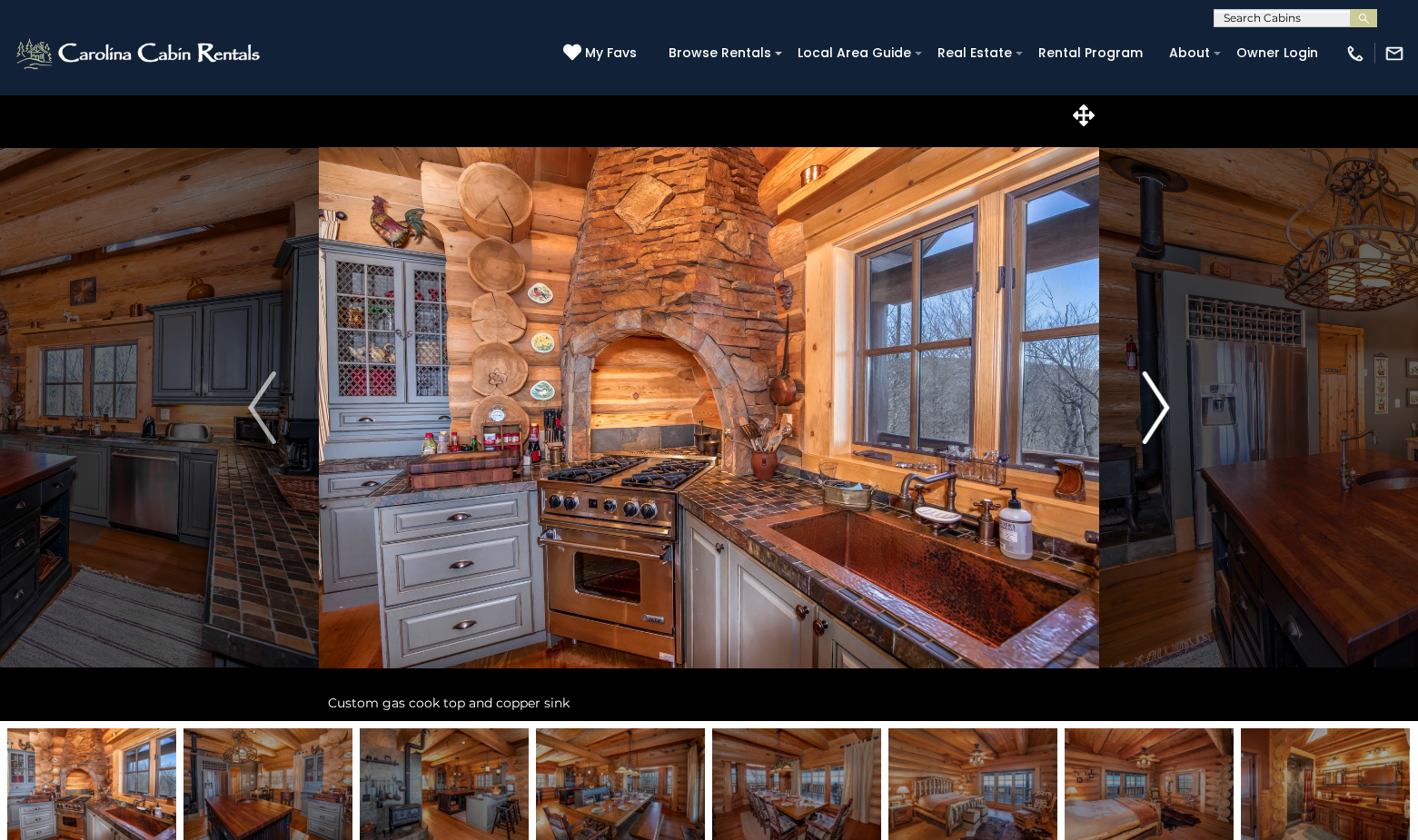
click at [1151, 401] on img "Next" at bounding box center [1155, 408] width 28 height 73
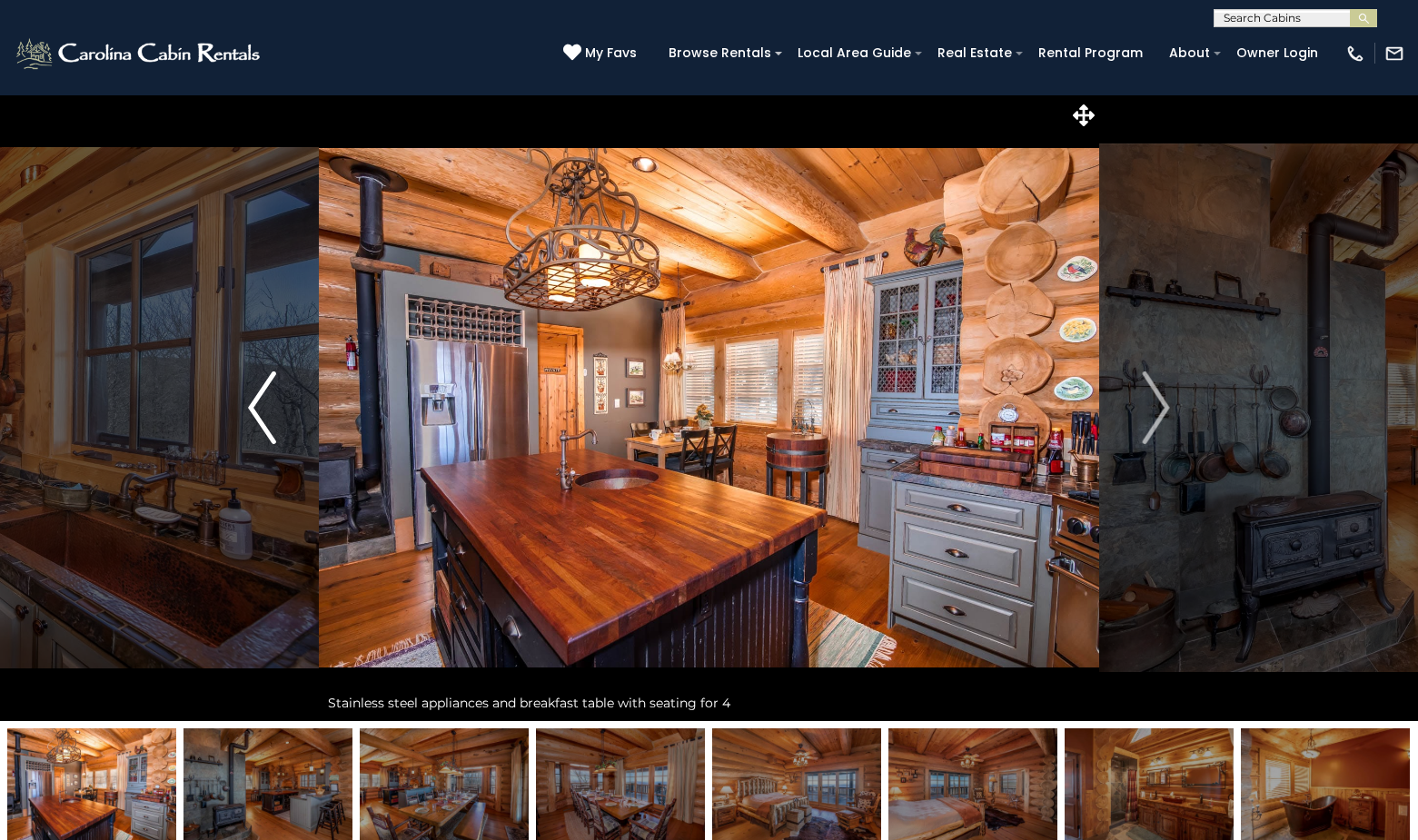
click at [269, 405] on img "Previous" at bounding box center [261, 408] width 28 height 73
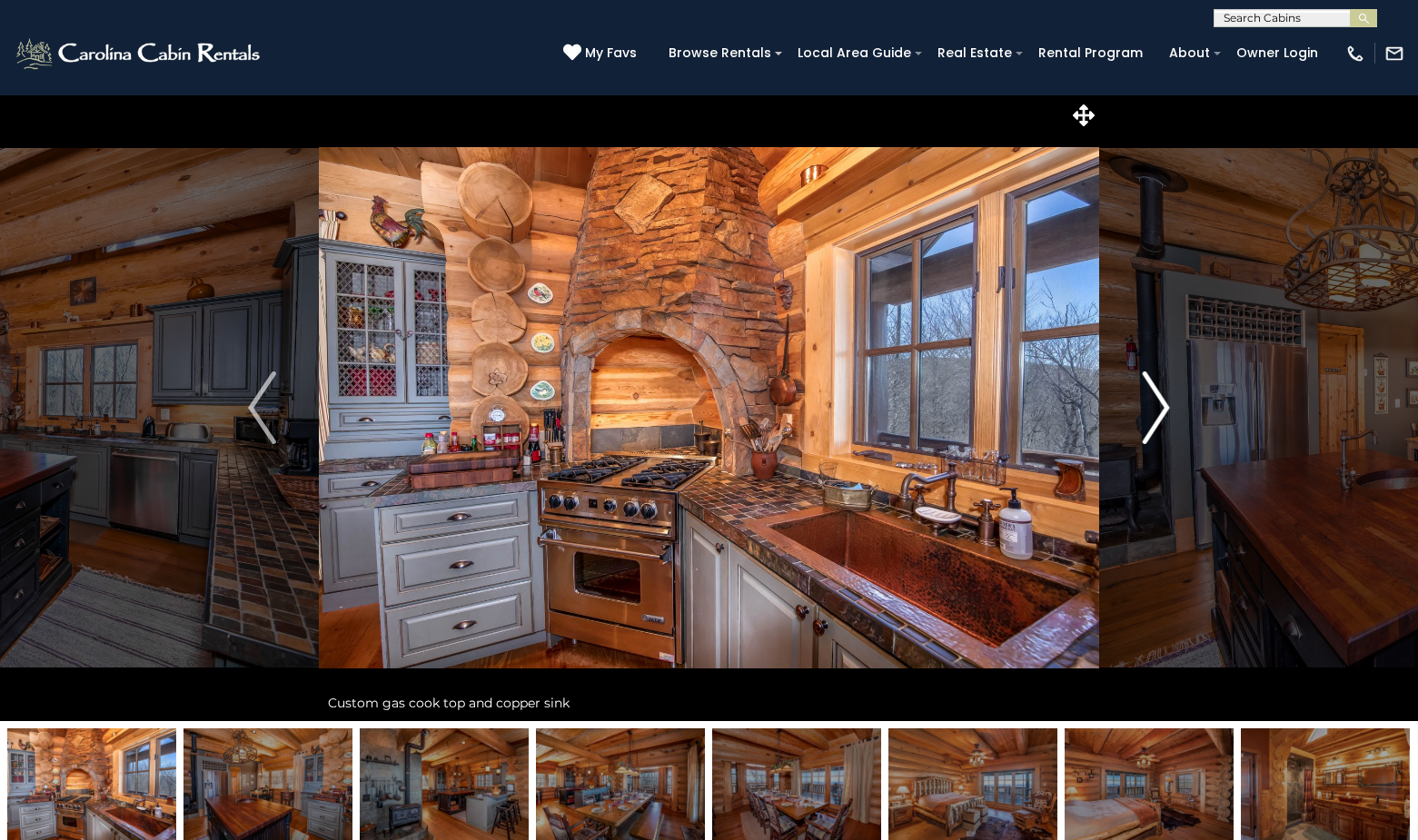
click at [1161, 401] on img "Next" at bounding box center [1155, 408] width 28 height 73
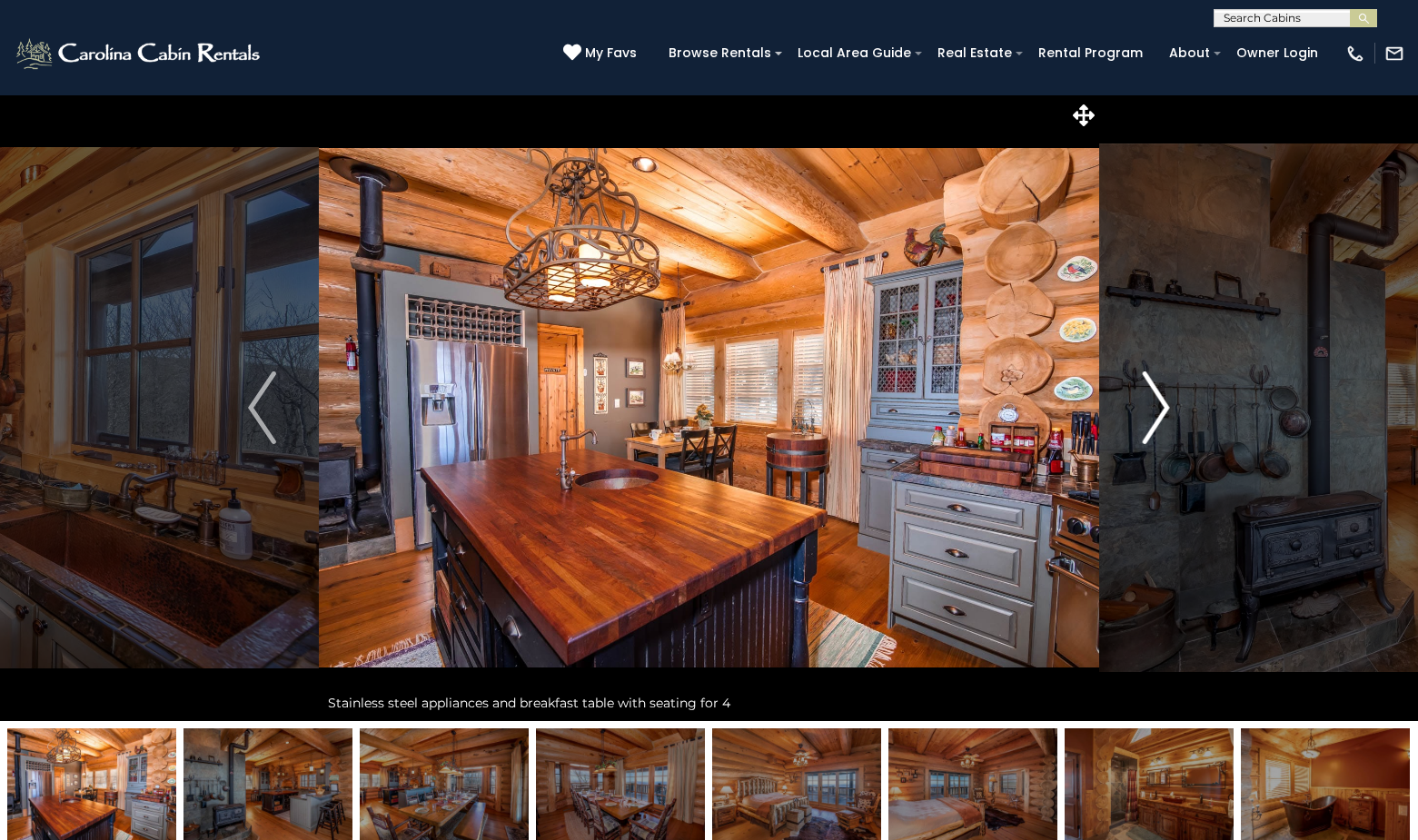
click at [1158, 400] on img "Next" at bounding box center [1155, 408] width 28 height 73
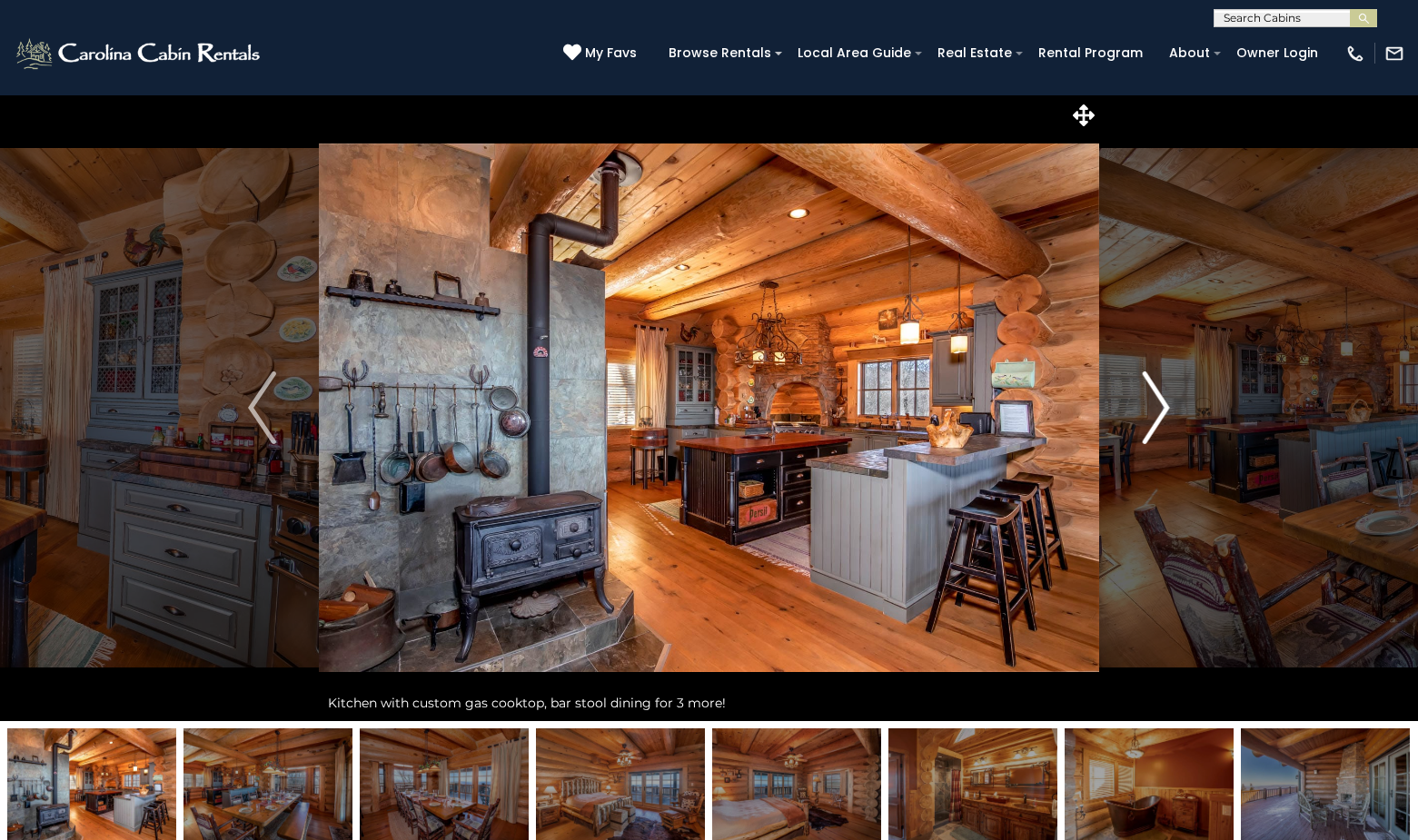
click at [1158, 400] on img "Next" at bounding box center [1155, 408] width 28 height 73
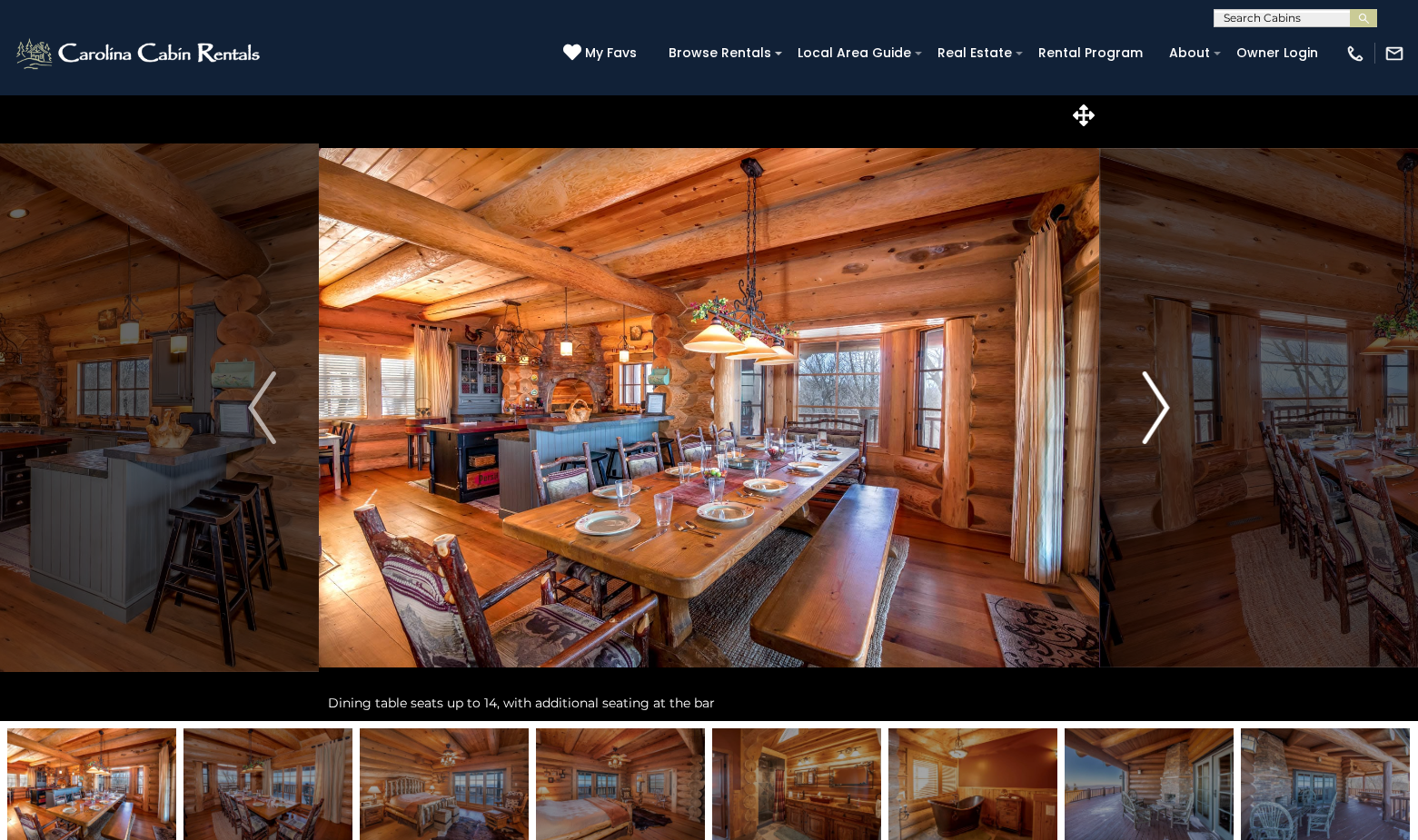
click at [1158, 400] on img "Next" at bounding box center [1155, 408] width 28 height 73
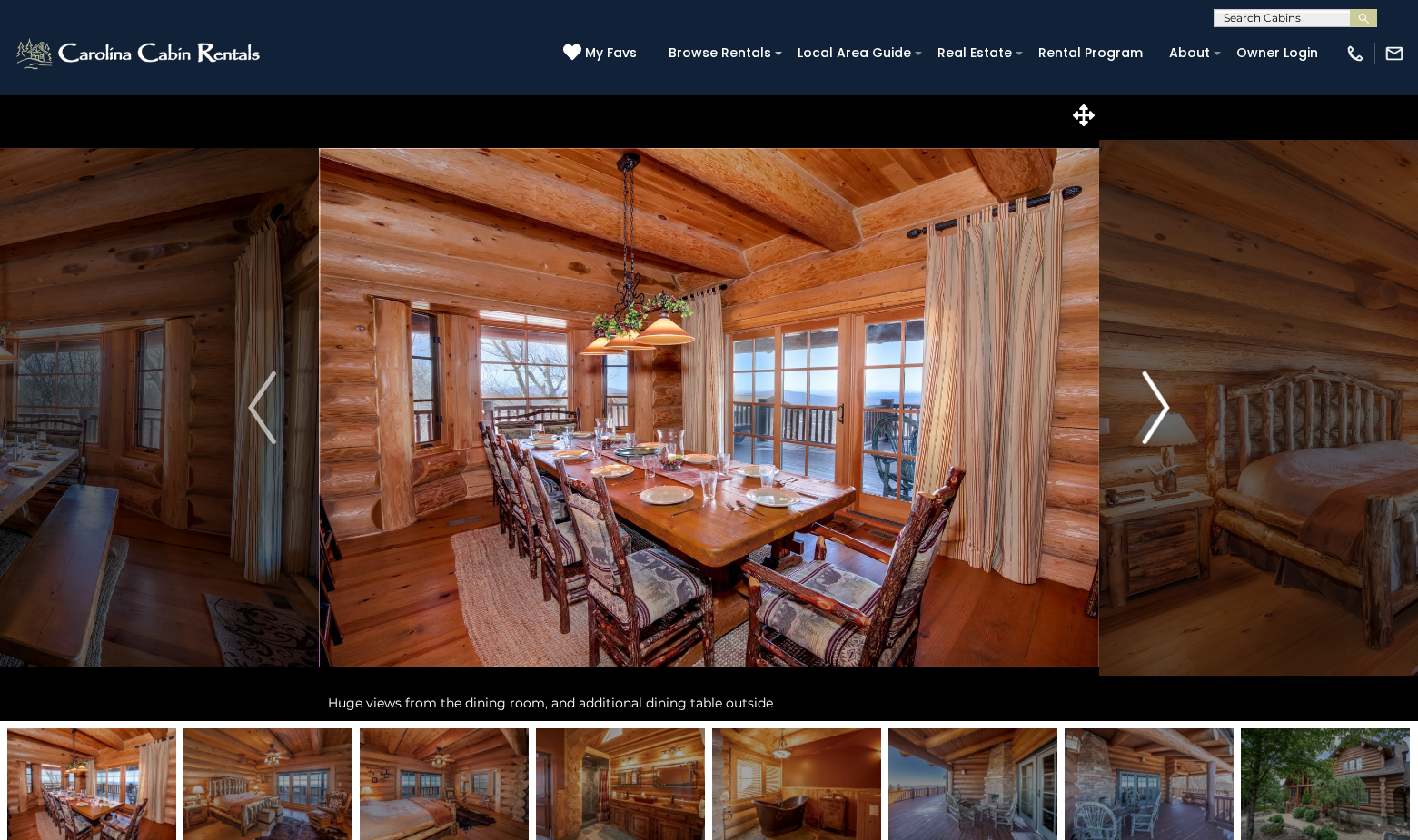
click at [1158, 400] on img "Next" at bounding box center [1155, 408] width 28 height 73
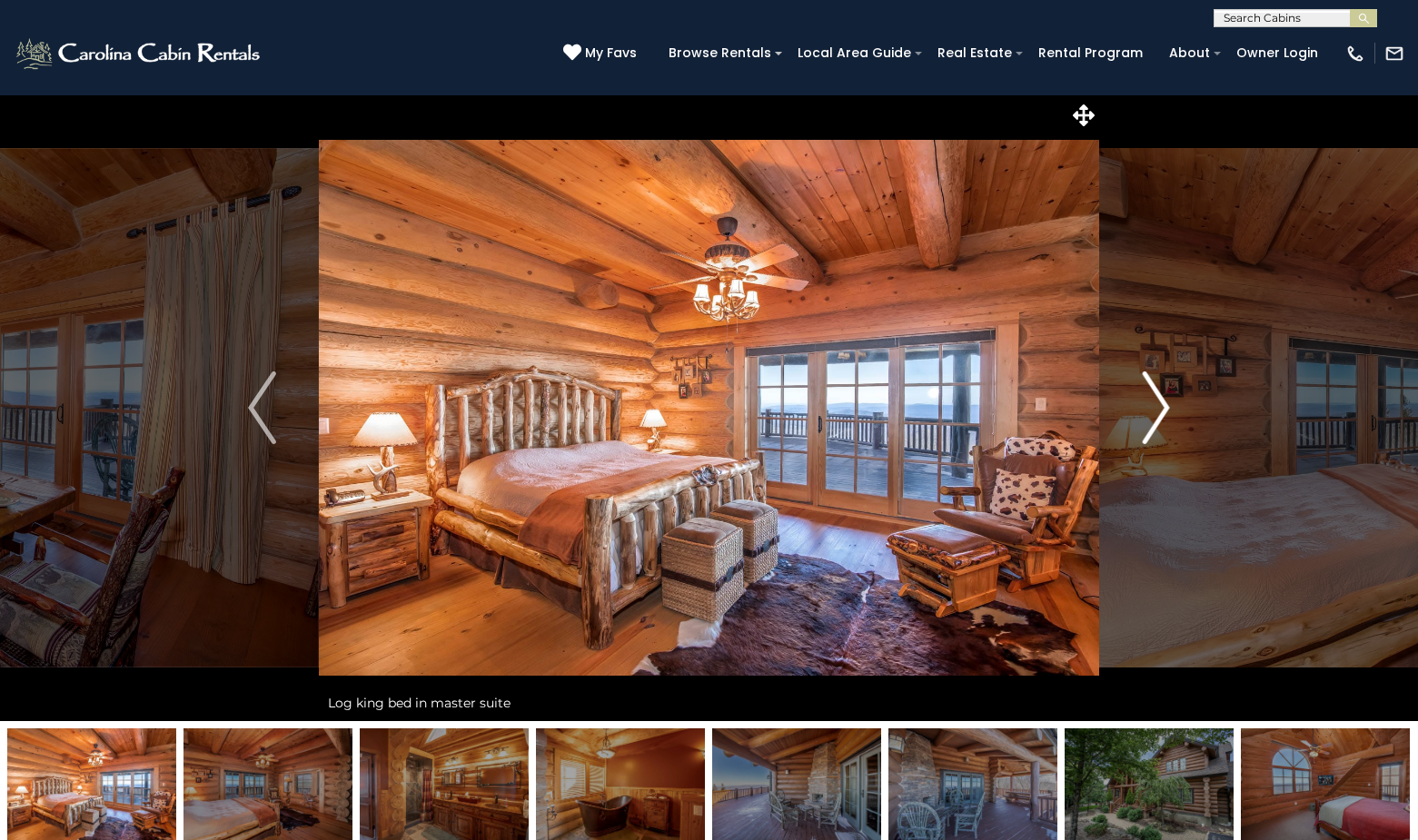
click at [1158, 400] on img "Next" at bounding box center [1155, 408] width 28 height 73
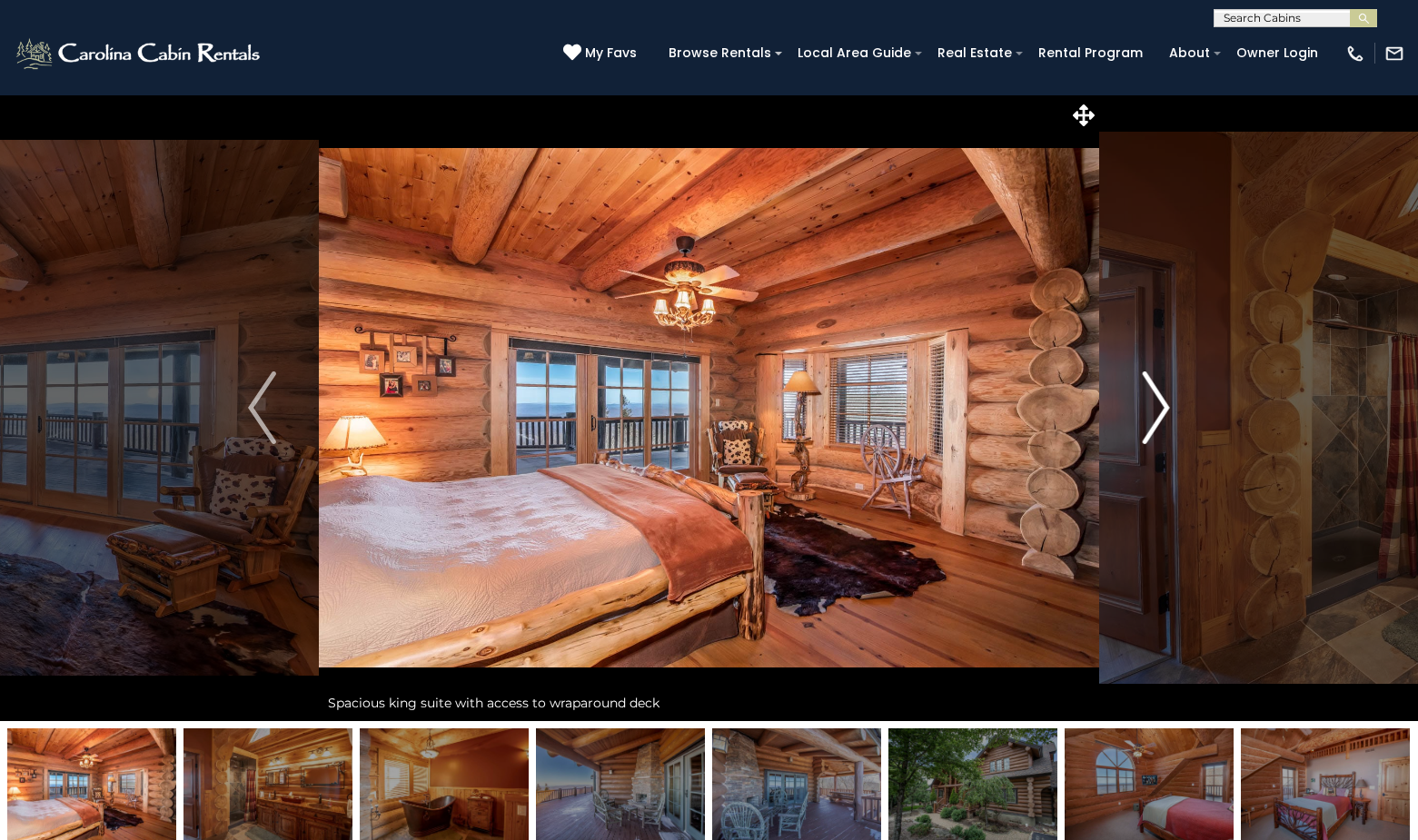
click at [1158, 400] on img "Next" at bounding box center [1155, 408] width 28 height 73
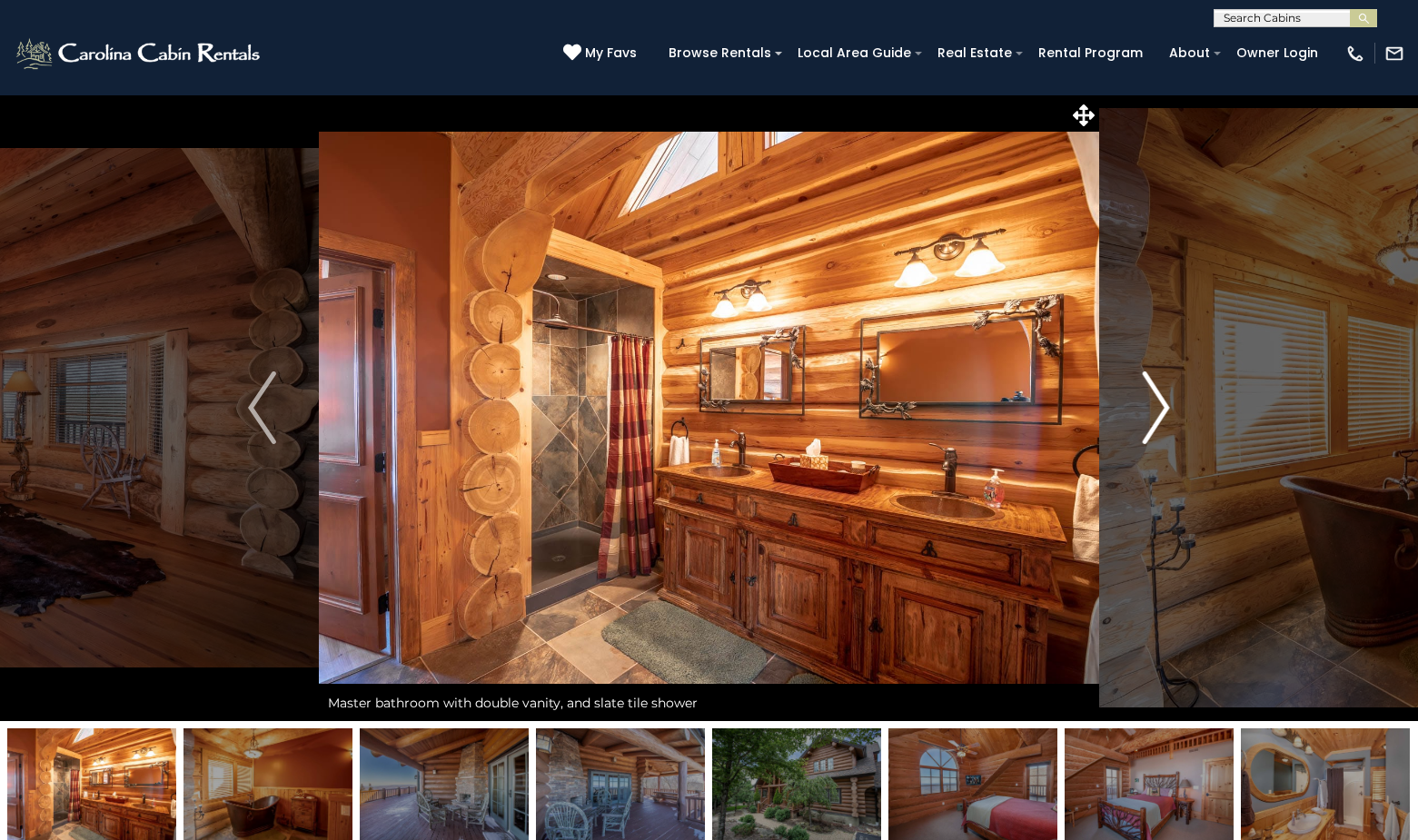
click at [1158, 400] on img "Next" at bounding box center [1155, 408] width 28 height 73
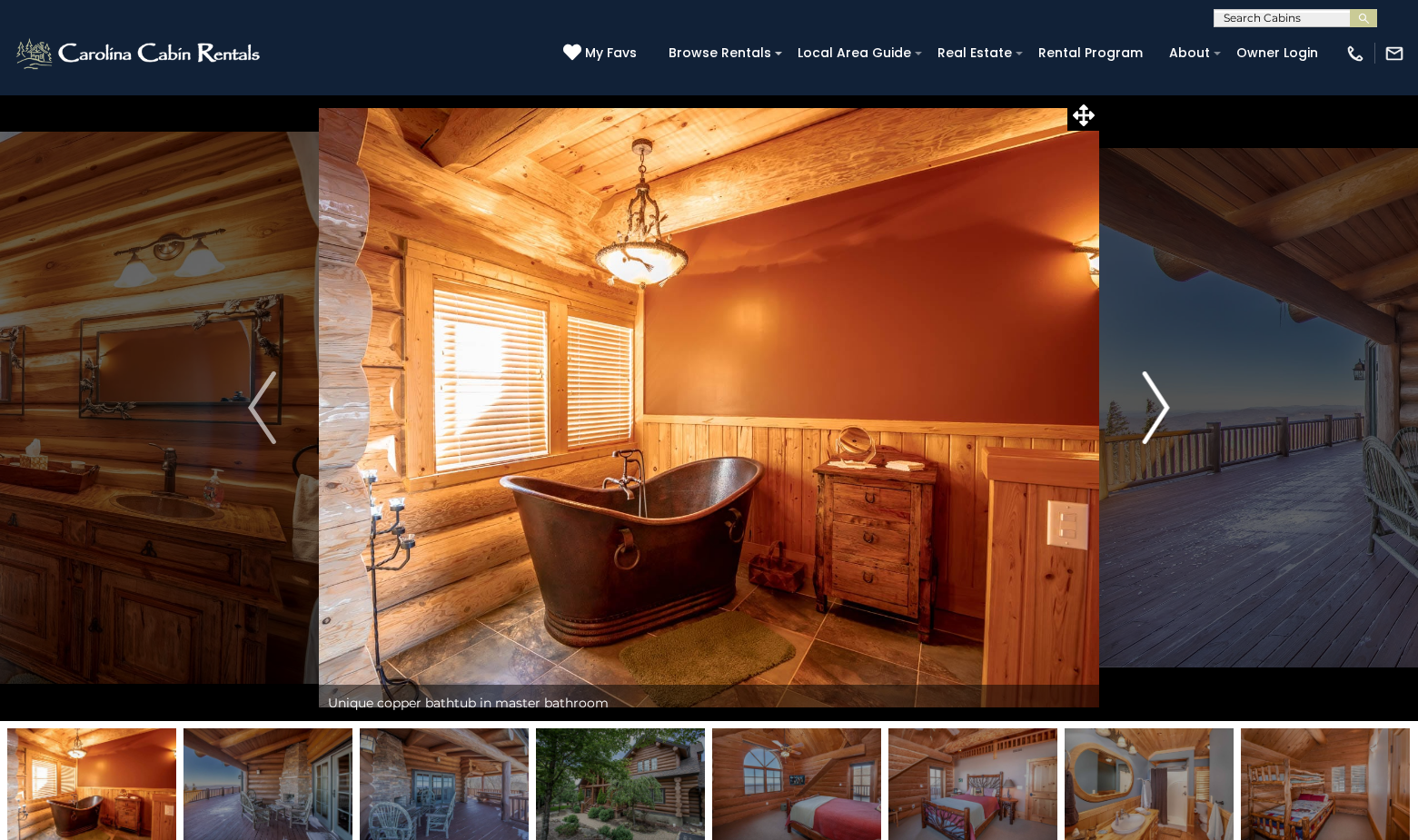
click at [1158, 400] on img "Next" at bounding box center [1155, 408] width 28 height 73
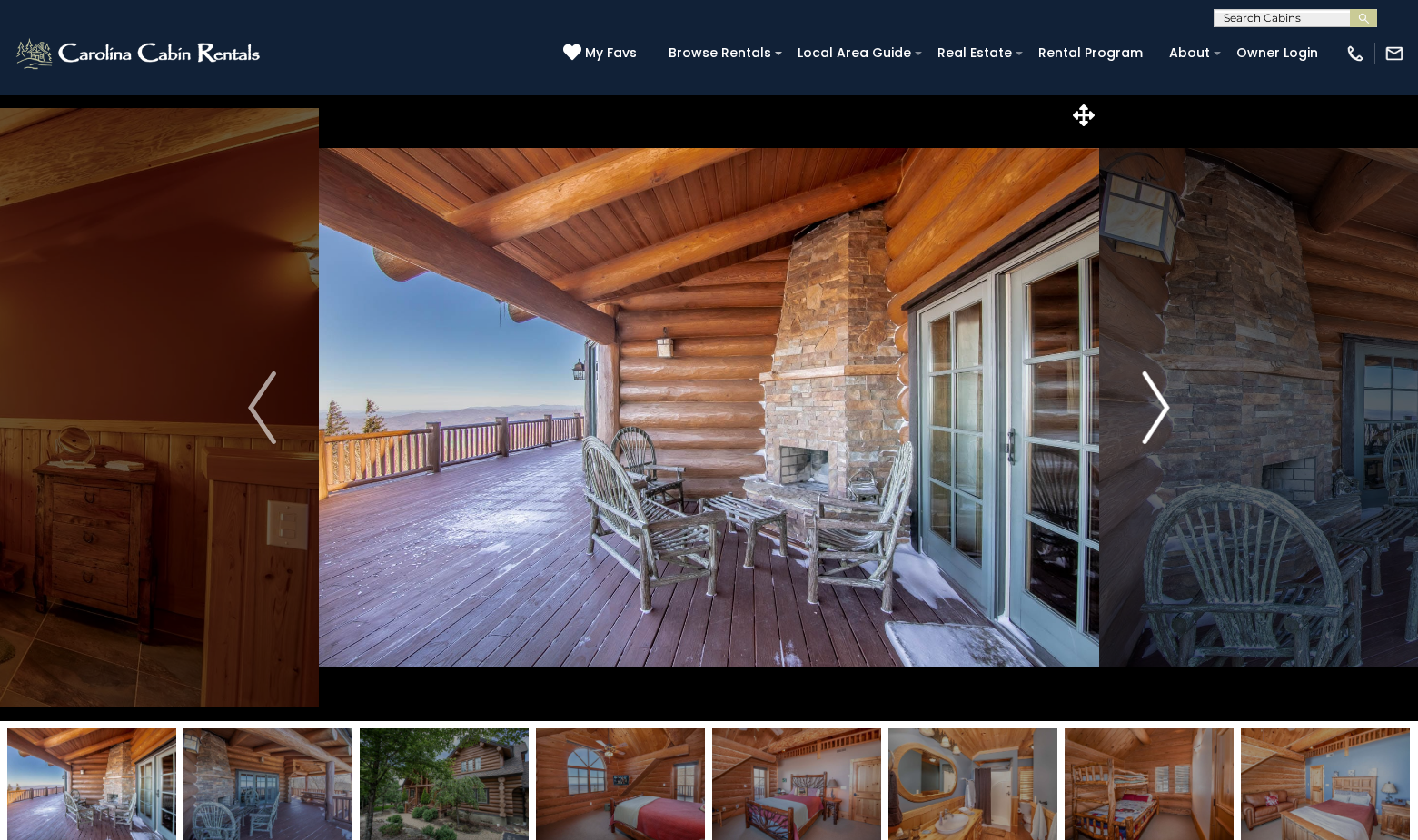
click at [1158, 400] on img "Next" at bounding box center [1155, 408] width 28 height 73
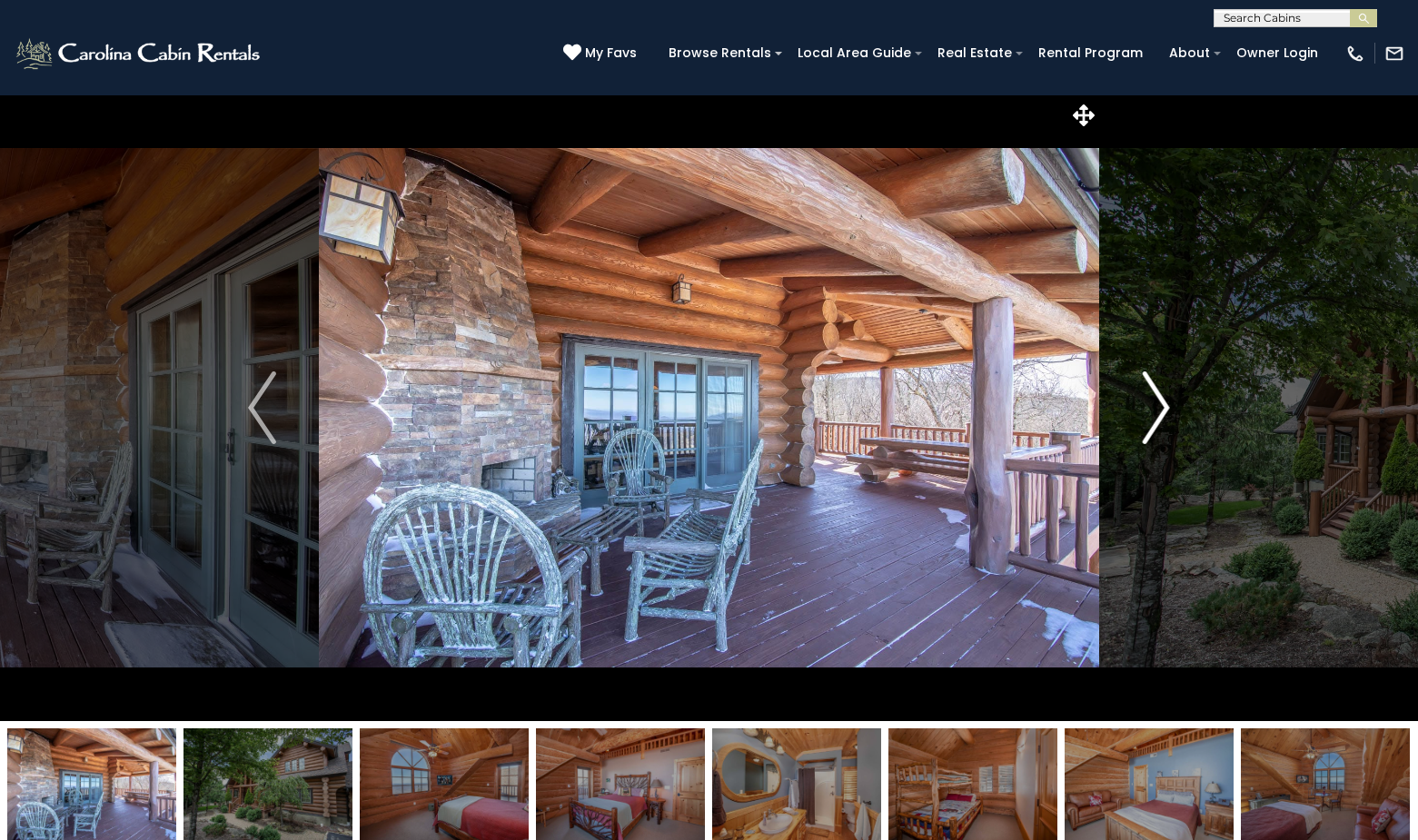
click at [1158, 400] on img "Next" at bounding box center [1155, 408] width 28 height 73
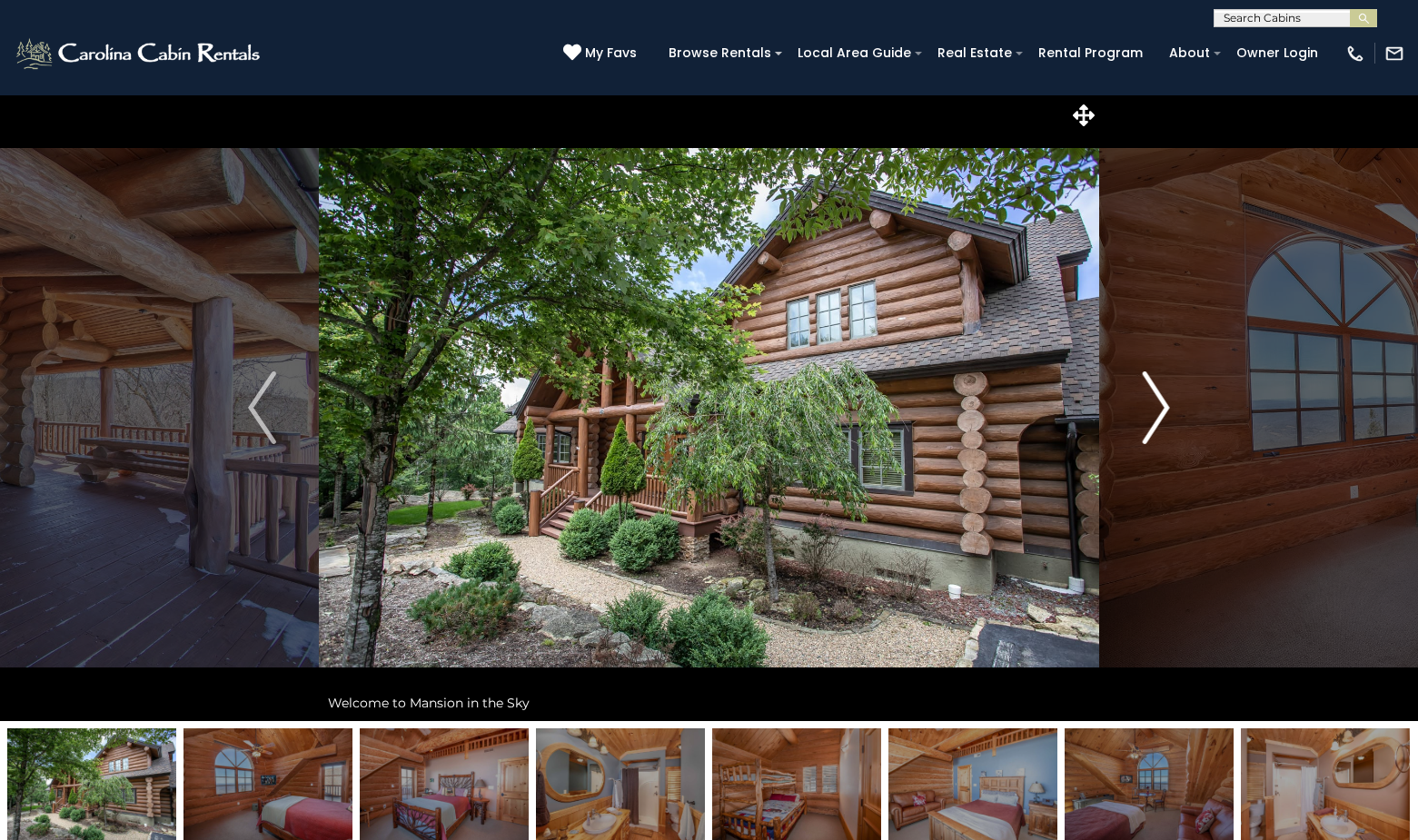
click at [1158, 399] on img "Next" at bounding box center [1155, 408] width 28 height 73
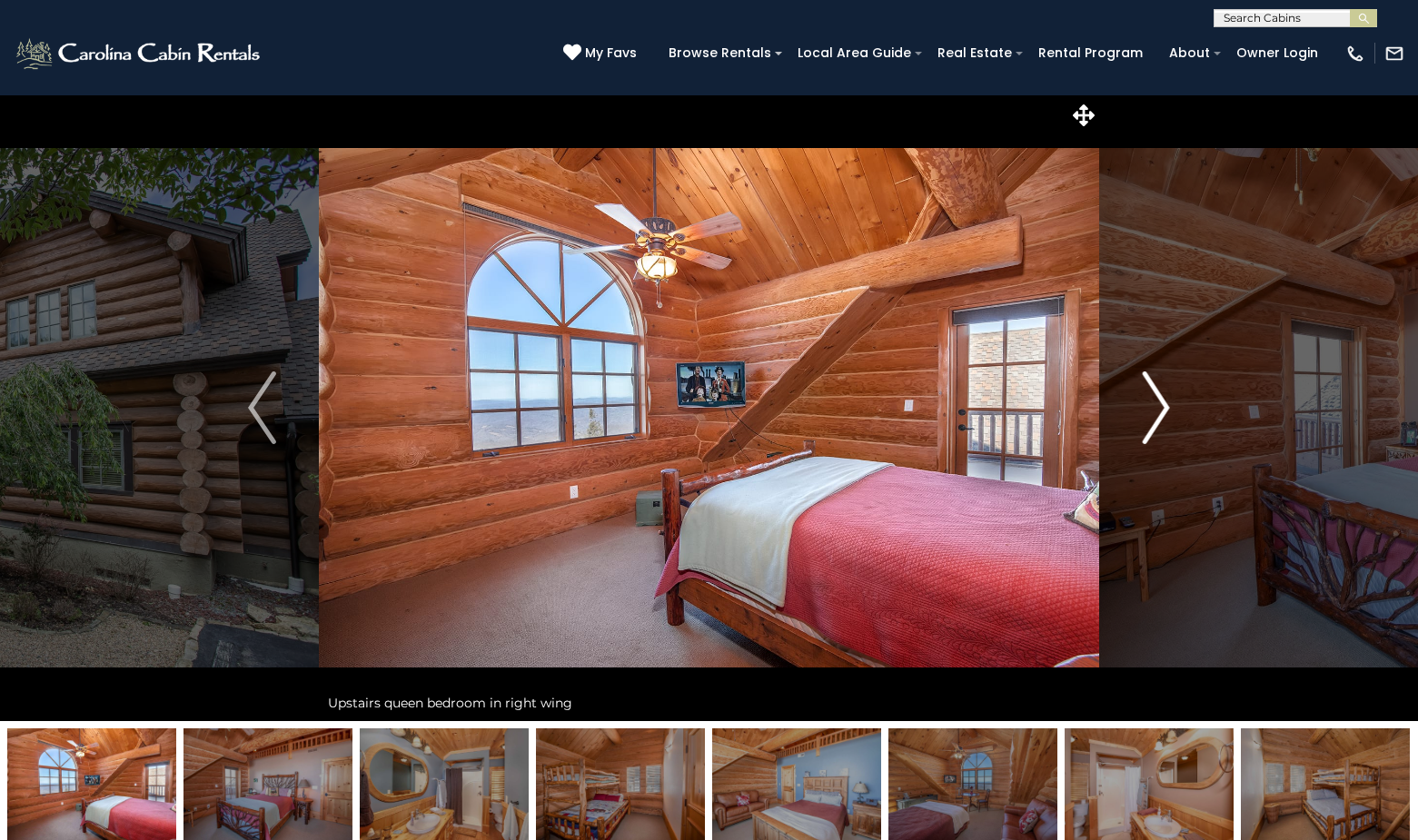
click at [1158, 399] on img "Next" at bounding box center [1155, 408] width 28 height 73
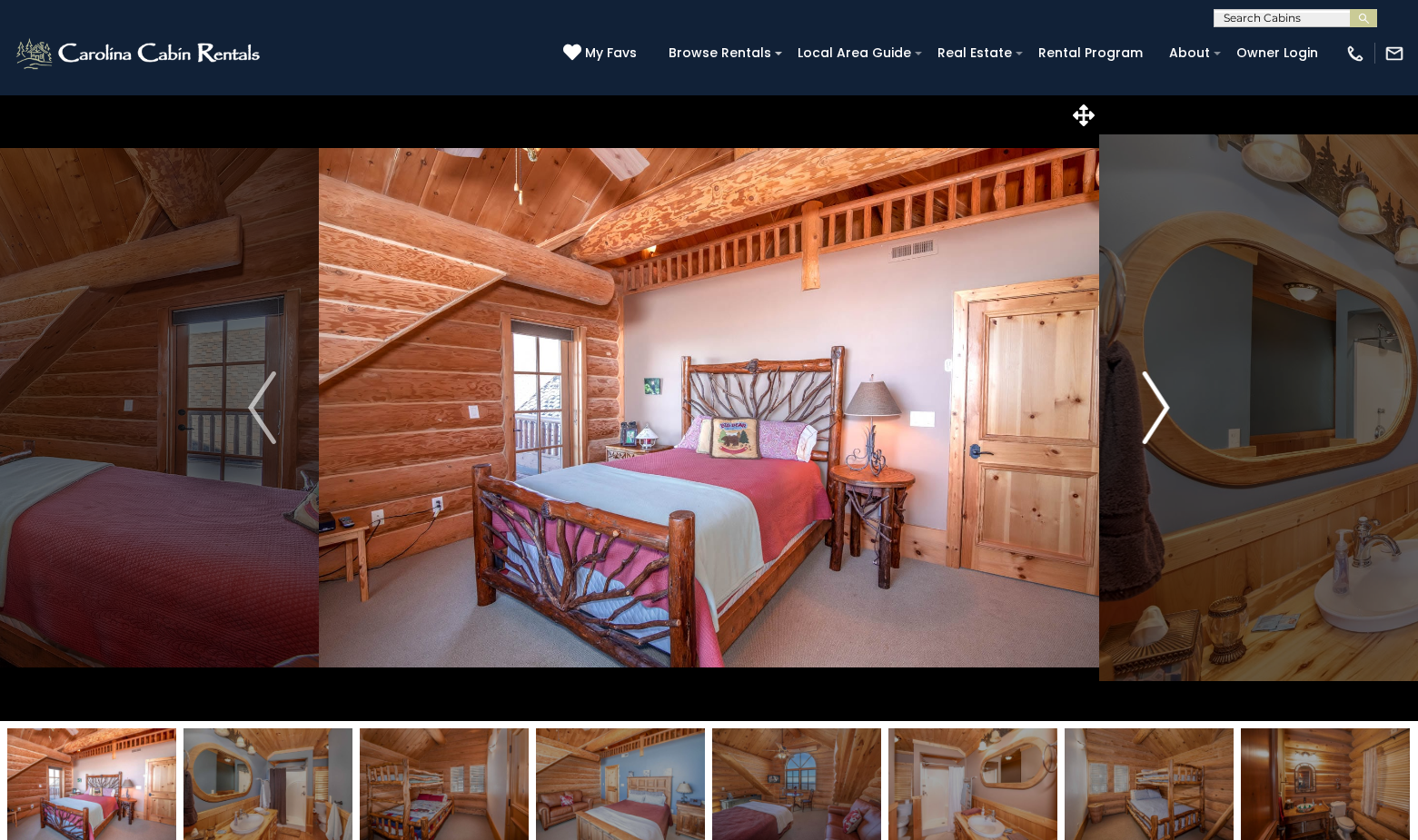
click at [1158, 399] on img "Next" at bounding box center [1155, 408] width 28 height 73
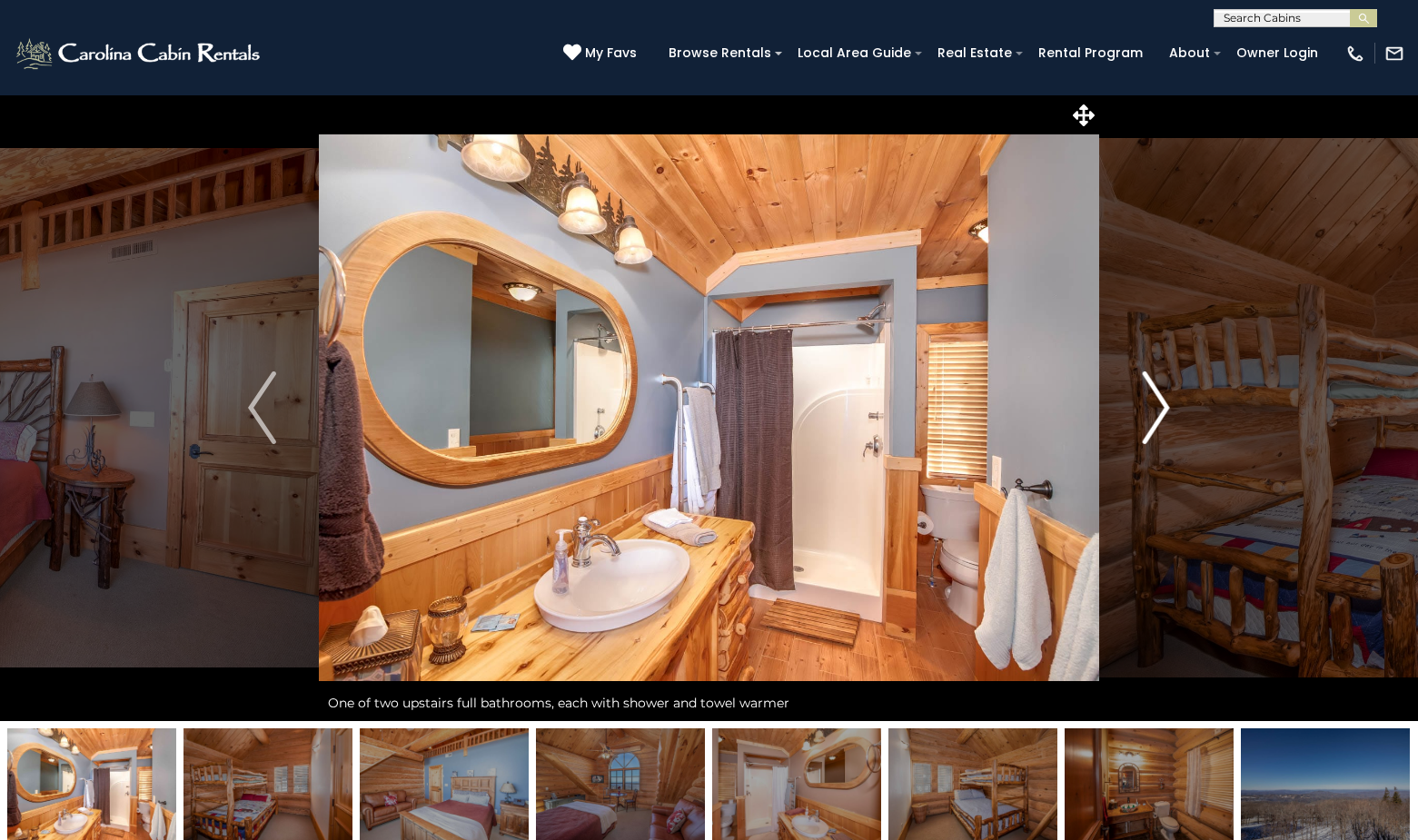
click at [1158, 399] on img "Next" at bounding box center [1155, 408] width 28 height 73
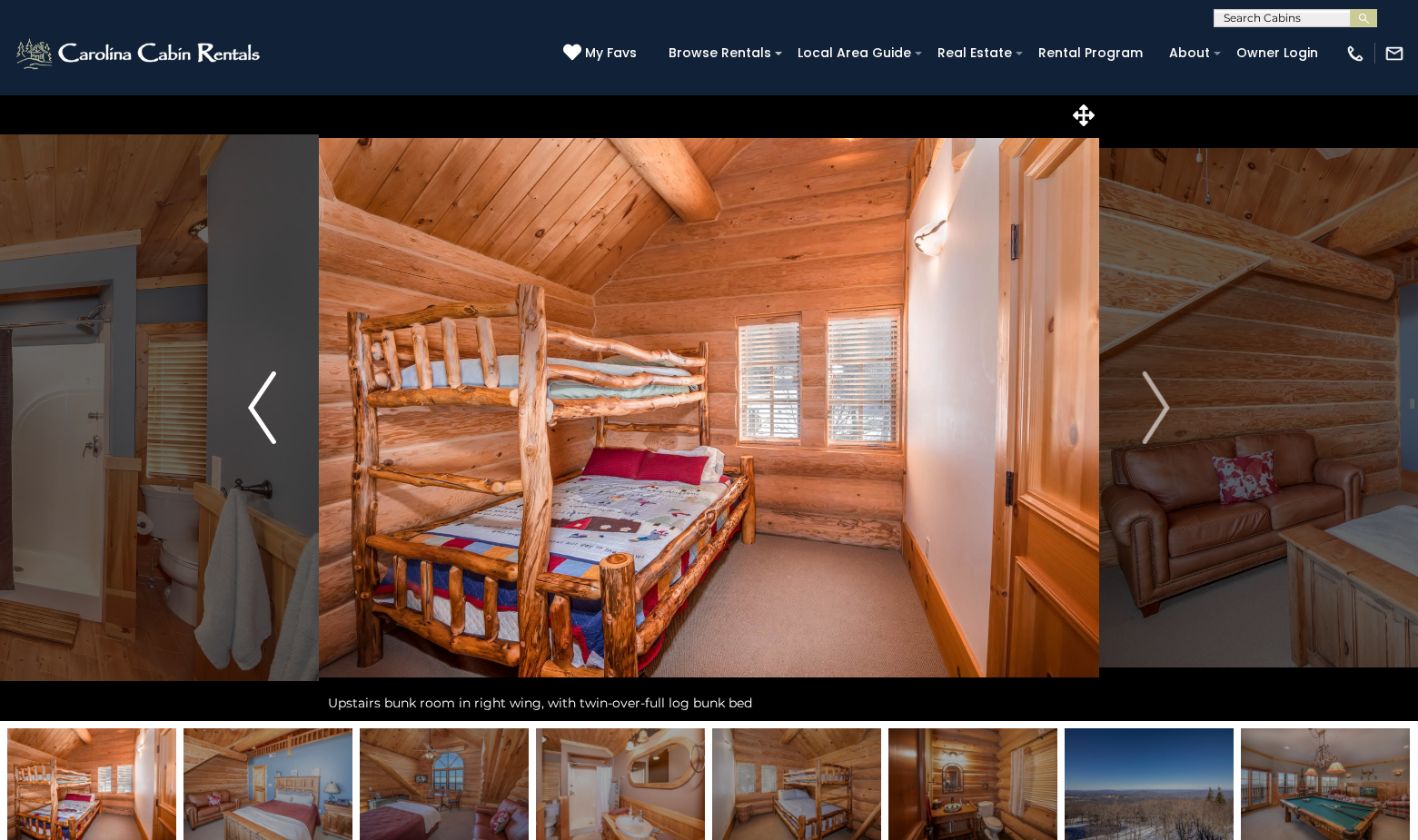
click at [271, 397] on img "Previous" at bounding box center [261, 408] width 28 height 73
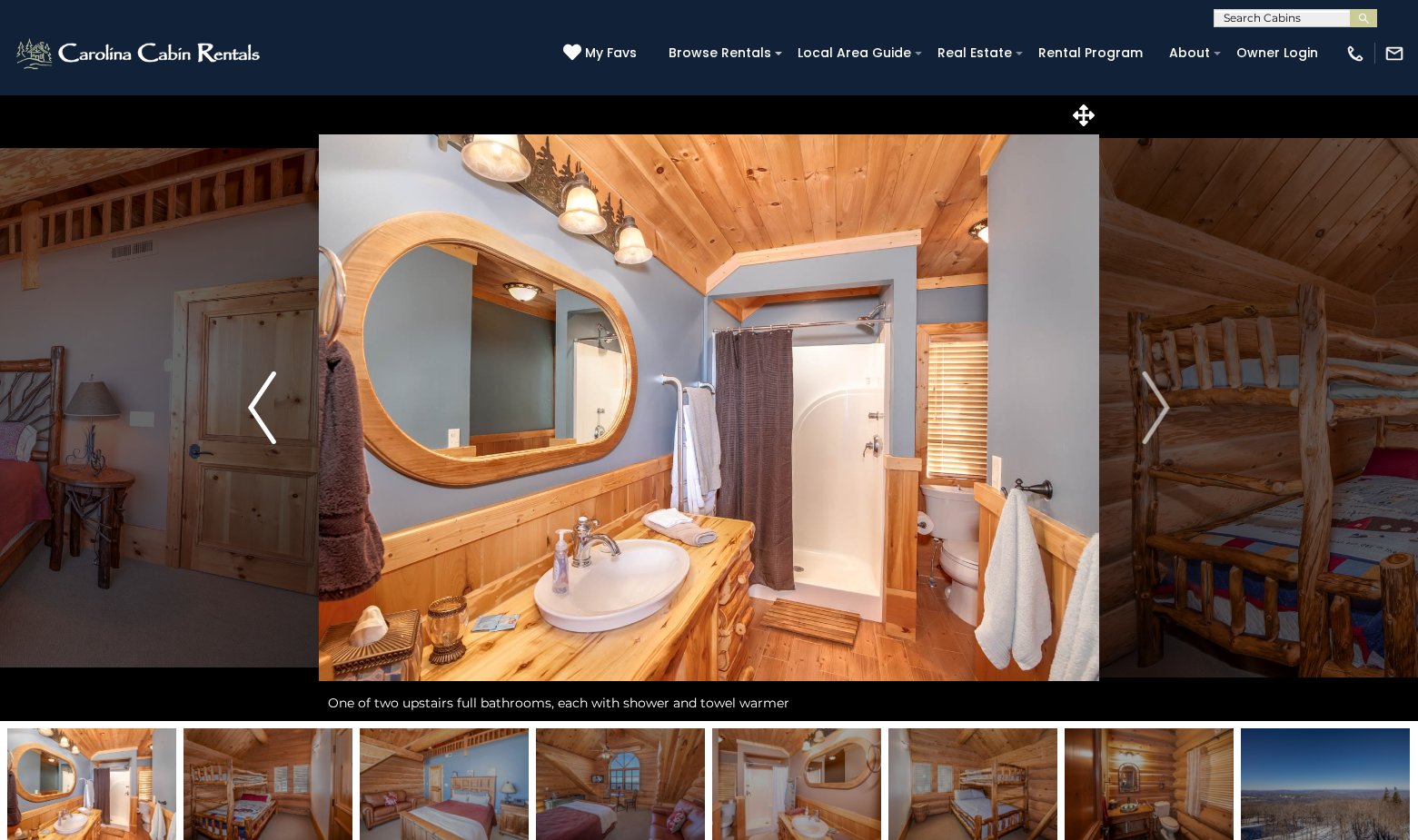
click at [254, 396] on img "Previous" at bounding box center [261, 408] width 28 height 73
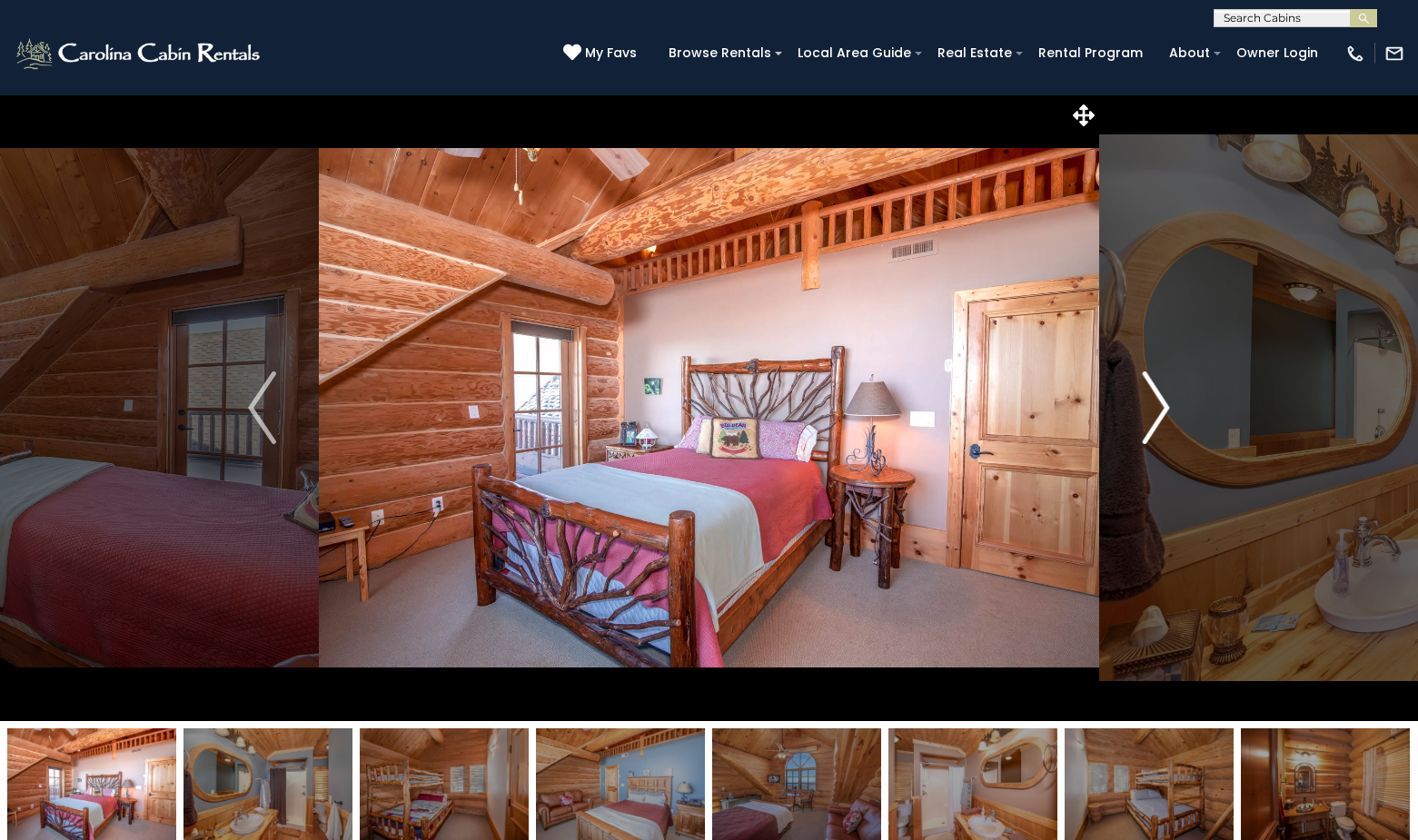
click at [1162, 402] on img "Next" at bounding box center [1155, 408] width 28 height 73
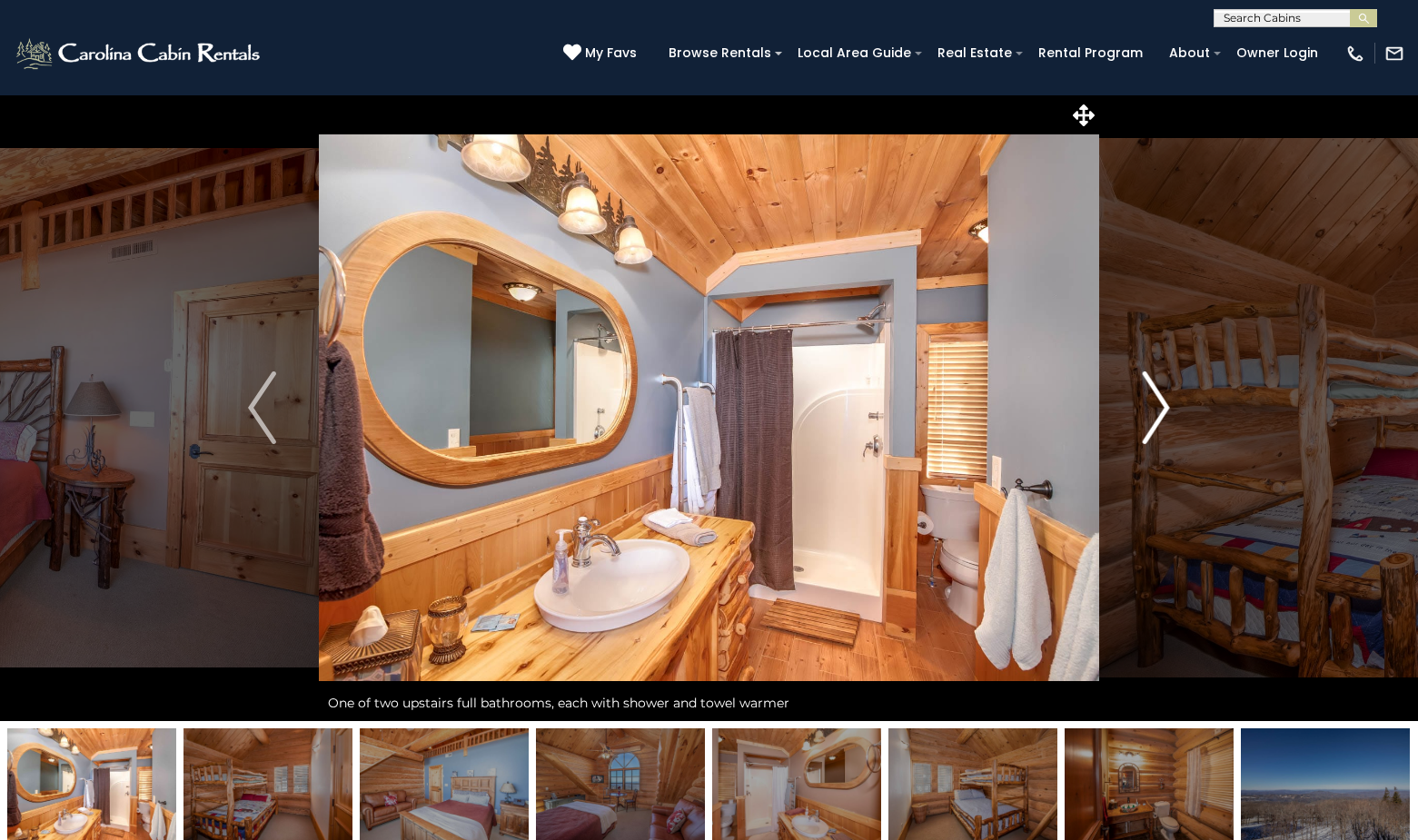
click at [1162, 402] on img "Next" at bounding box center [1155, 408] width 28 height 73
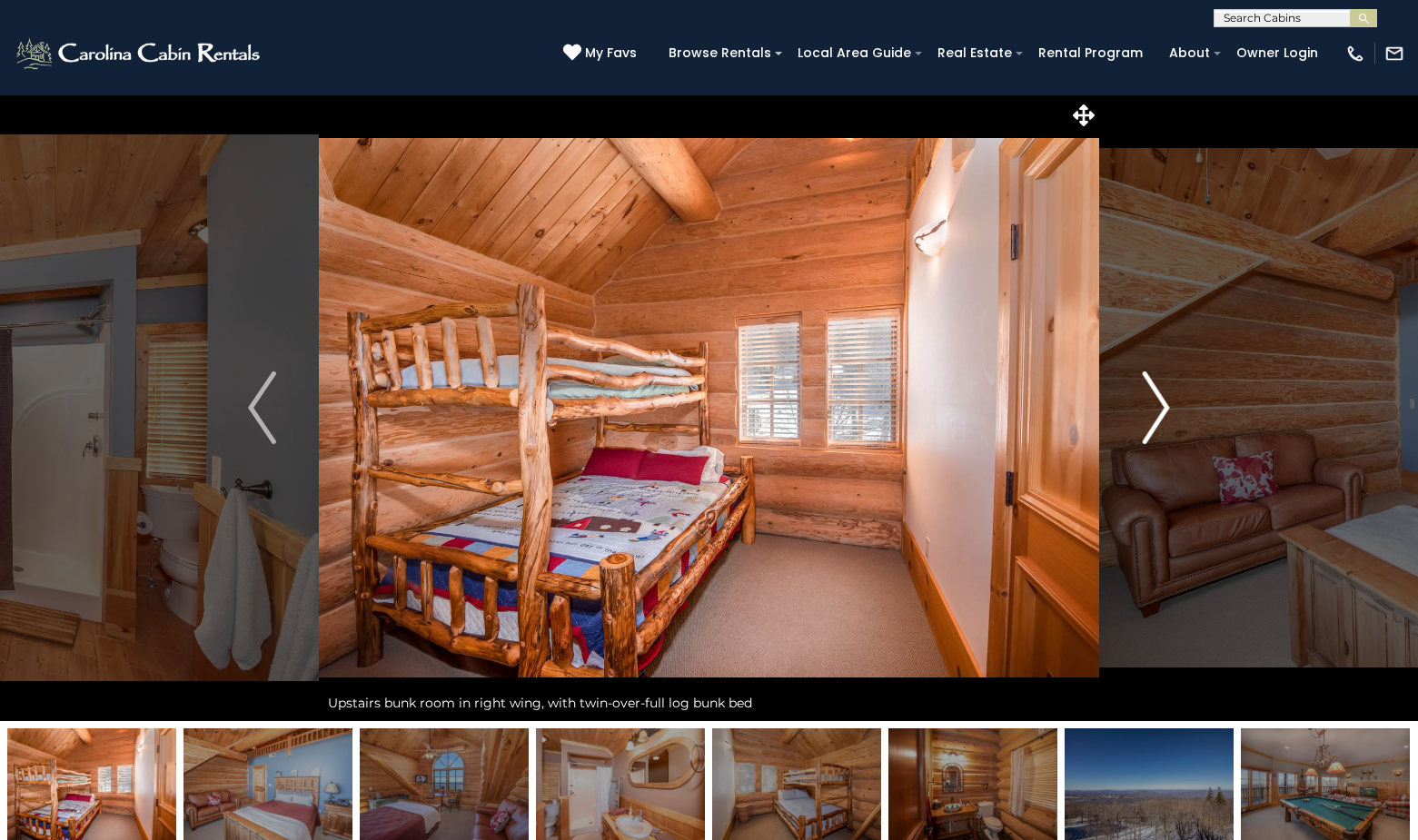
click at [1162, 402] on img "Next" at bounding box center [1155, 408] width 28 height 73
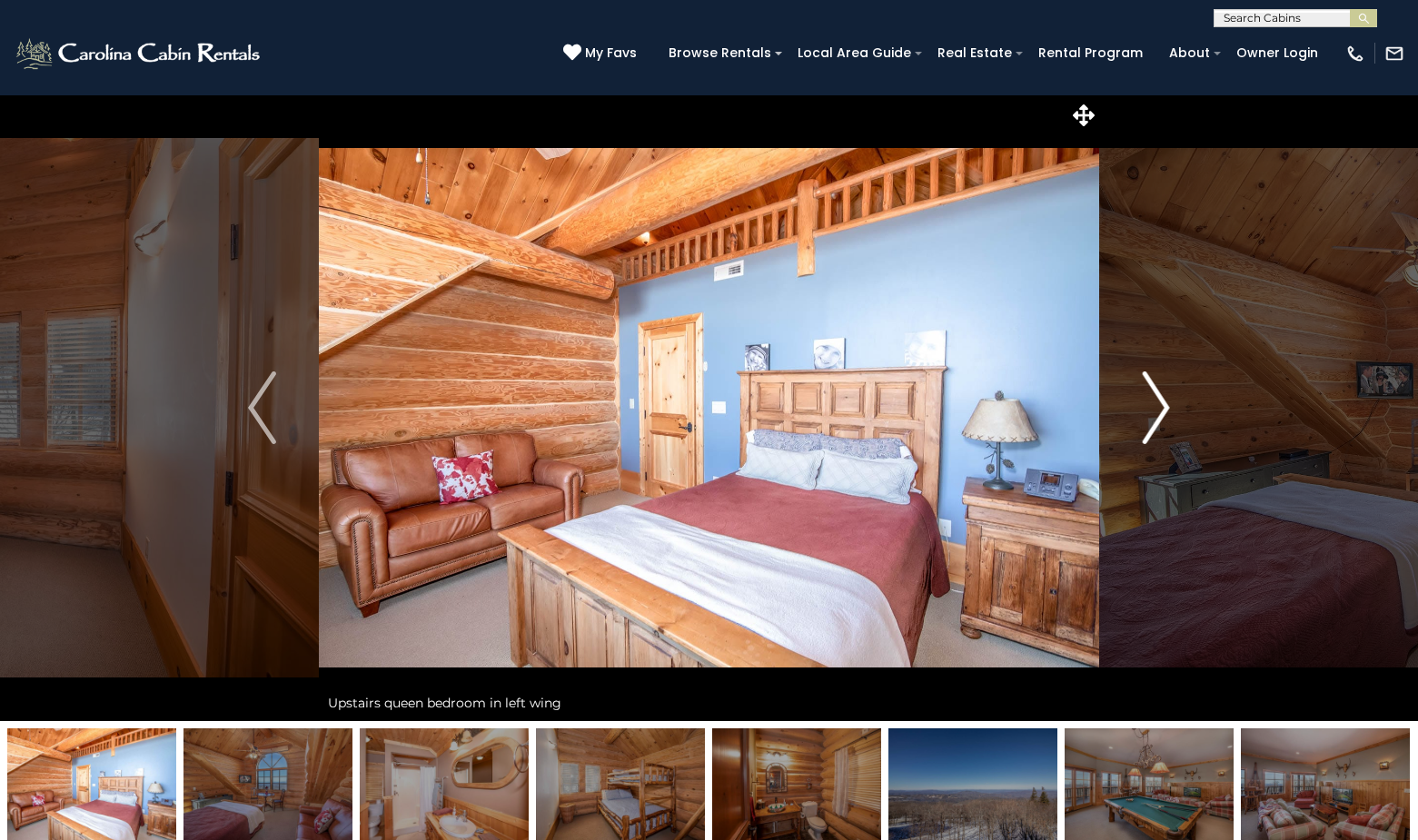
click at [1162, 402] on img "Next" at bounding box center [1155, 408] width 28 height 73
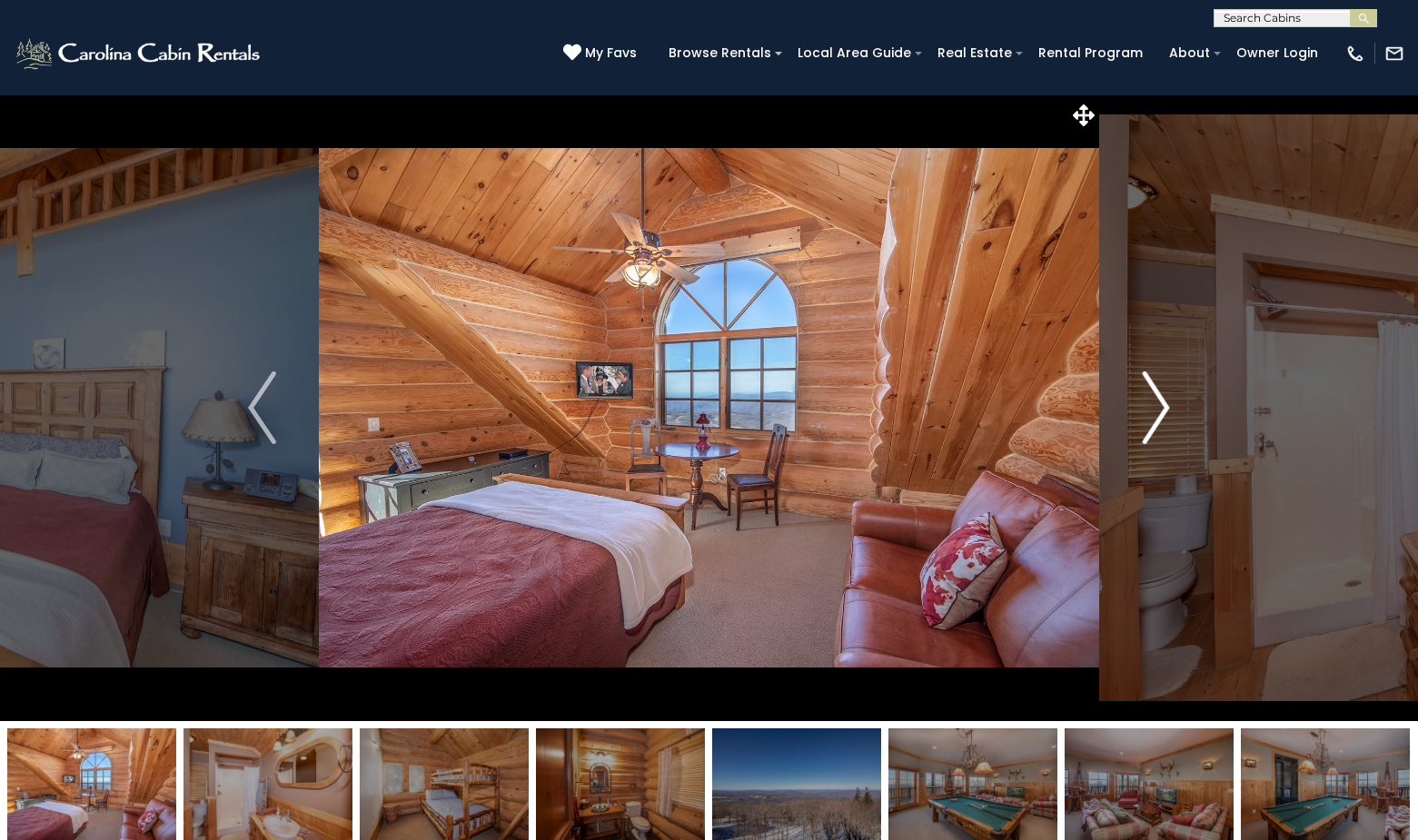
click at [1162, 402] on img "Next" at bounding box center [1155, 408] width 28 height 73
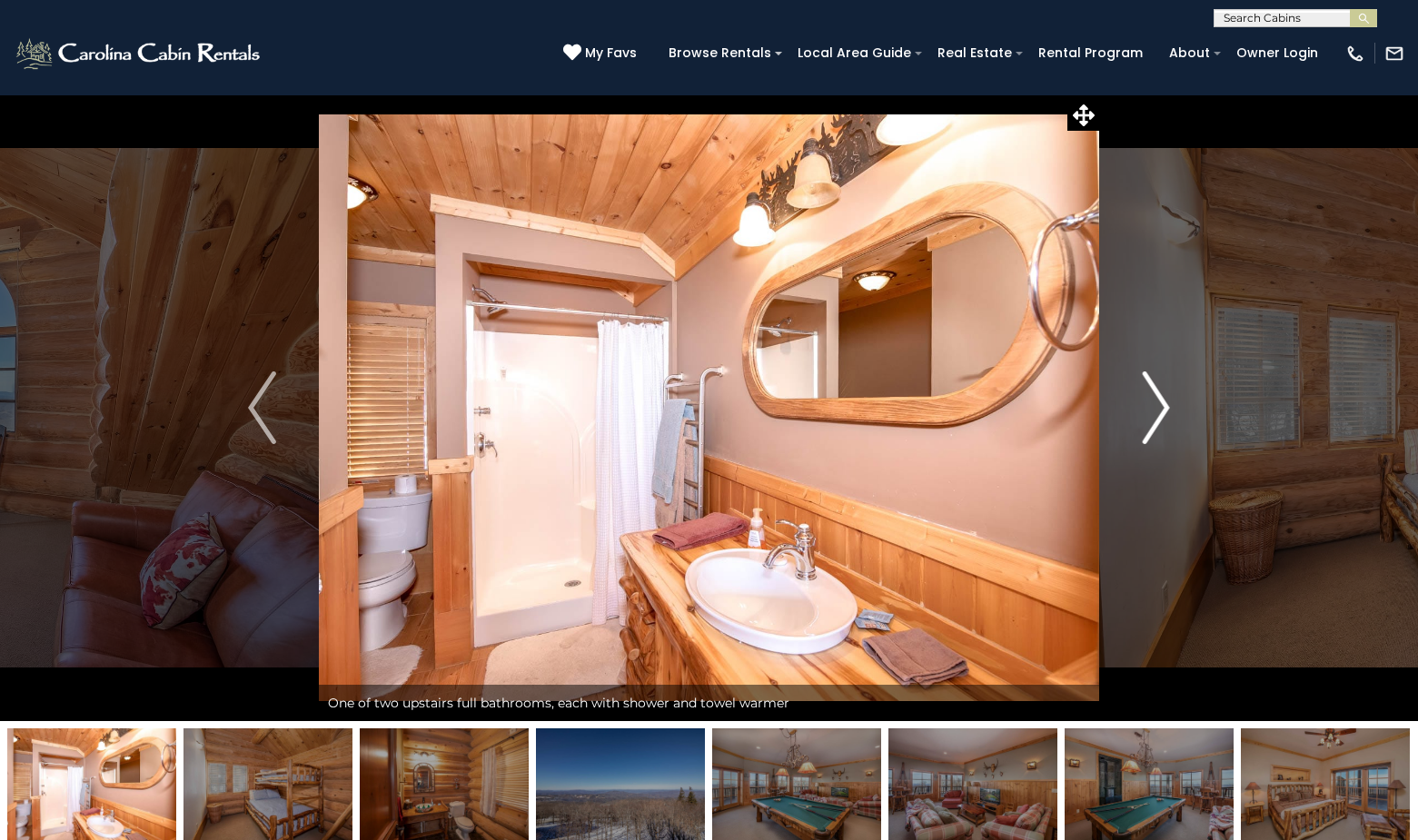
click at [1162, 402] on img "Next" at bounding box center [1155, 408] width 28 height 73
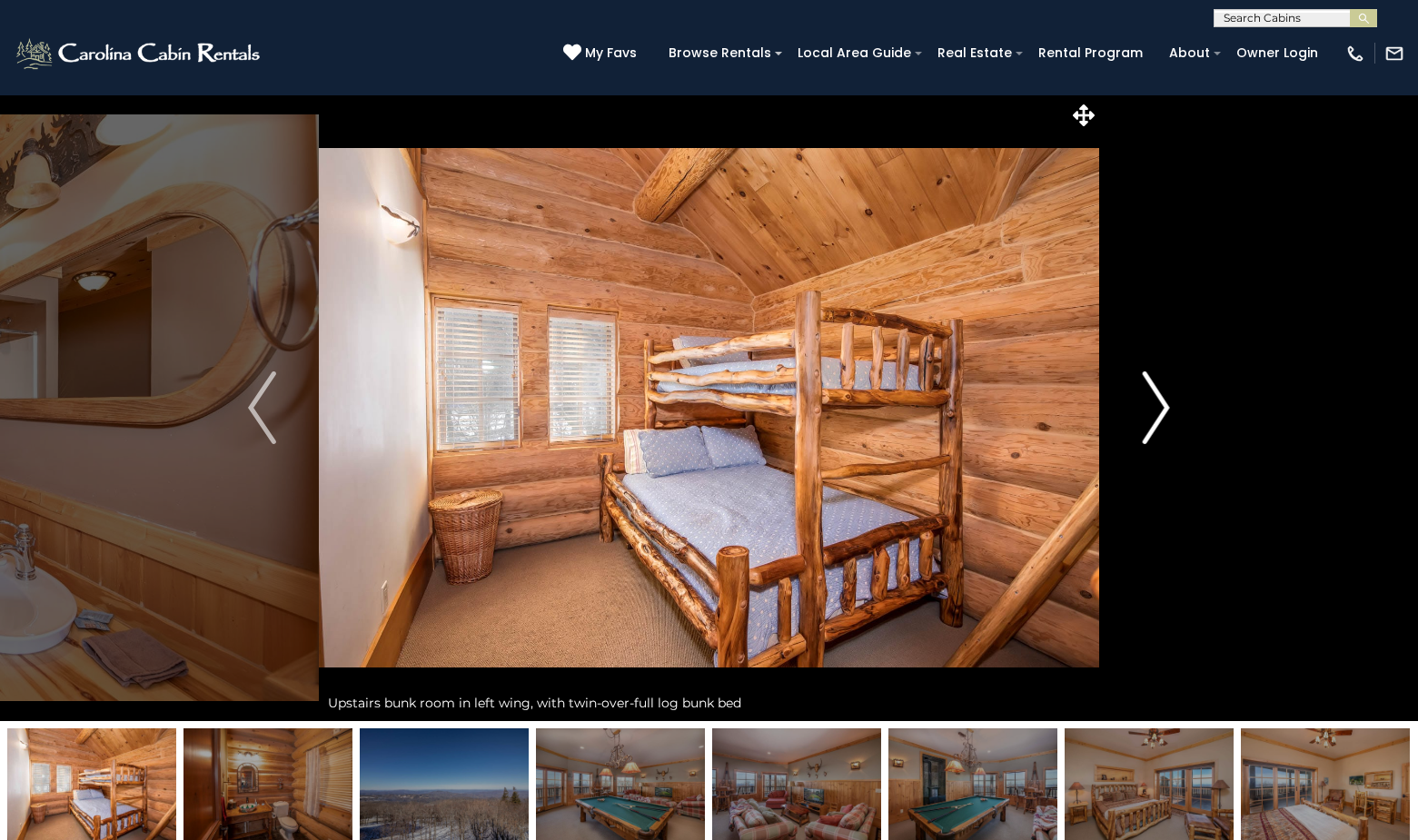
click at [1162, 402] on img "Next" at bounding box center [1155, 408] width 28 height 73
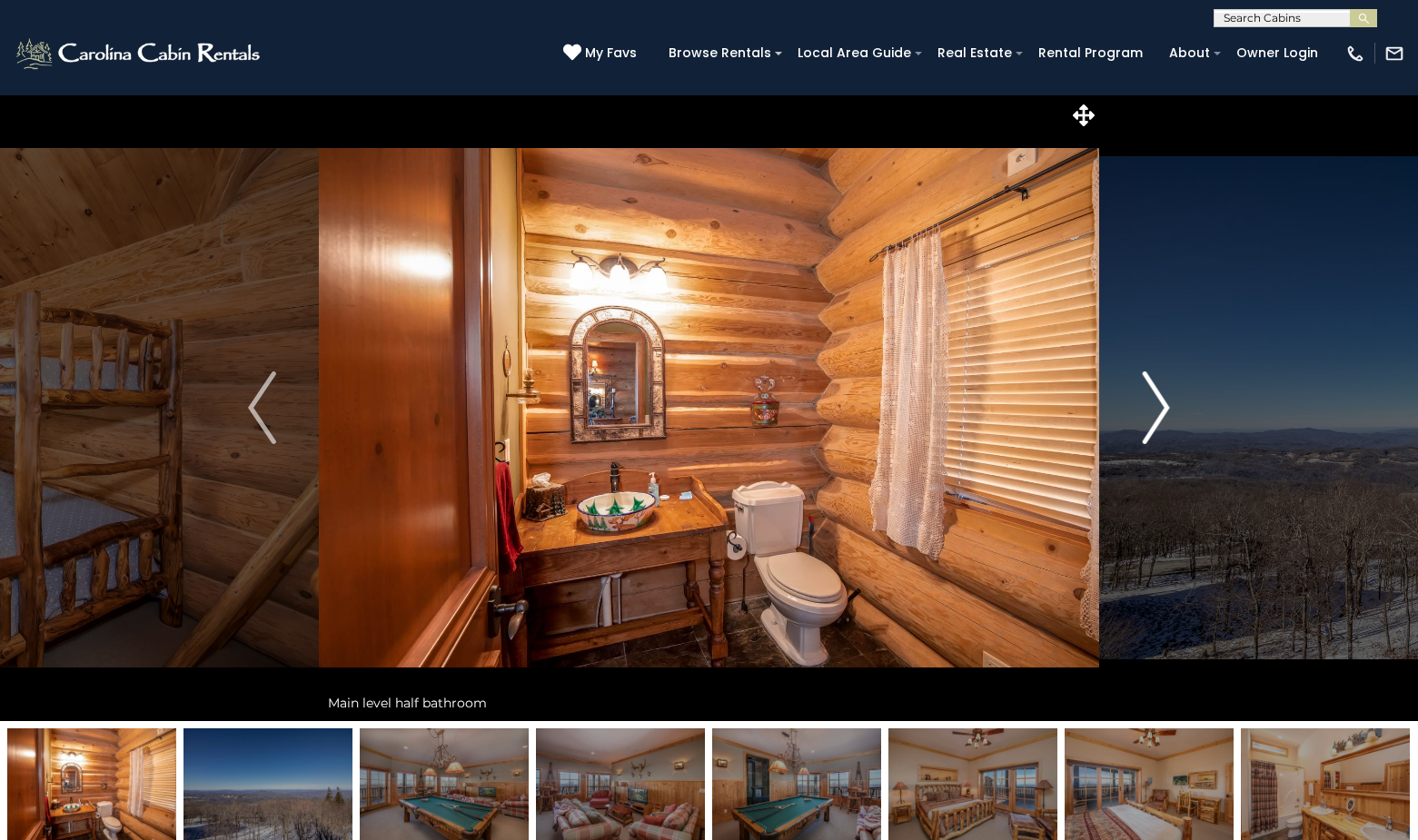
click at [1162, 402] on img "Next" at bounding box center [1155, 408] width 28 height 73
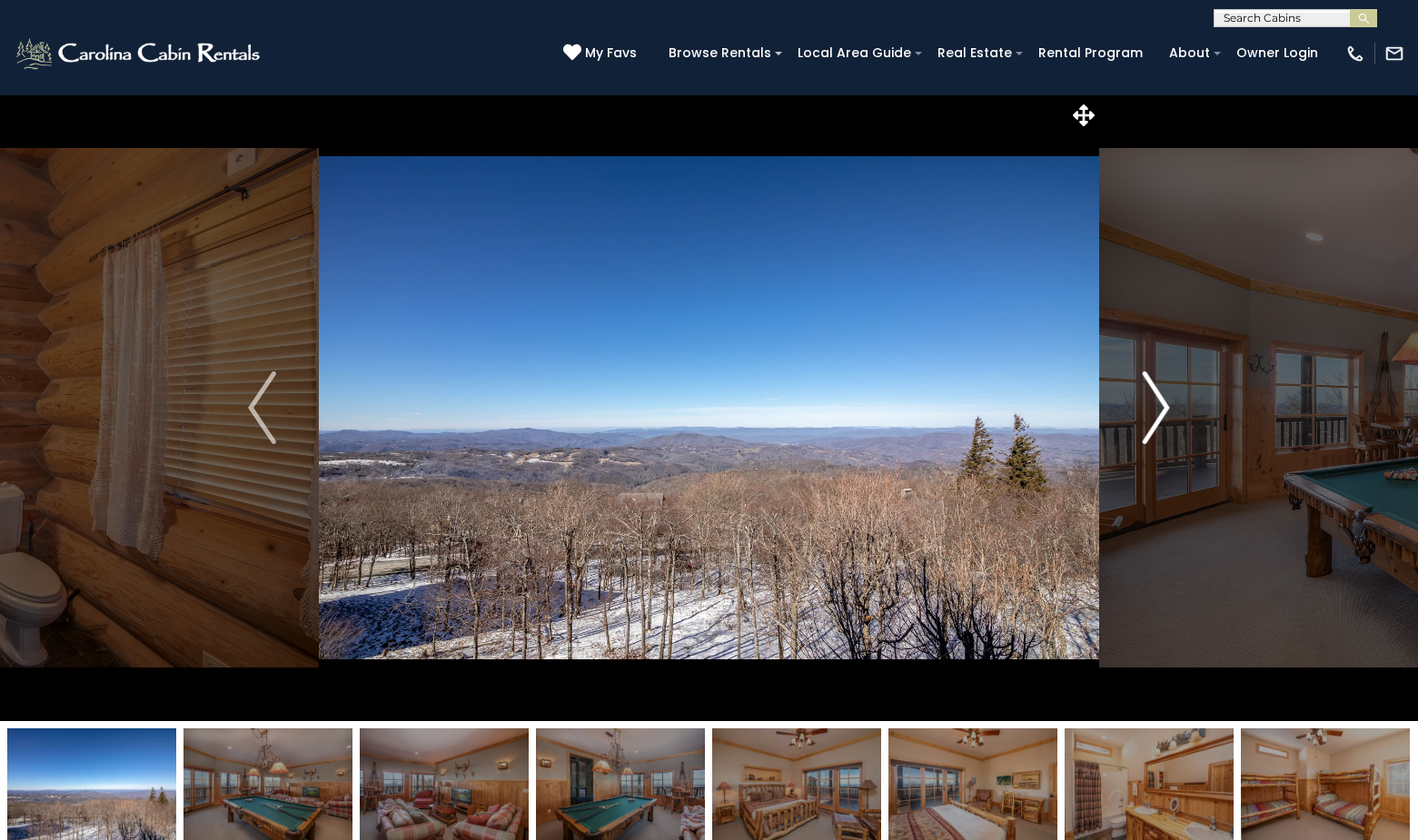
click at [1162, 403] on img "Next" at bounding box center [1155, 408] width 28 height 73
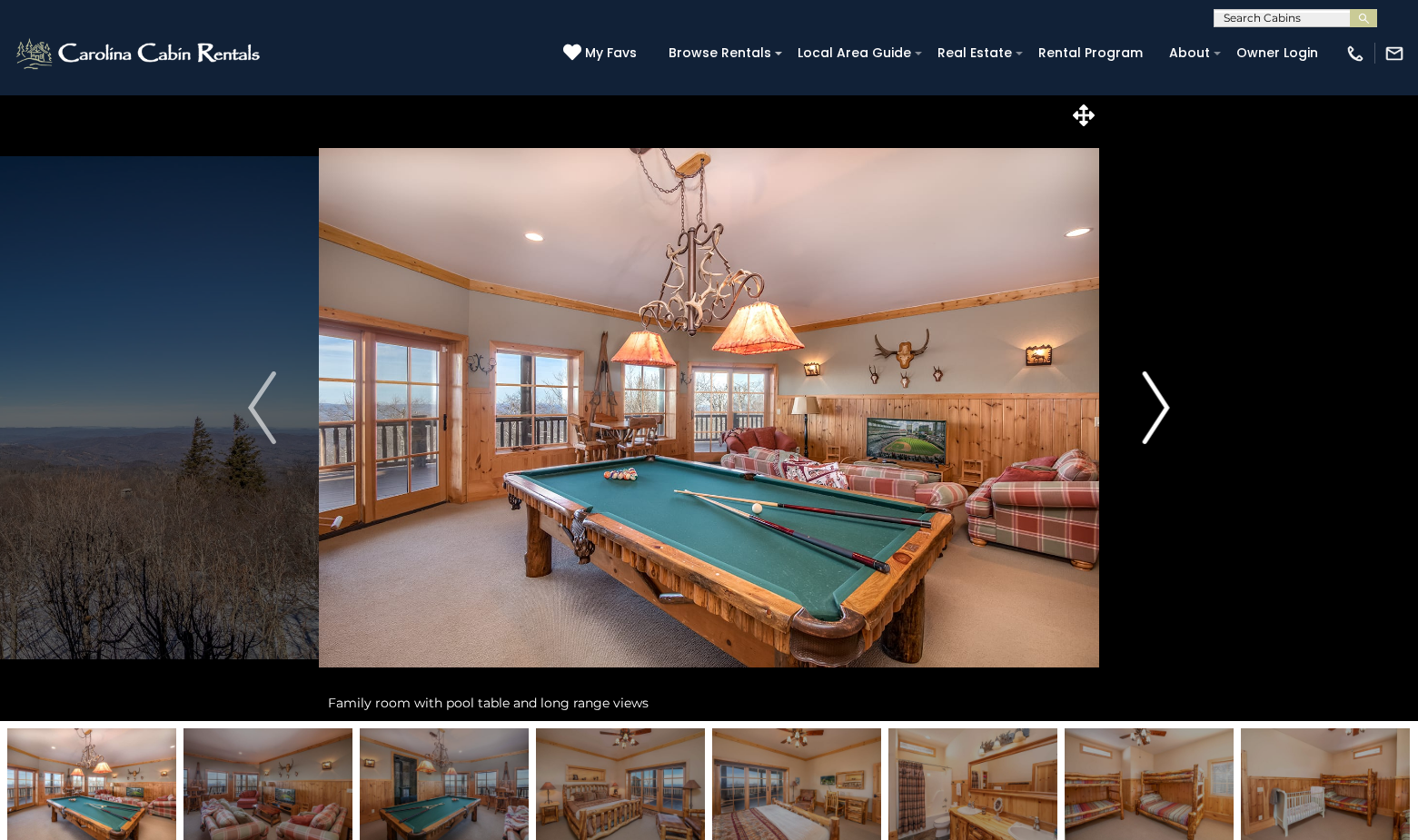
click at [1162, 403] on img "Next" at bounding box center [1155, 408] width 28 height 73
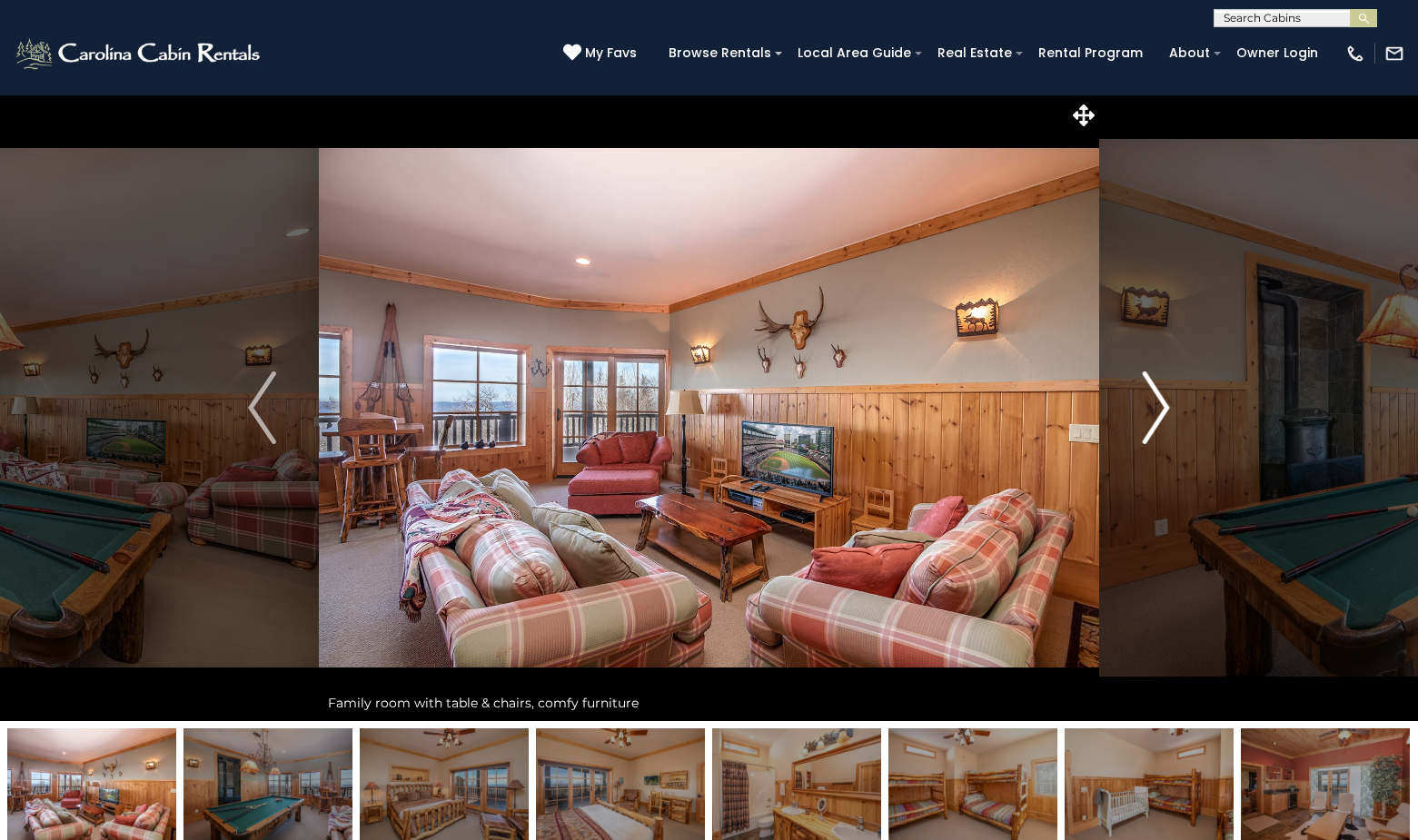
click at [1162, 403] on img "Next" at bounding box center [1155, 408] width 28 height 73
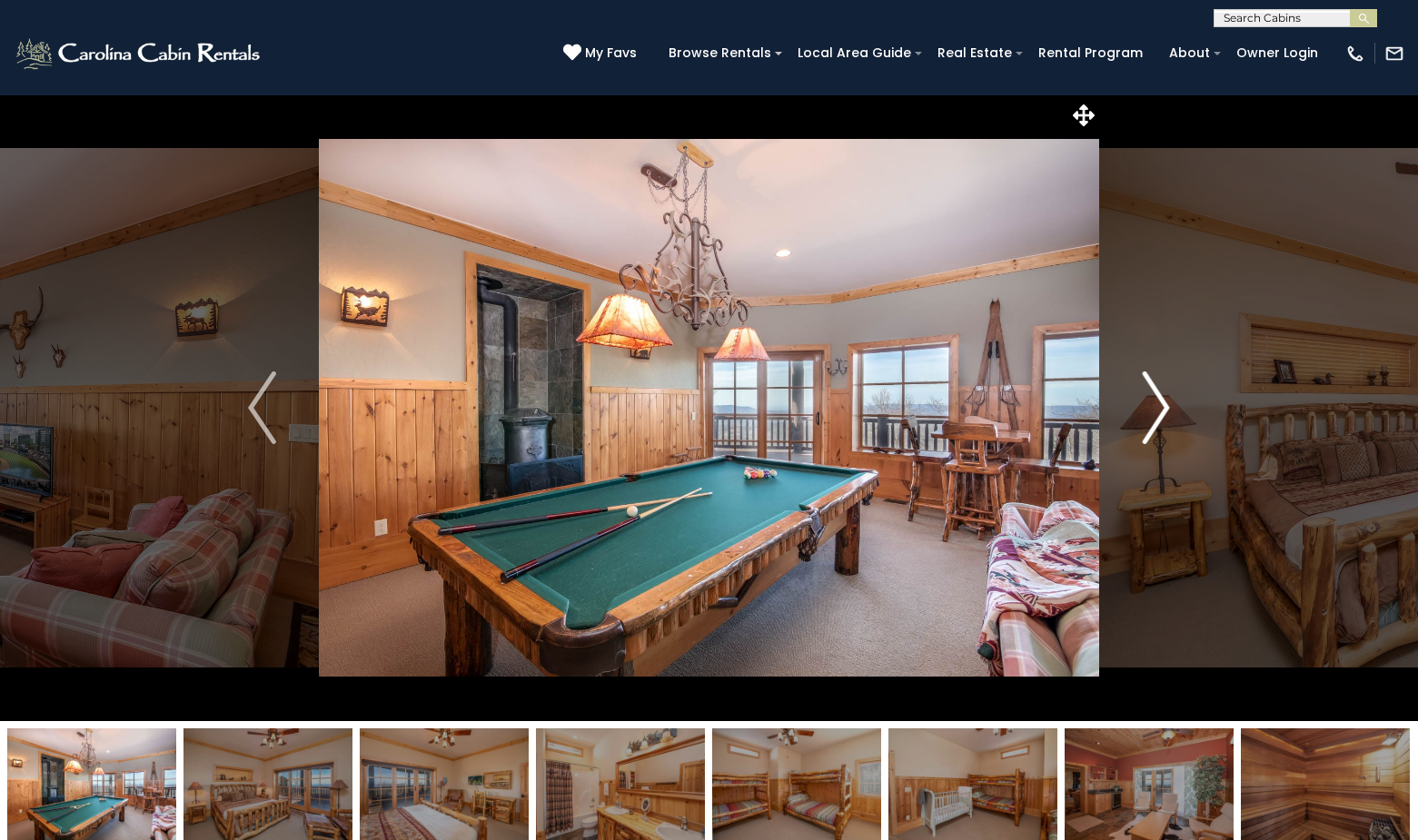
click at [1162, 403] on img "Next" at bounding box center [1155, 408] width 28 height 73
